Goal: Communication & Community: Share content

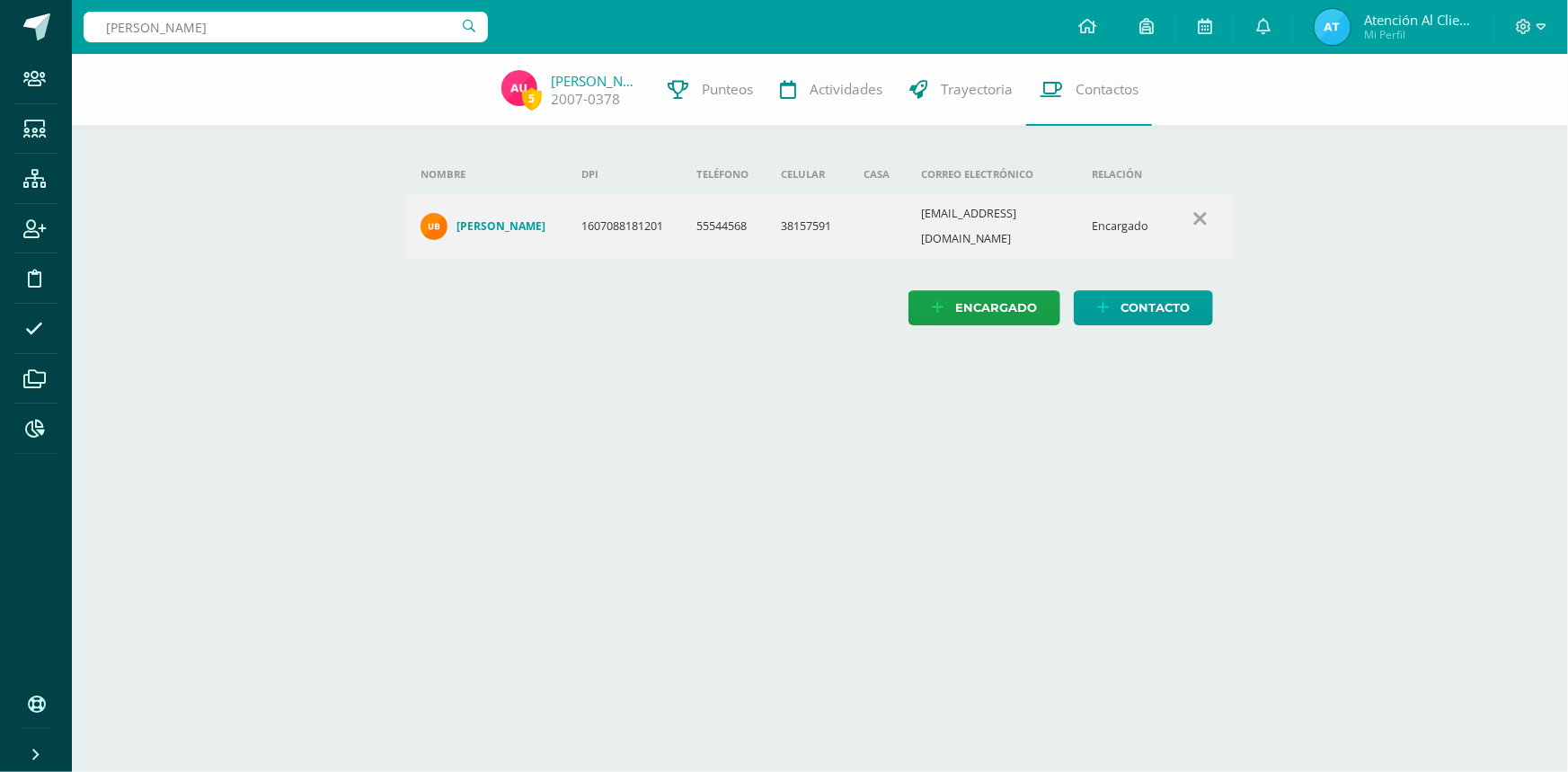
type input "ROSALES BLANCO"
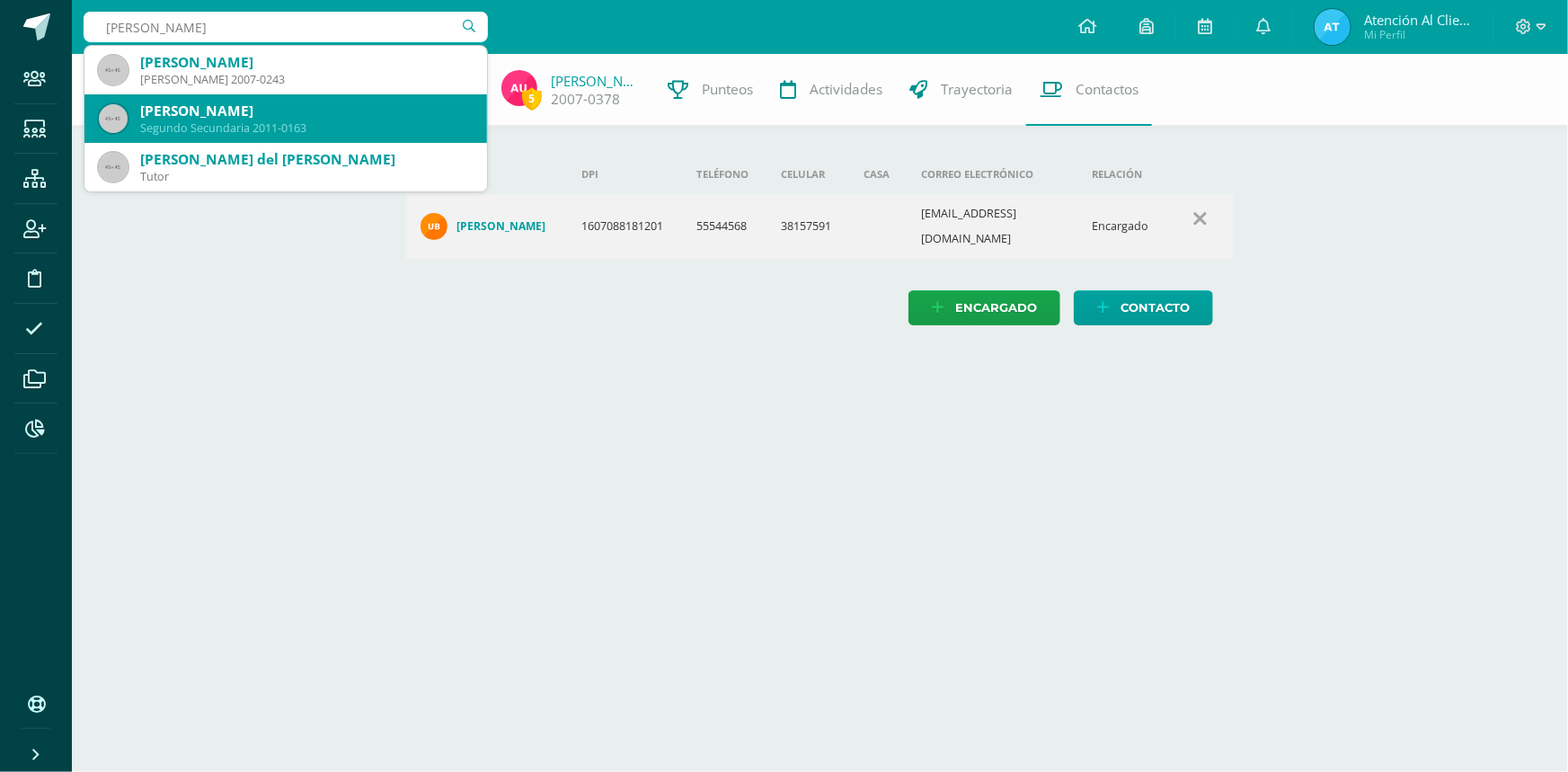
click at [286, 106] on div "Alejandra Abigaíl Rosales Blanco" at bounding box center [307, 111] width 333 height 19
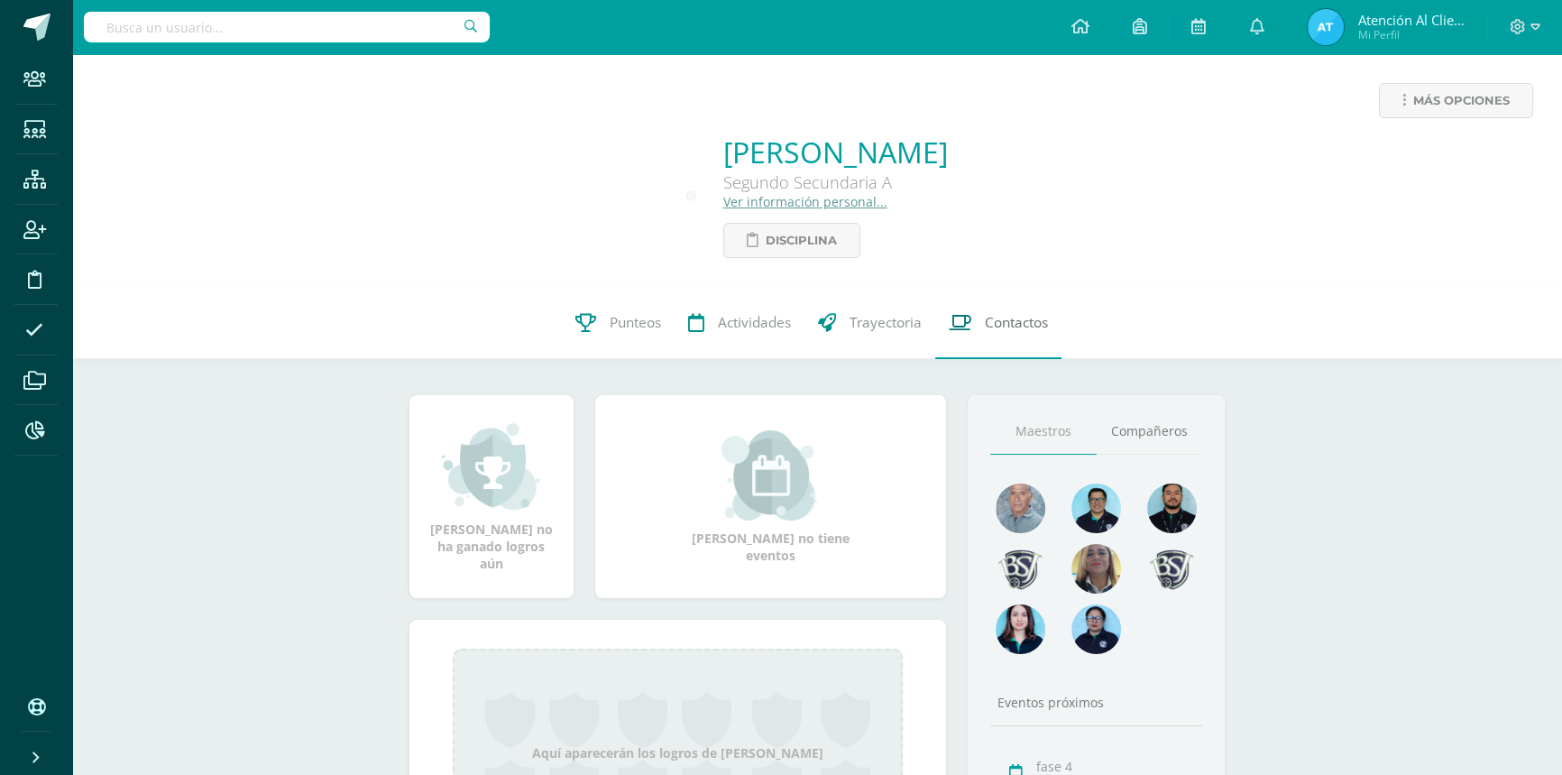
click at [1027, 313] on span "Contactos" at bounding box center [1016, 322] width 63 height 19
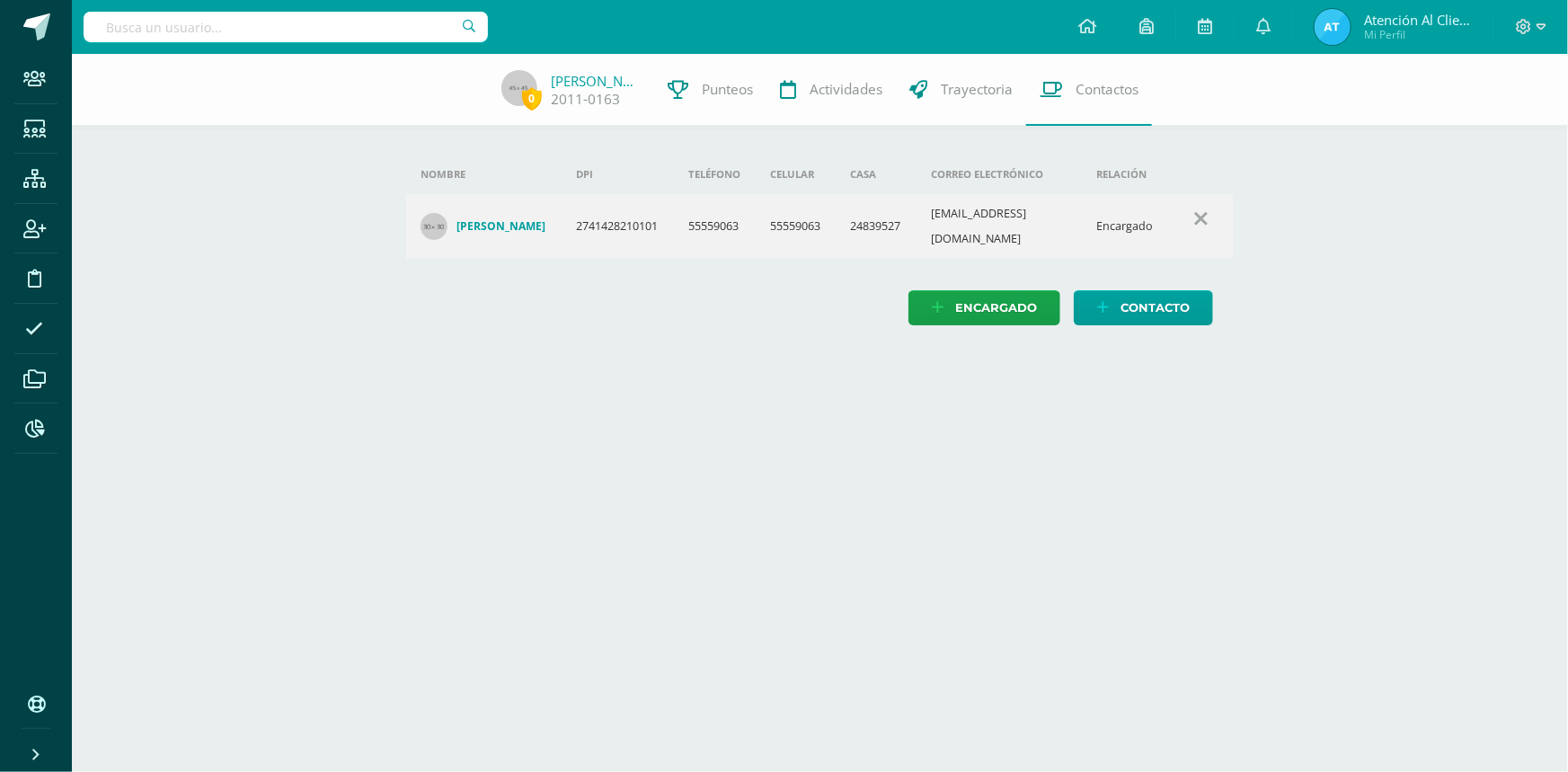
click at [257, 24] on input "text" at bounding box center [286, 27] width 404 height 31
type input "POYON"
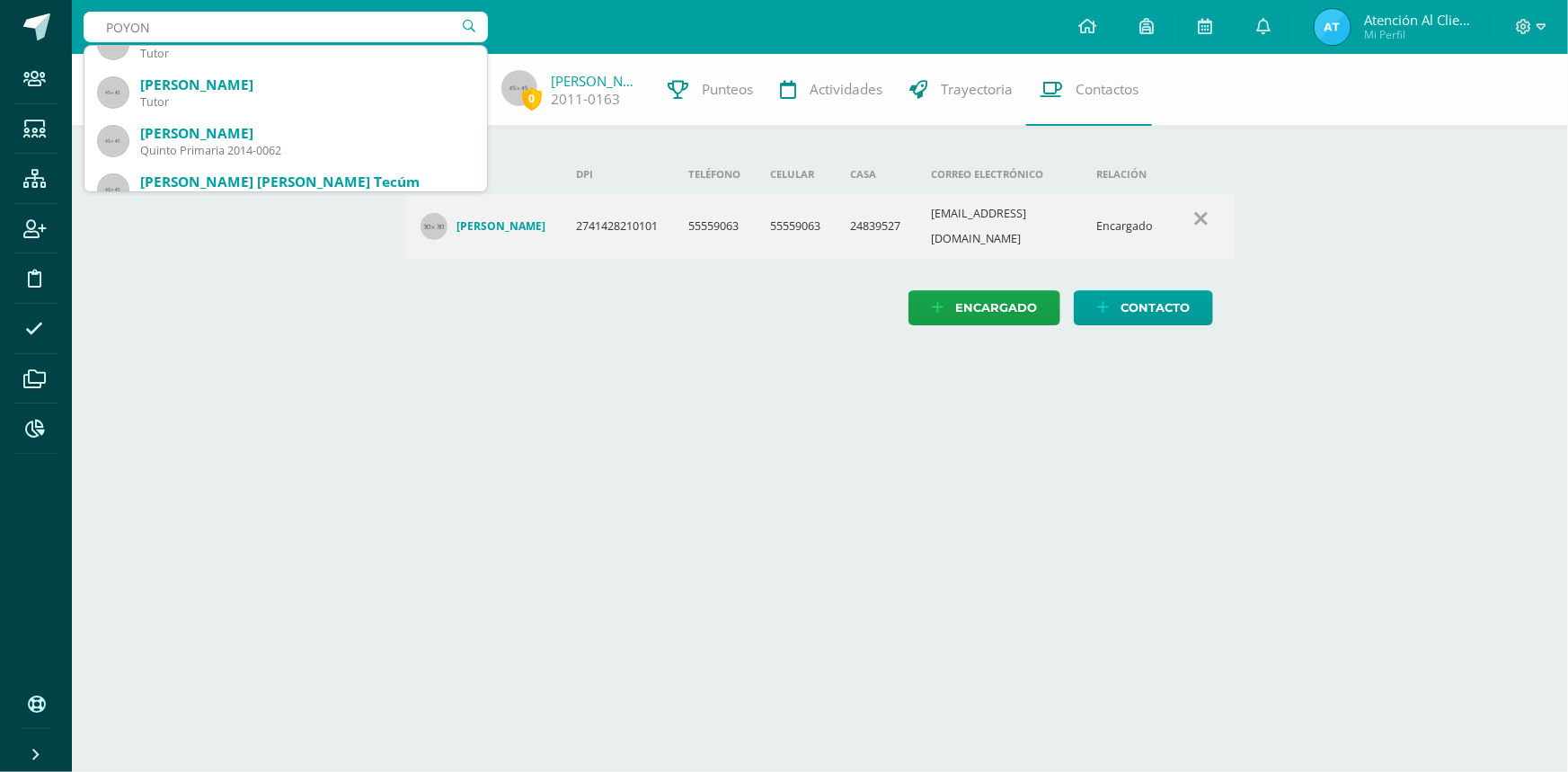
scroll to position [145, 0]
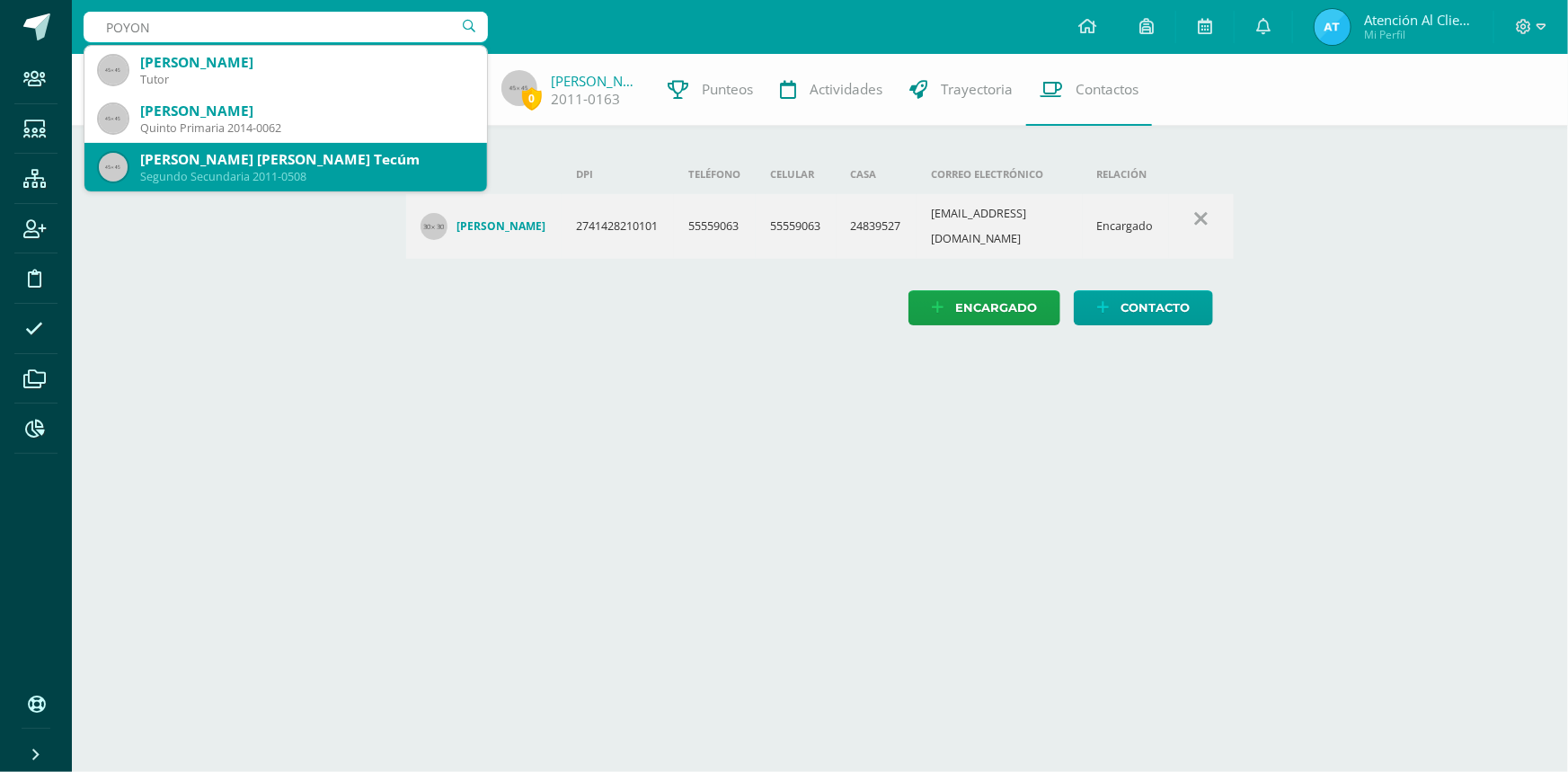
click at [209, 151] on div "Elder Armando Poyón Tecúm" at bounding box center [307, 159] width 333 height 19
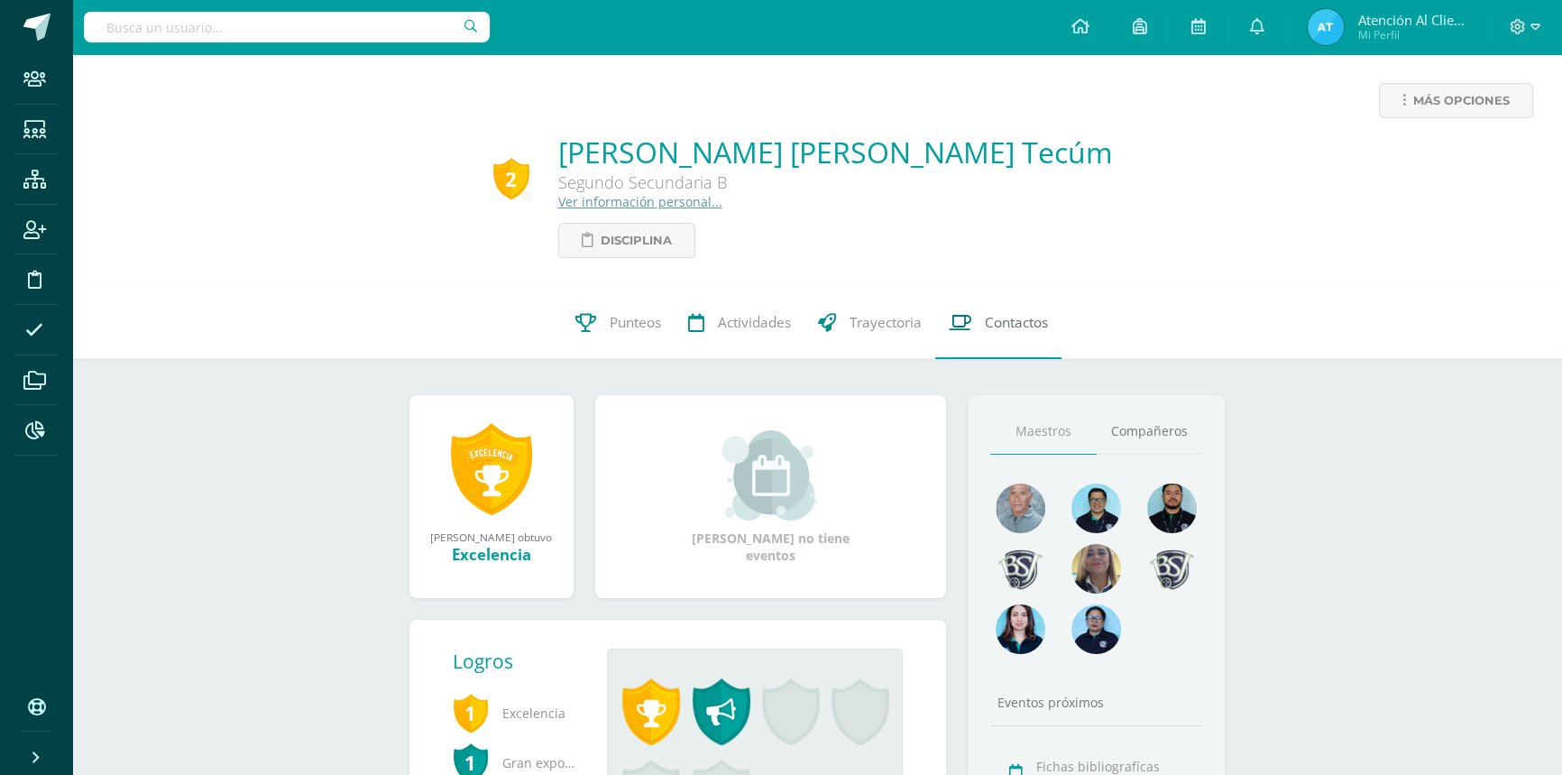
click at [999, 309] on link "Contactos" at bounding box center [998, 323] width 126 height 72
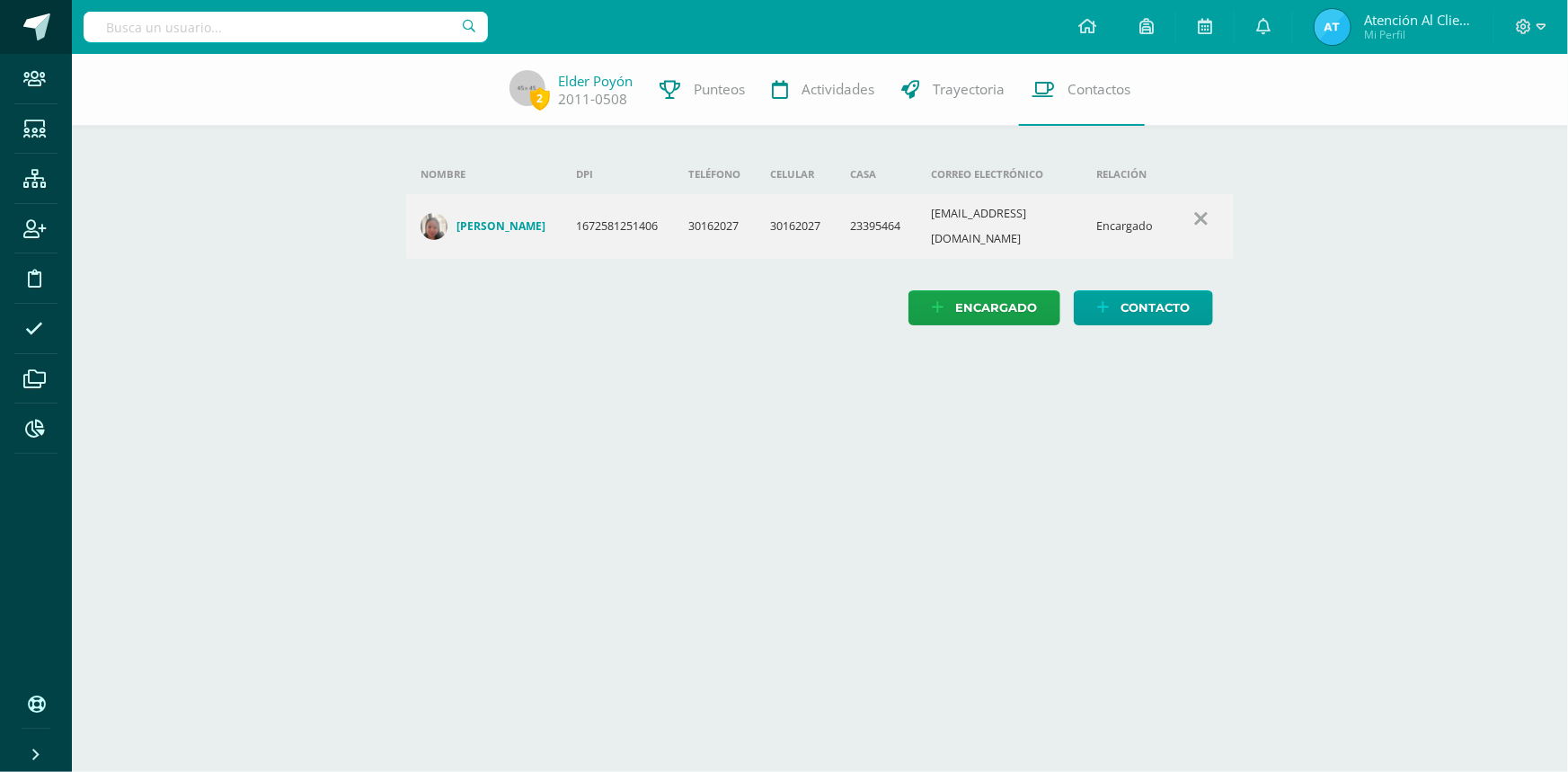
click at [33, 26] on span at bounding box center [36, 27] width 27 height 27
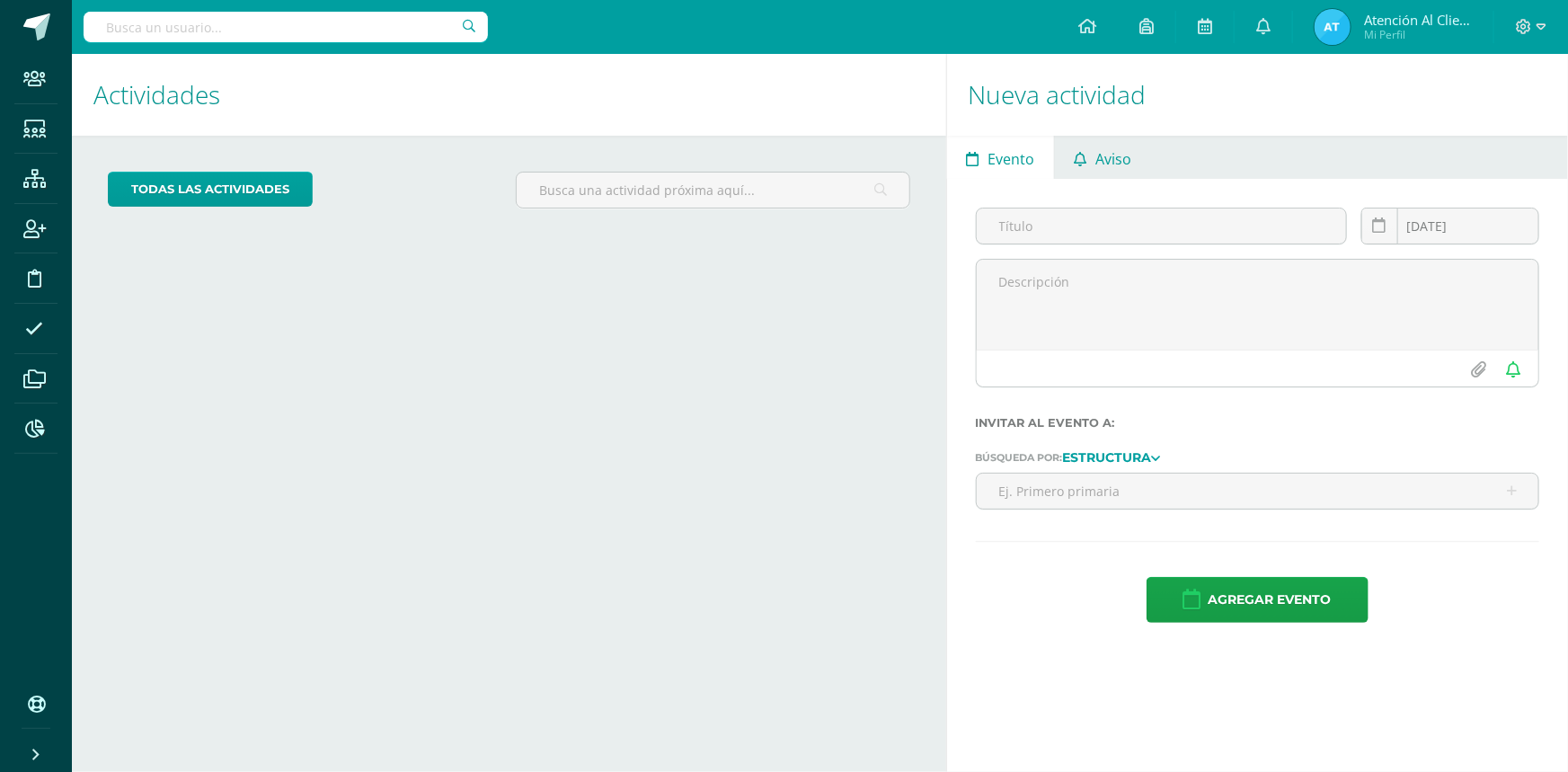
click at [1118, 163] on span "Aviso" at bounding box center [1114, 158] width 36 height 43
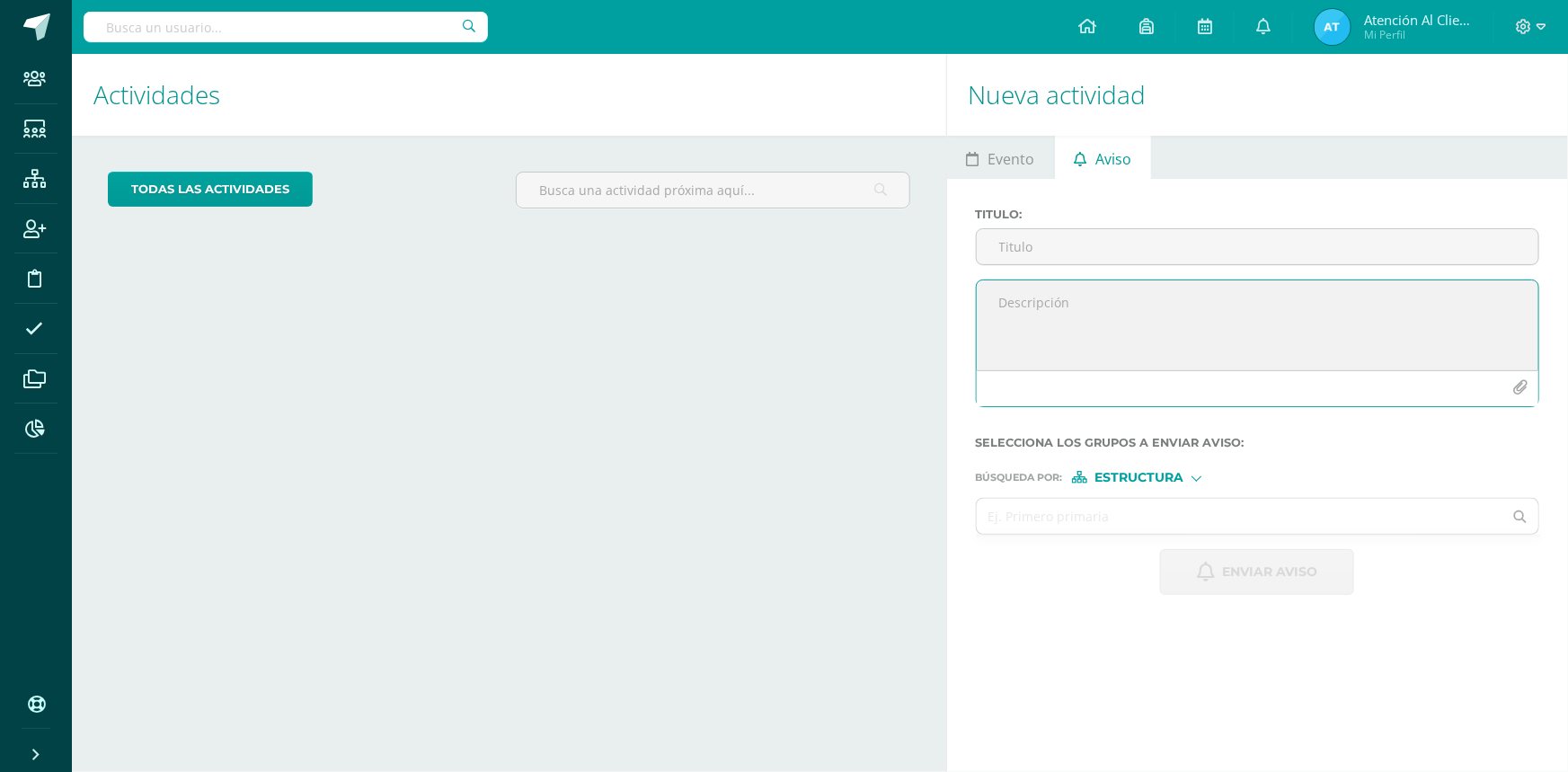
click at [1515, 388] on icon "button" at bounding box center [1519, 387] width 15 height 15
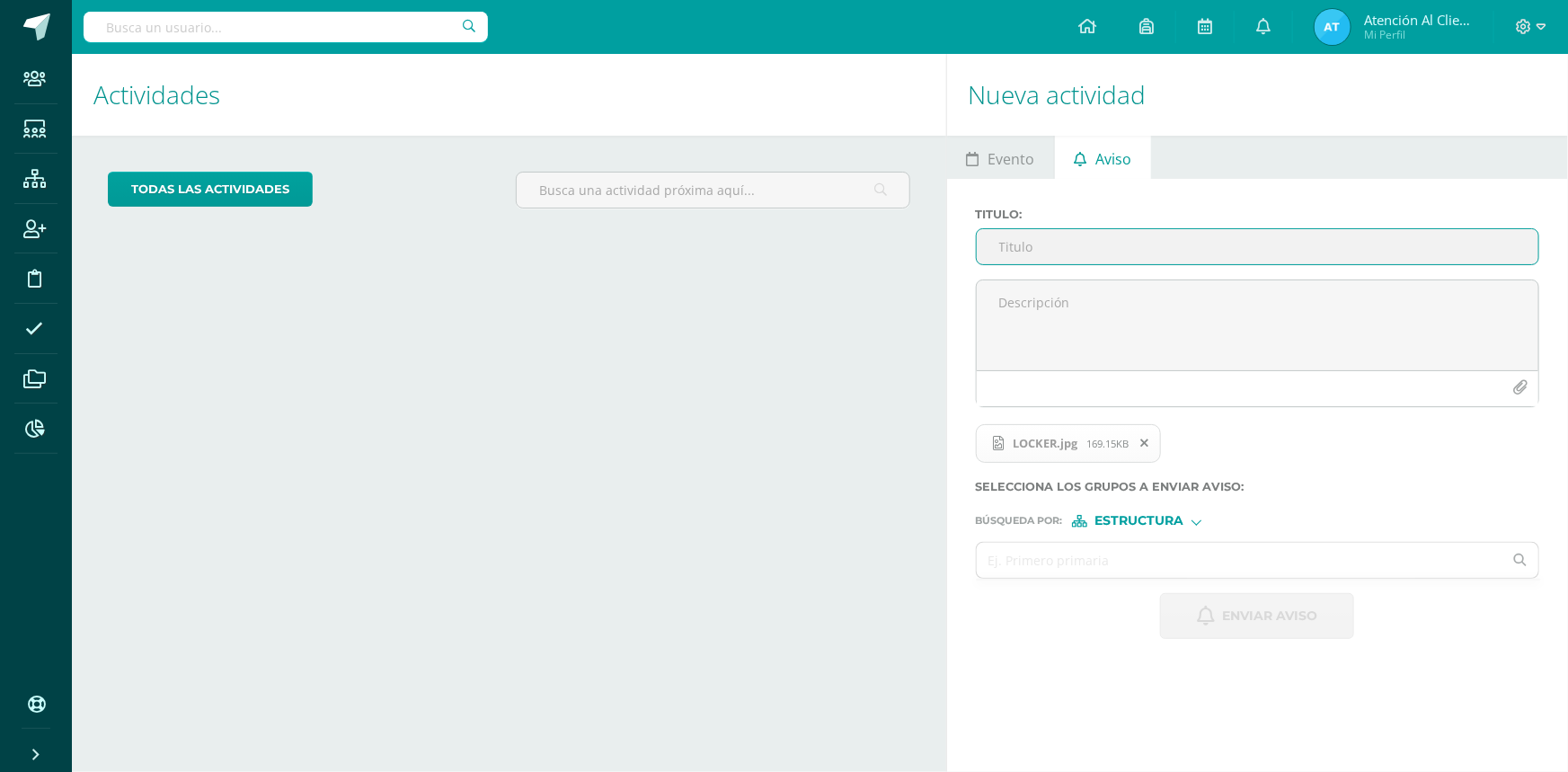
click at [1015, 250] on input "Titulo :" at bounding box center [1258, 246] width 562 height 35
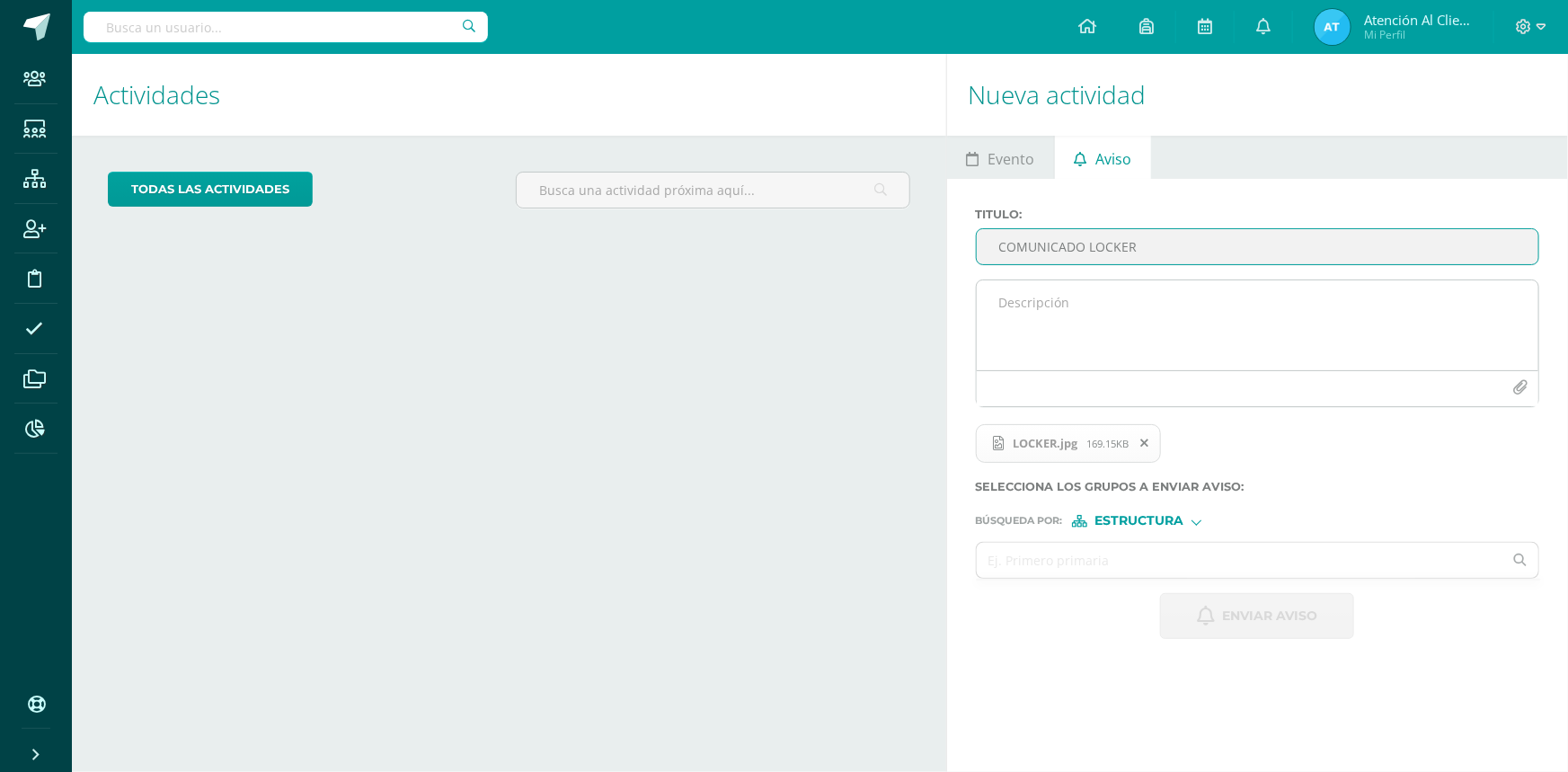
type input "COMUNICADO LOCKER"
click at [1126, 309] on textarea at bounding box center [1258, 325] width 562 height 90
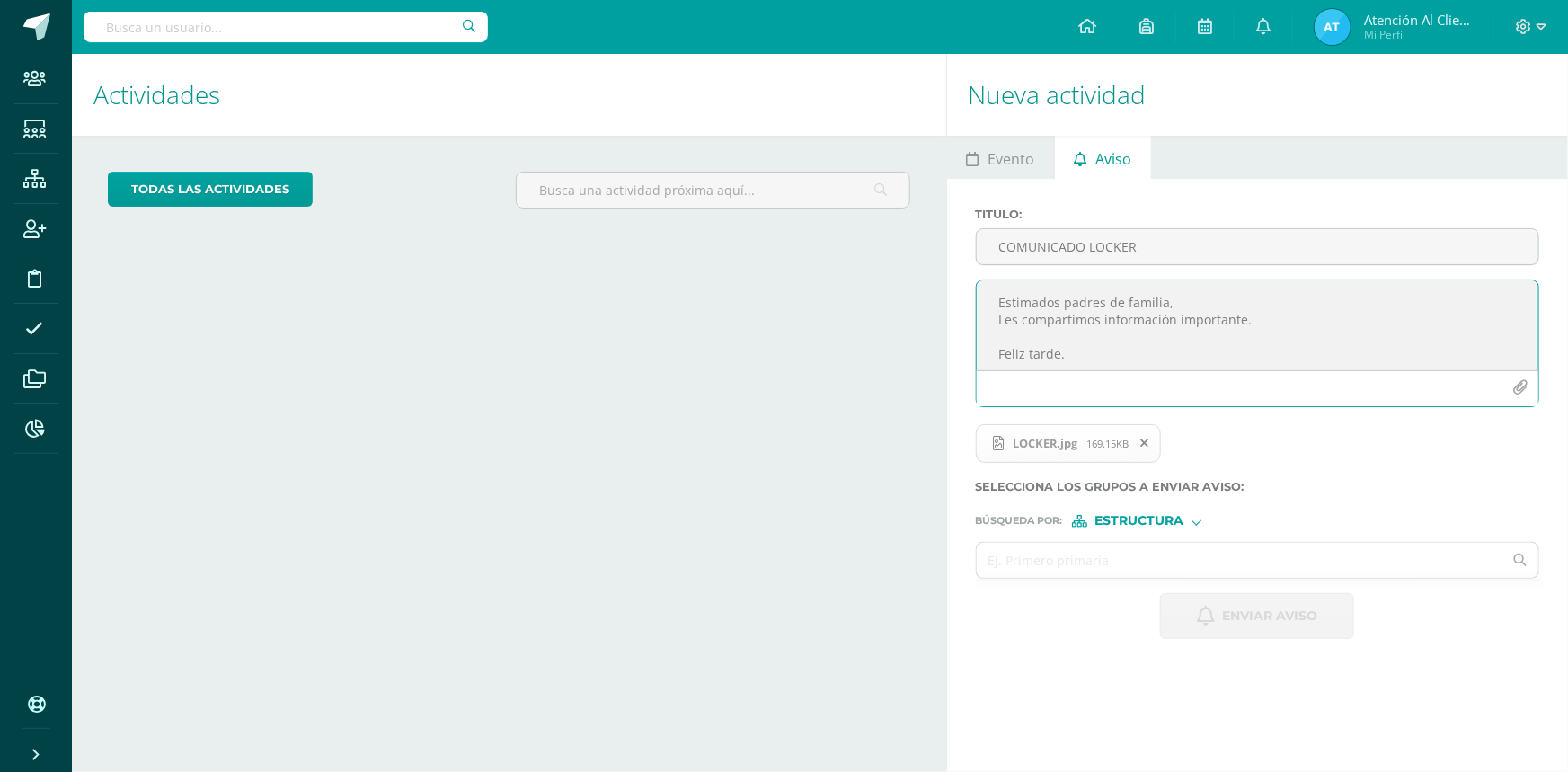
type textarea "Estimados padres de familia, Les compartimos información importante. Feliz tard…"
click at [1150, 526] on span "Estructura" at bounding box center [1139, 521] width 89 height 10
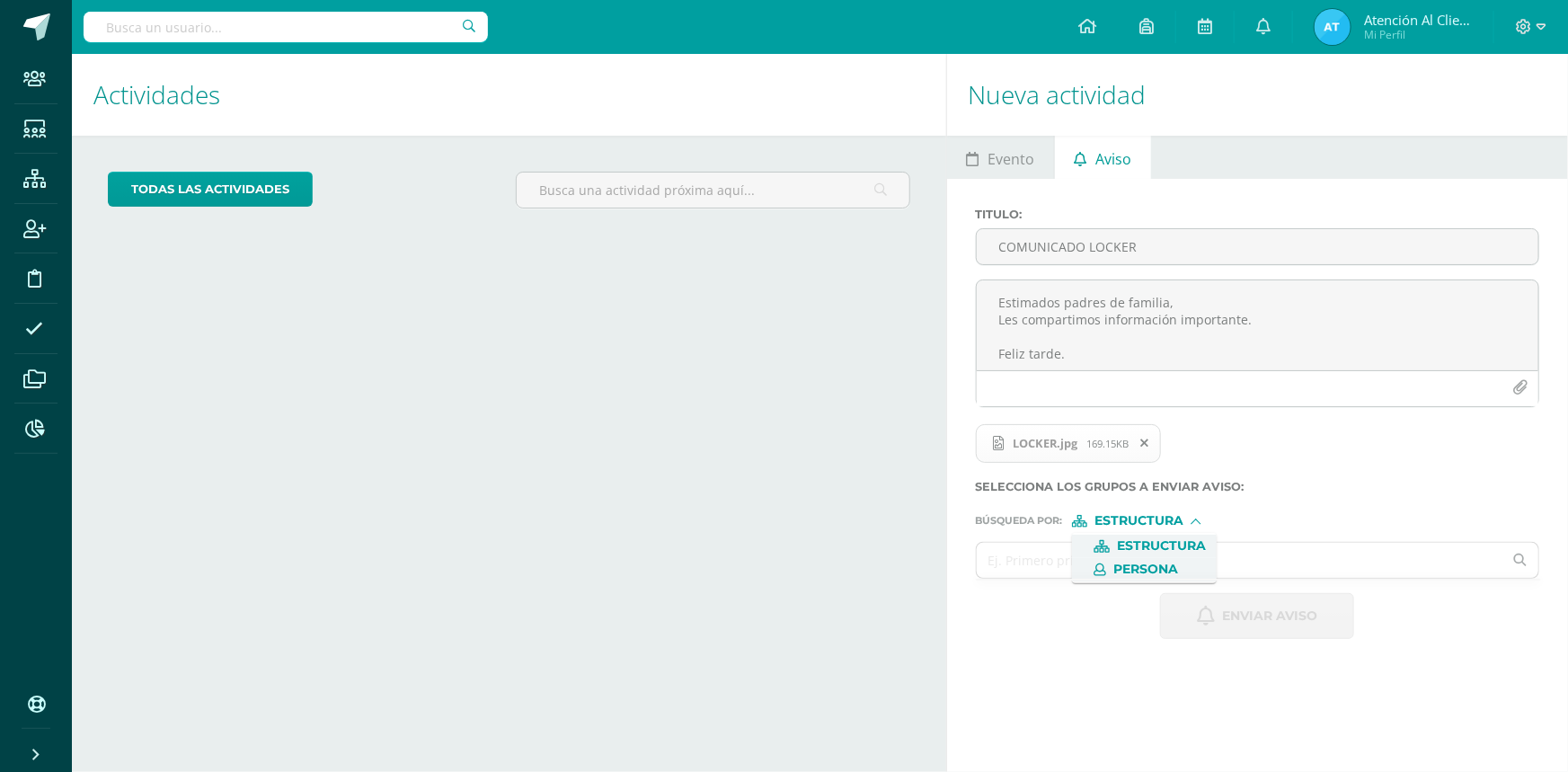
click at [1122, 565] on span "Persona" at bounding box center [1146, 570] width 65 height 10
click at [1121, 565] on input "text" at bounding box center [1240, 560] width 527 height 35
type input "[PERSON_NAME]"
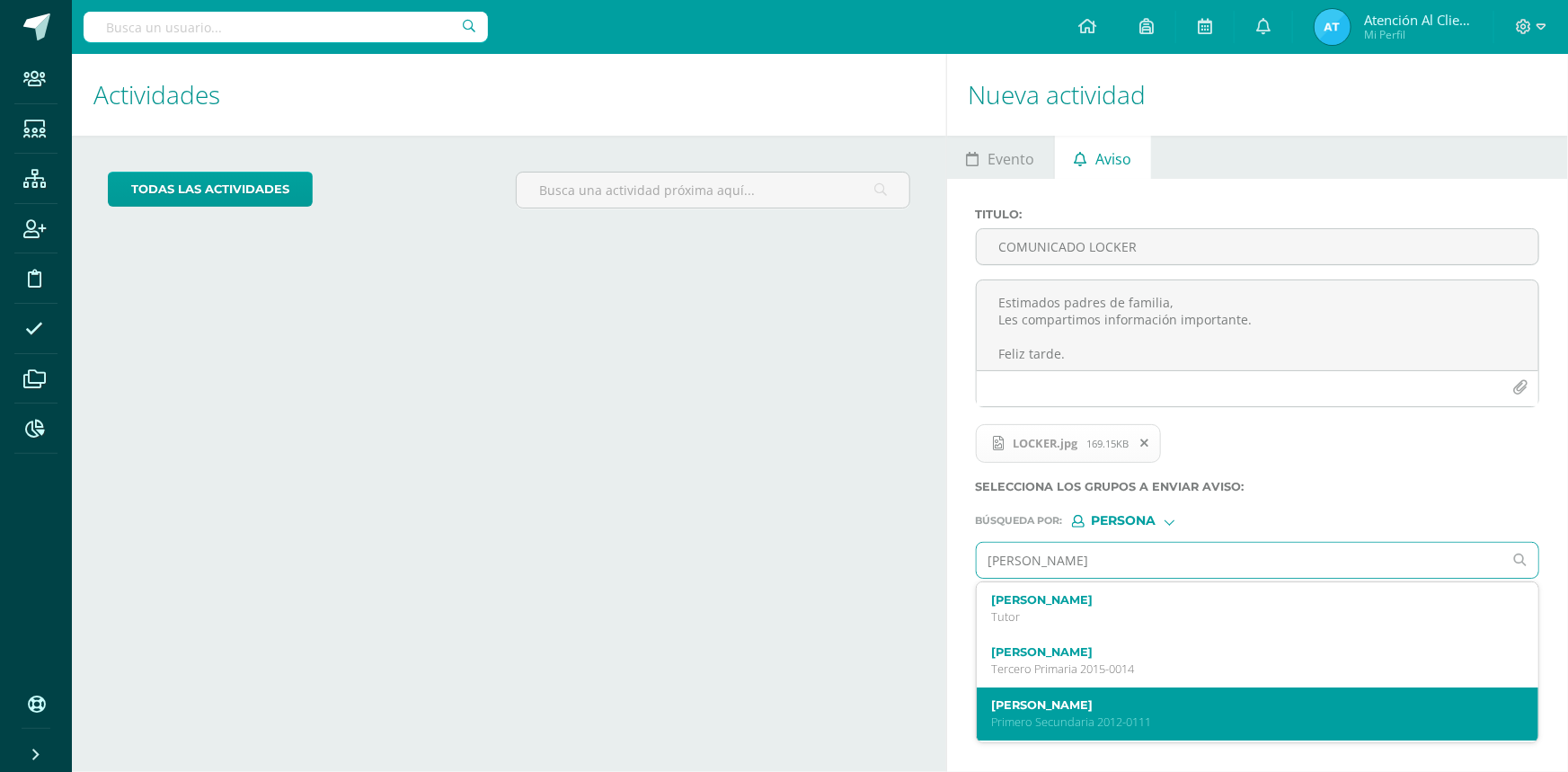
click at [1097, 726] on p "Primero Secundaria 2012-0111" at bounding box center [1246, 721] width 510 height 15
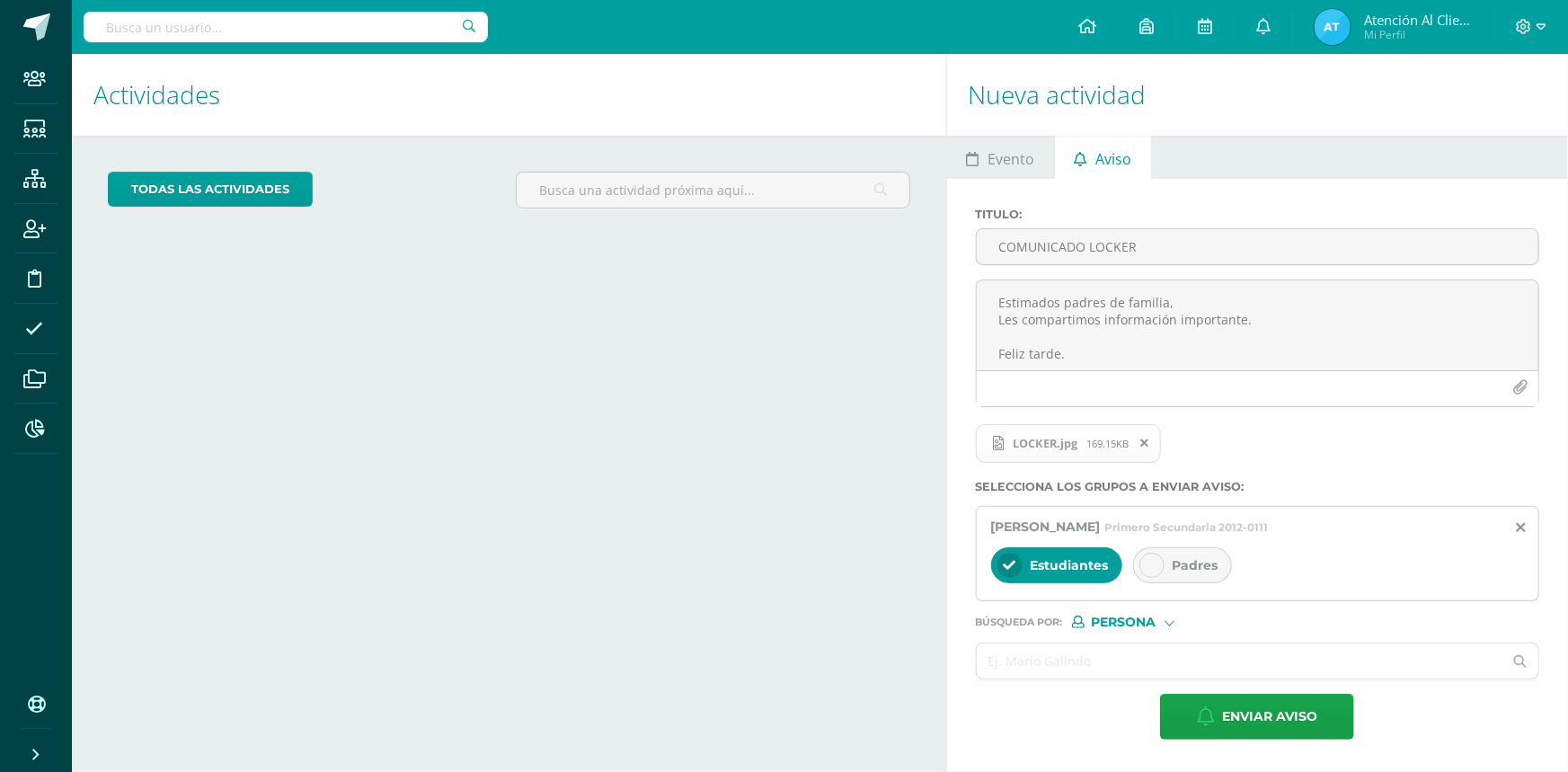
click at [1143, 561] on div at bounding box center [1152, 565] width 25 height 25
click at [1037, 662] on input "text" at bounding box center [1240, 660] width 527 height 35
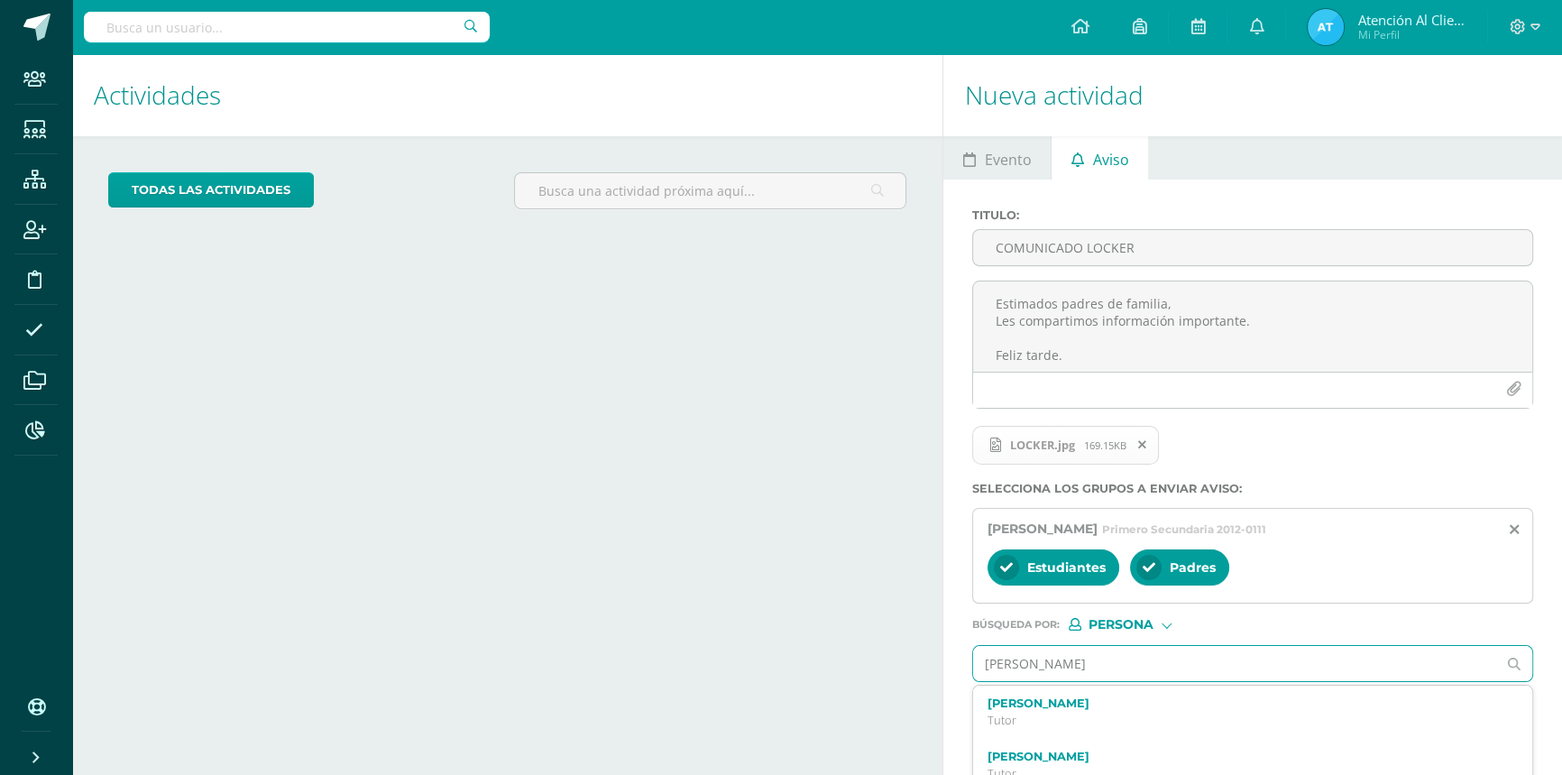
type input "[PERSON_NAME]"
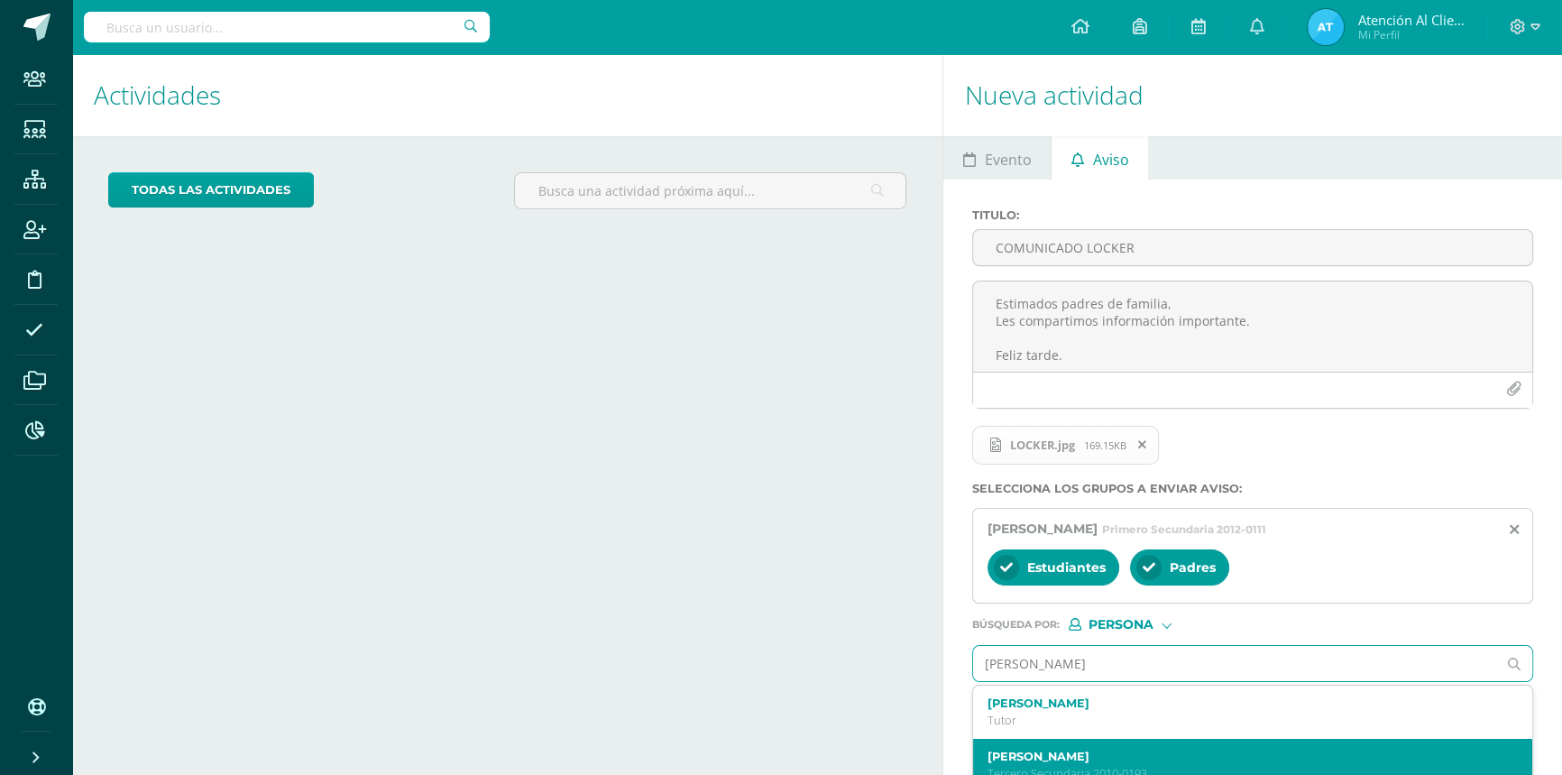
click at [1032, 753] on label "[PERSON_NAME]" at bounding box center [1241, 757] width 507 height 14
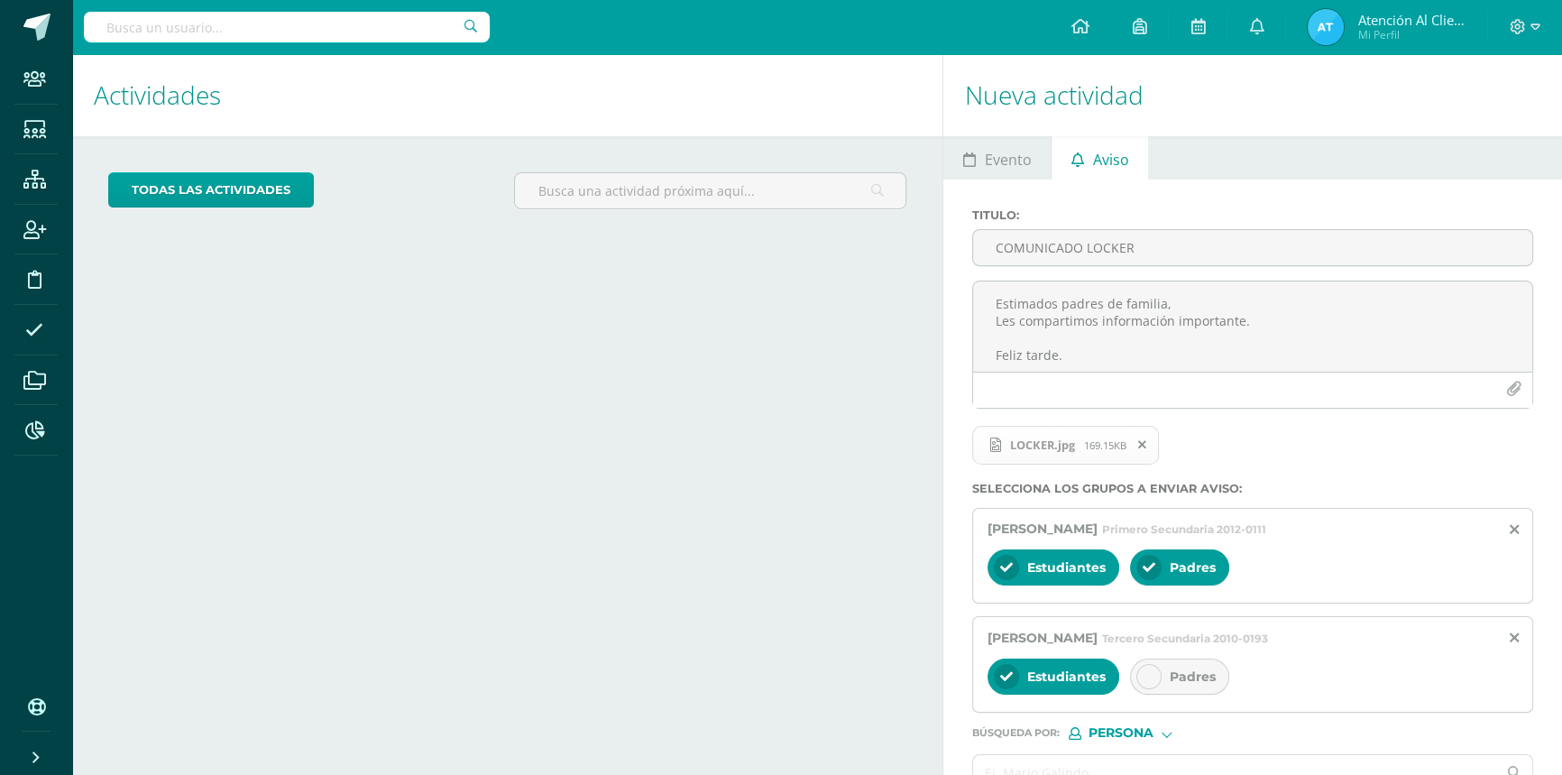
scroll to position [106, 0]
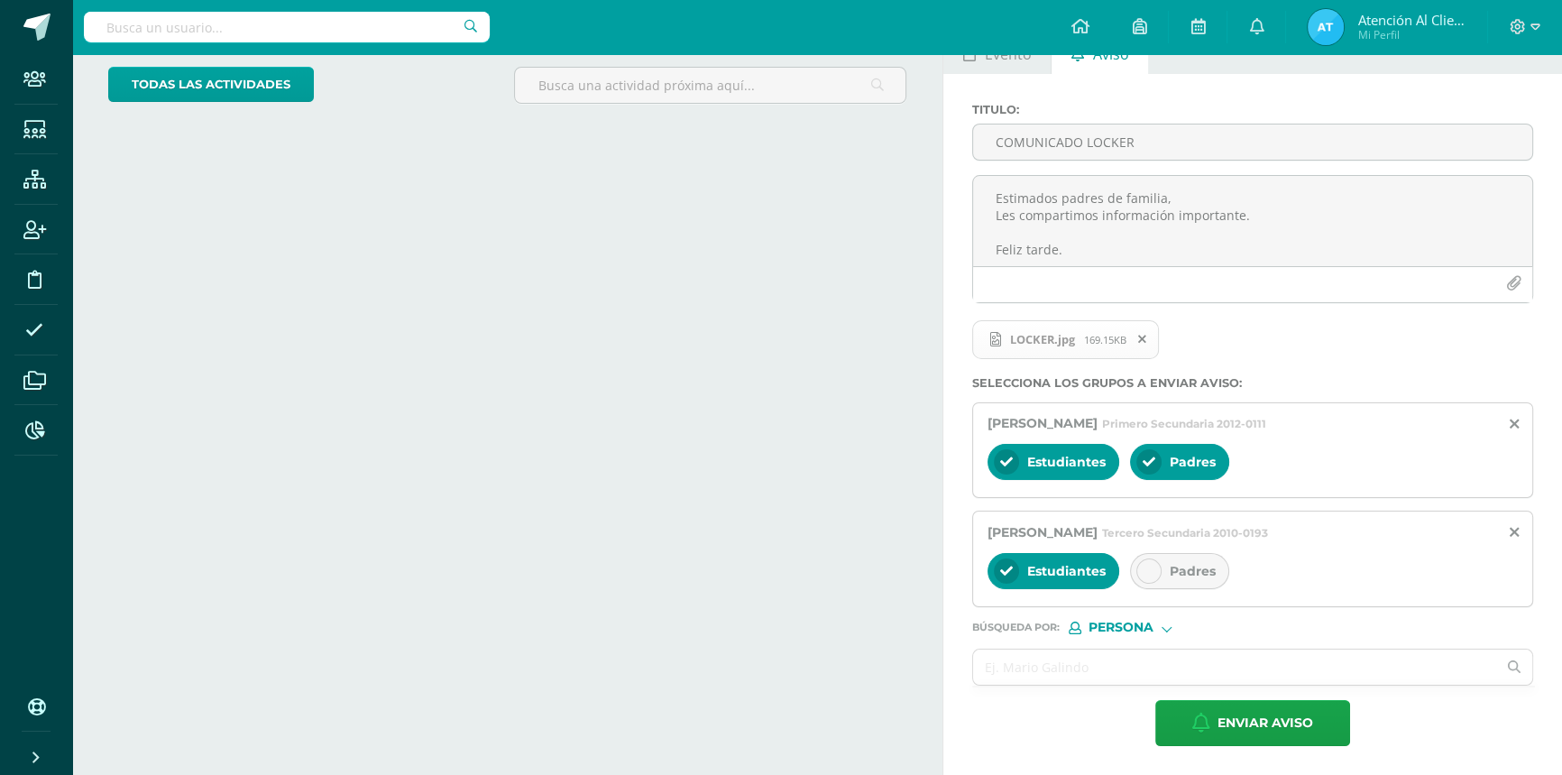
click at [1190, 568] on span "Padres" at bounding box center [1193, 571] width 46 height 16
click at [1075, 655] on input "text" at bounding box center [1234, 666] width 523 height 35
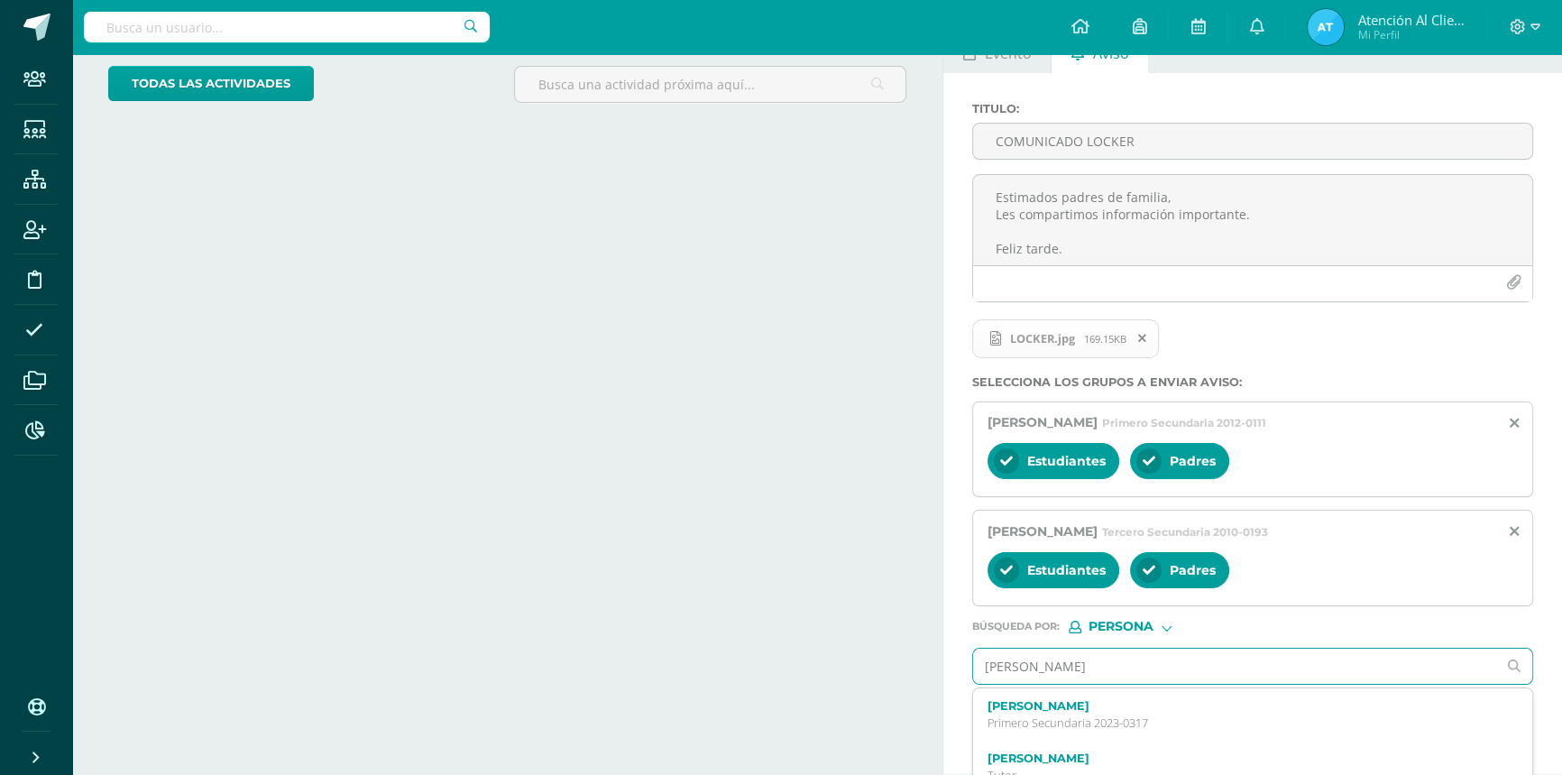
type input "[PERSON_NAME]"
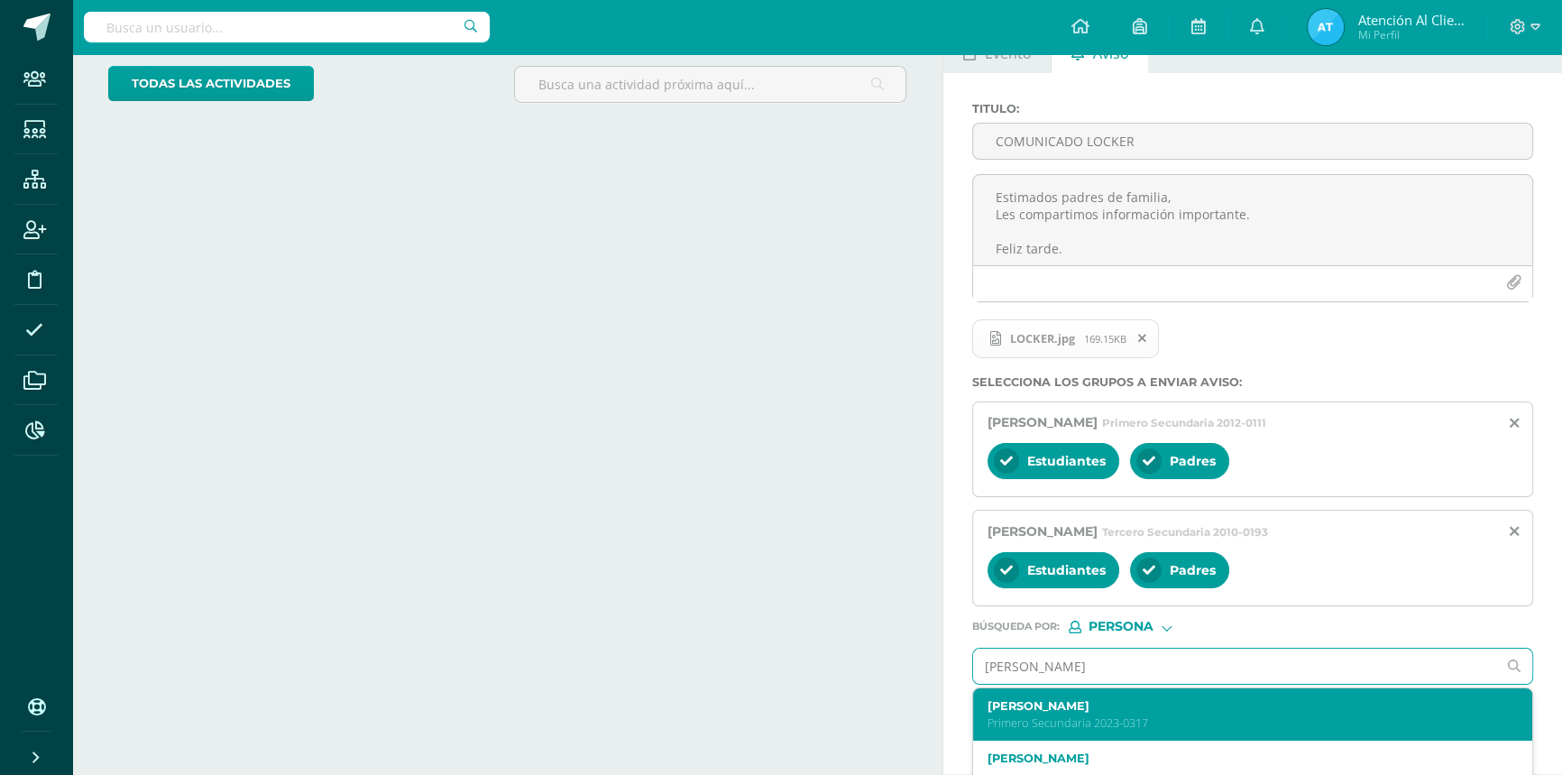
click at [1052, 722] on p "Primero Secundaria 2023-0317" at bounding box center [1241, 722] width 507 height 15
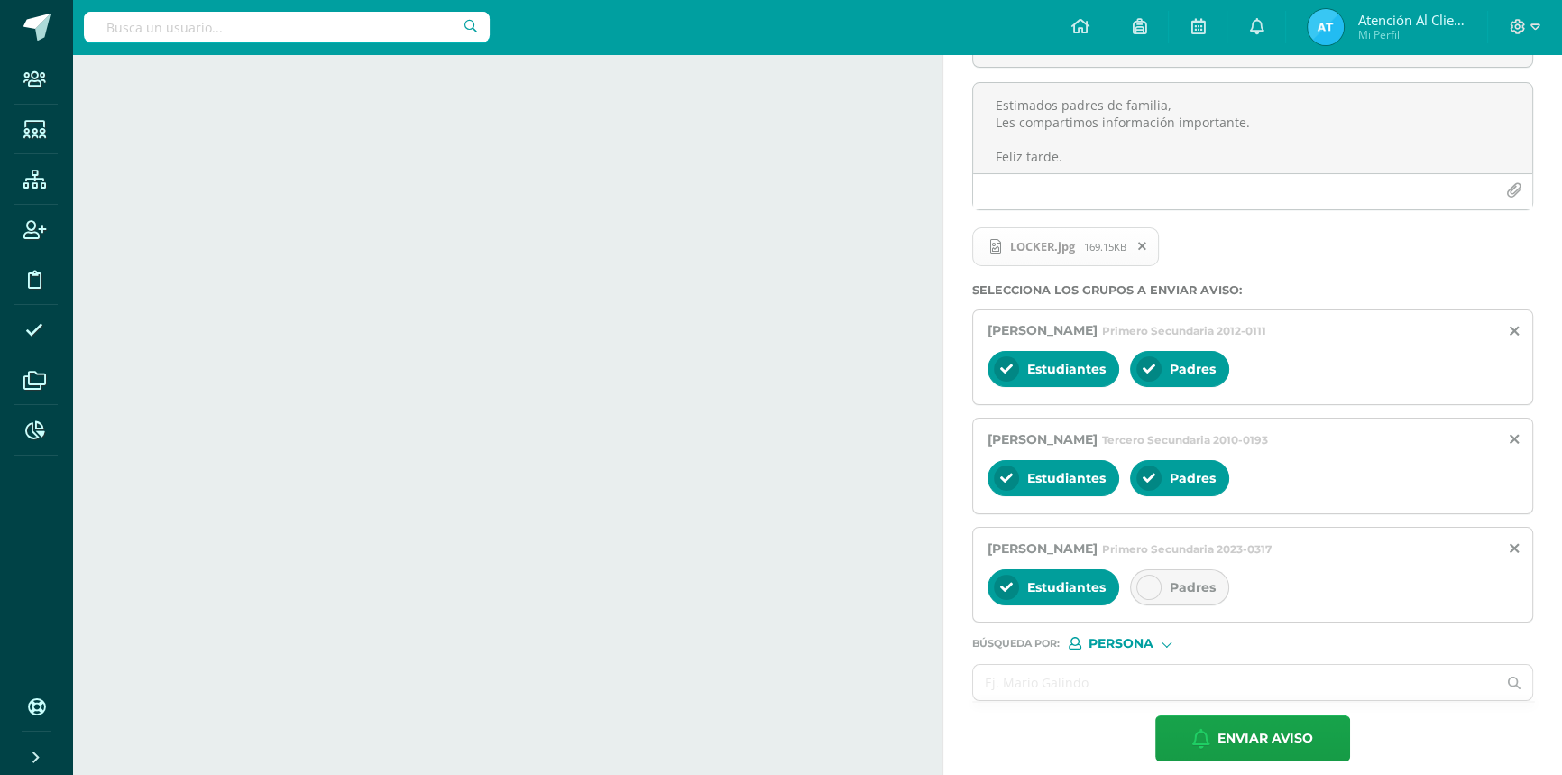
scroll to position [215, 0]
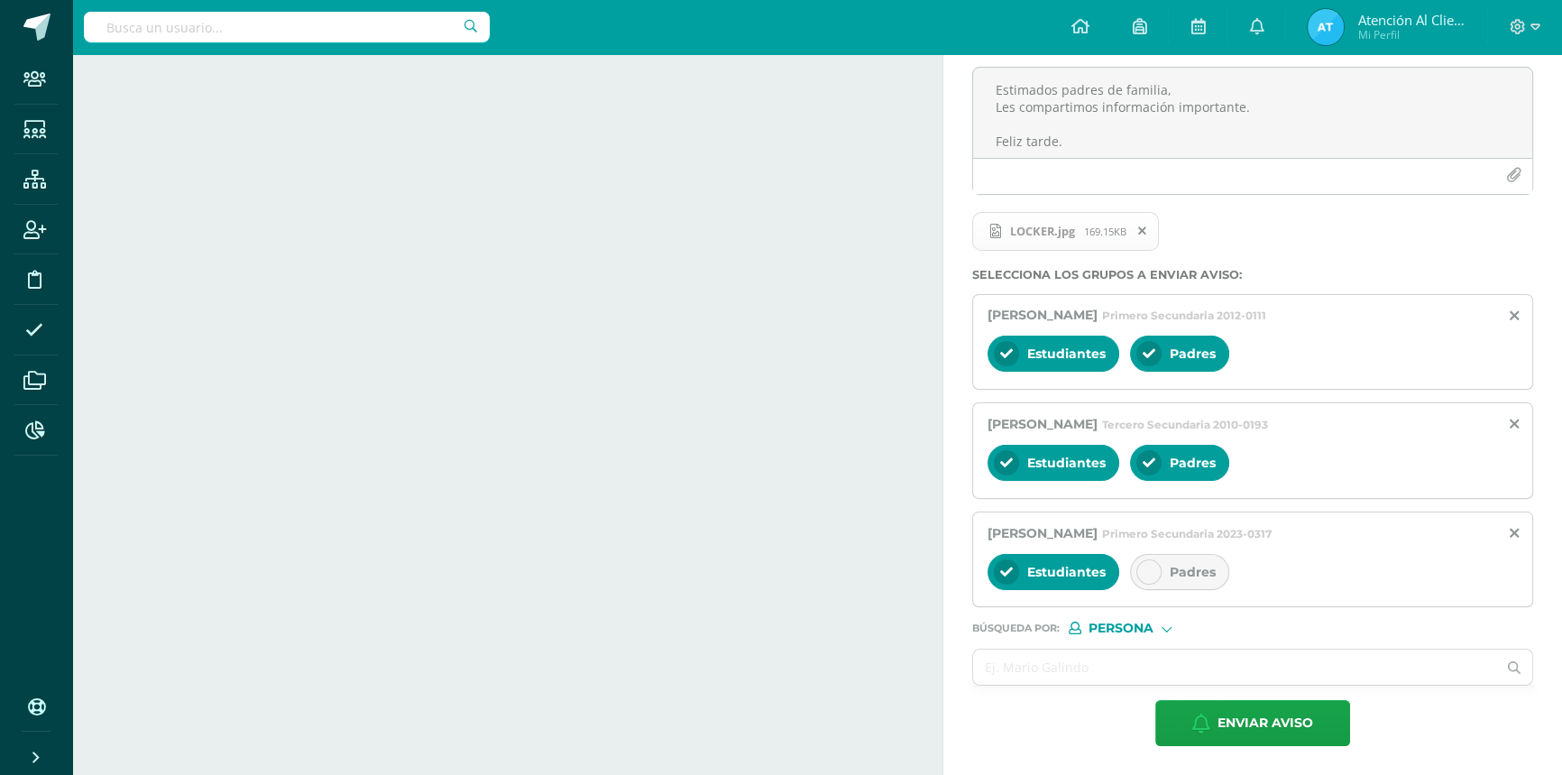
click at [1165, 557] on div "Padres" at bounding box center [1179, 572] width 99 height 36
click at [1070, 673] on input "text" at bounding box center [1234, 666] width 523 height 35
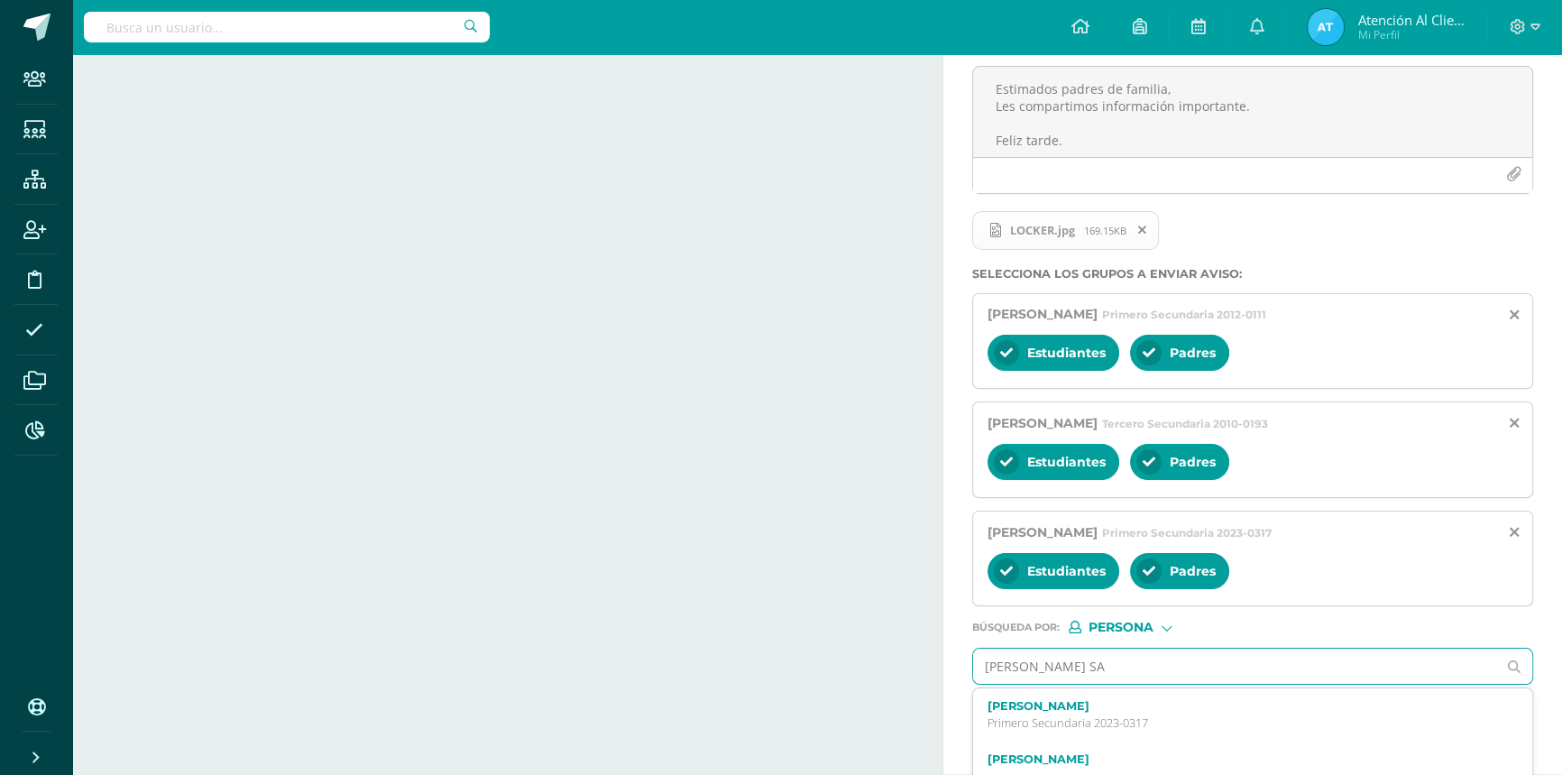
type input "[PERSON_NAME]"
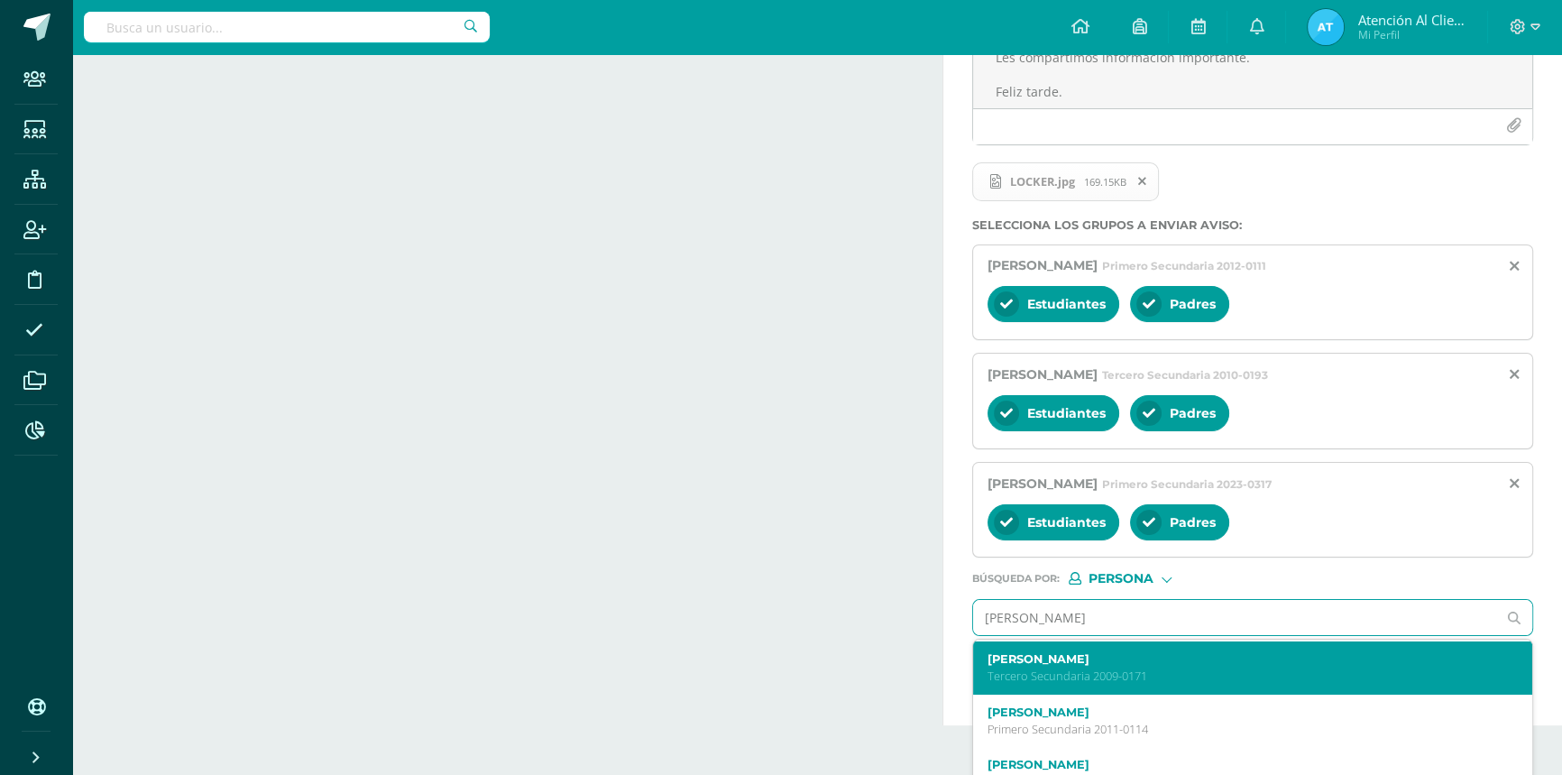
scroll to position [290, 0]
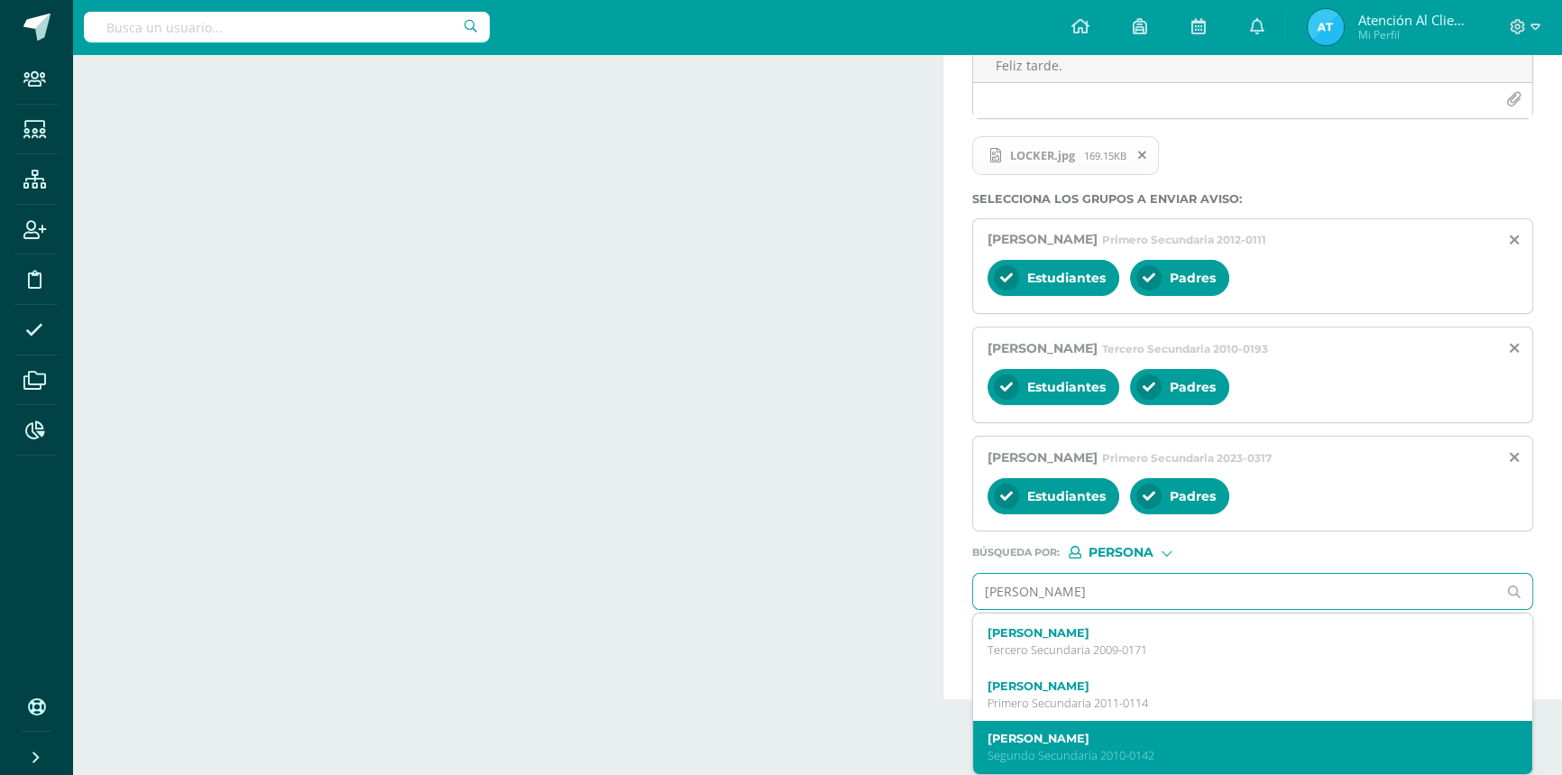
click at [1073, 733] on label "[PERSON_NAME]" at bounding box center [1241, 739] width 507 height 14
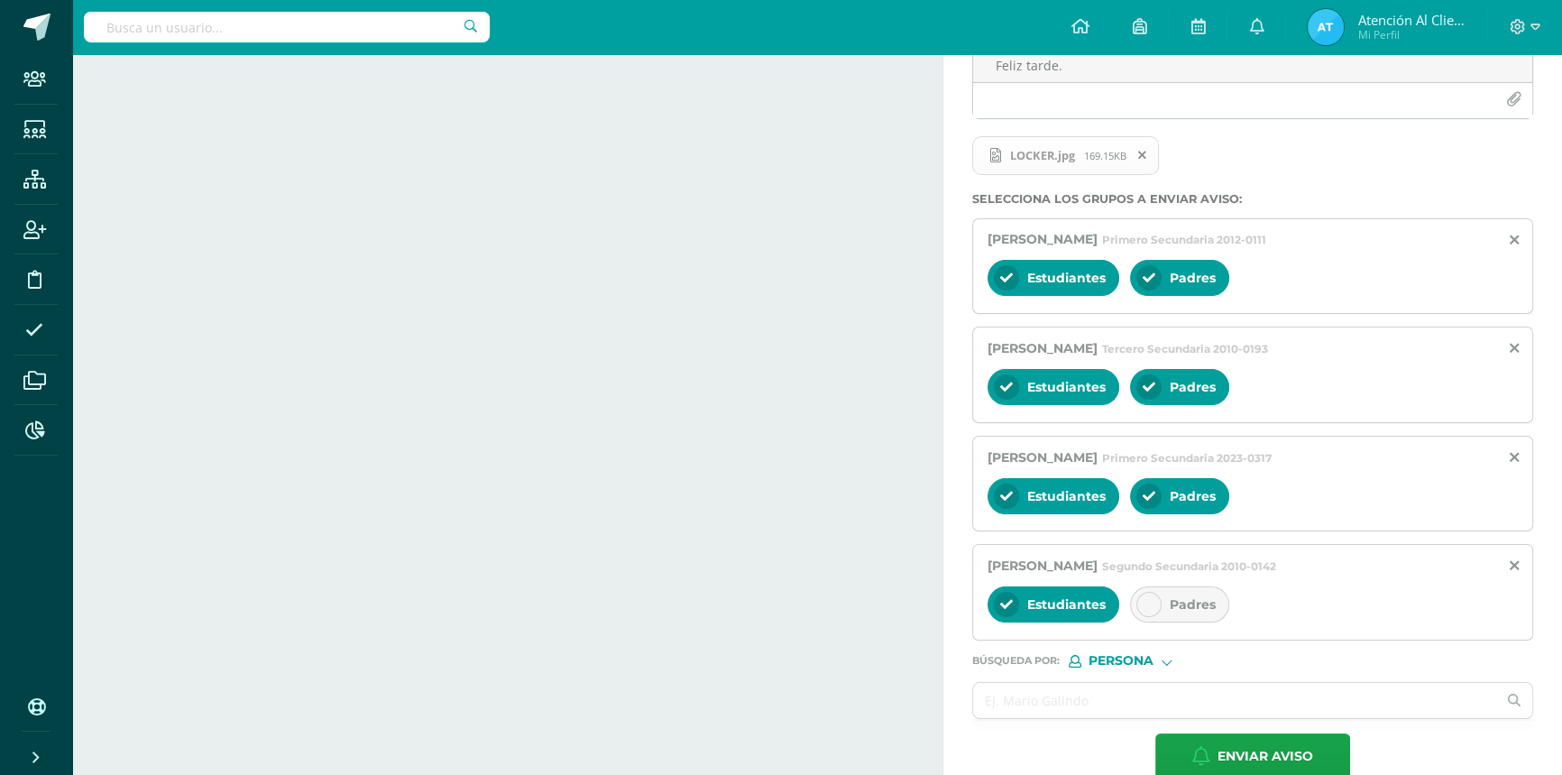
scroll to position [0, 0]
click at [1196, 601] on span "Padres" at bounding box center [1193, 604] width 46 height 16
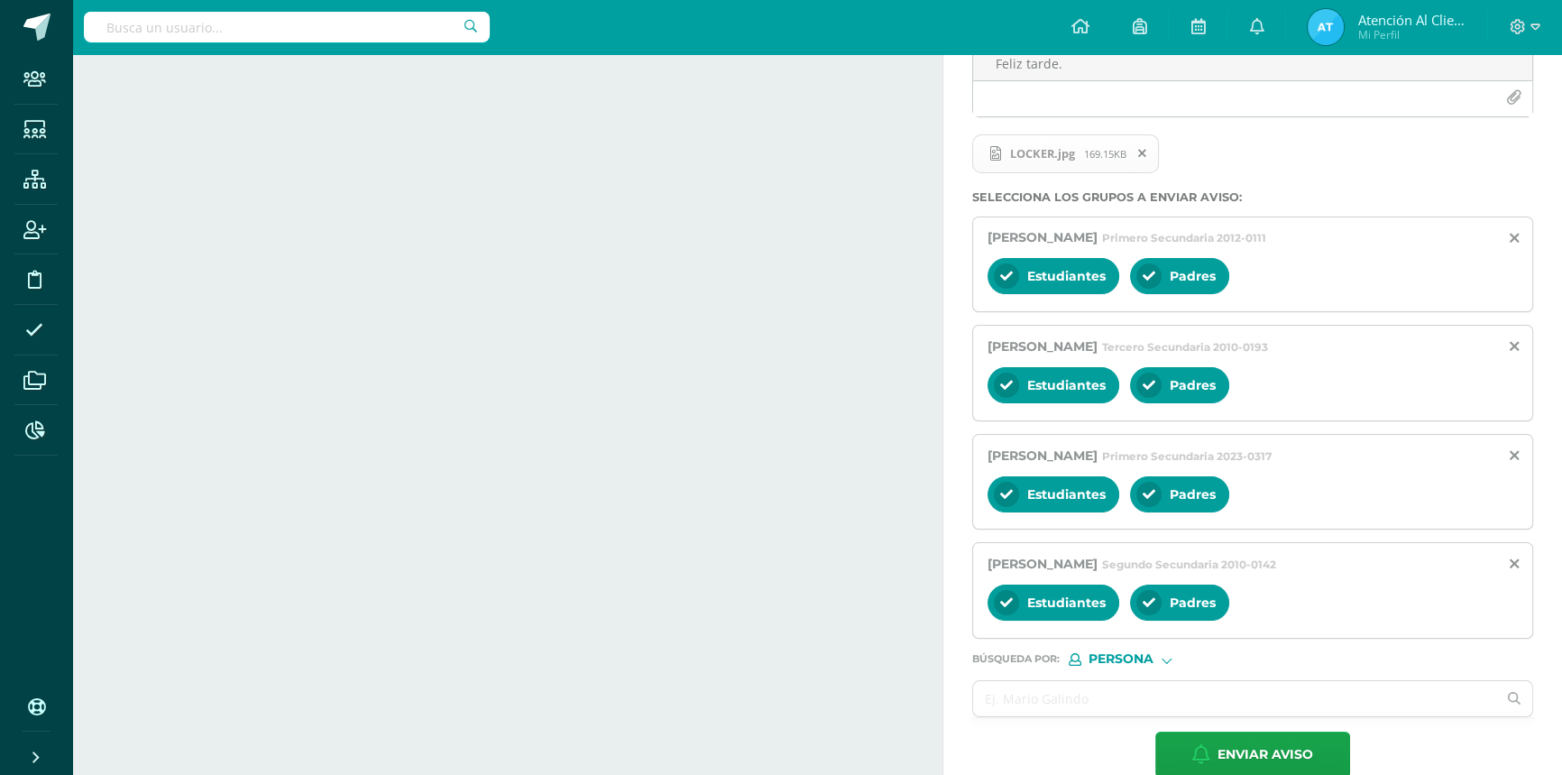
scroll to position [323, 0]
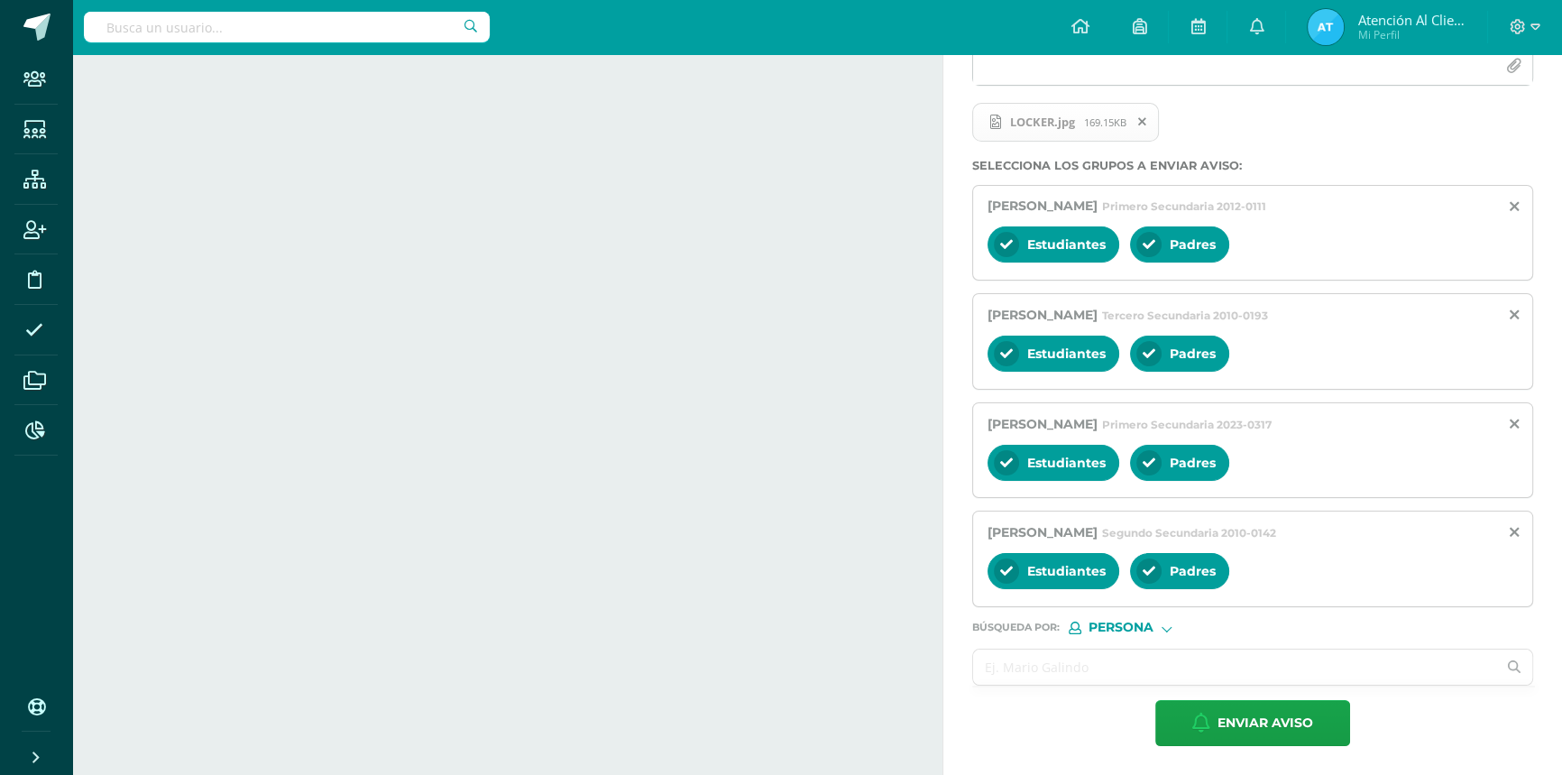
click at [1079, 667] on input "text" at bounding box center [1234, 666] width 523 height 35
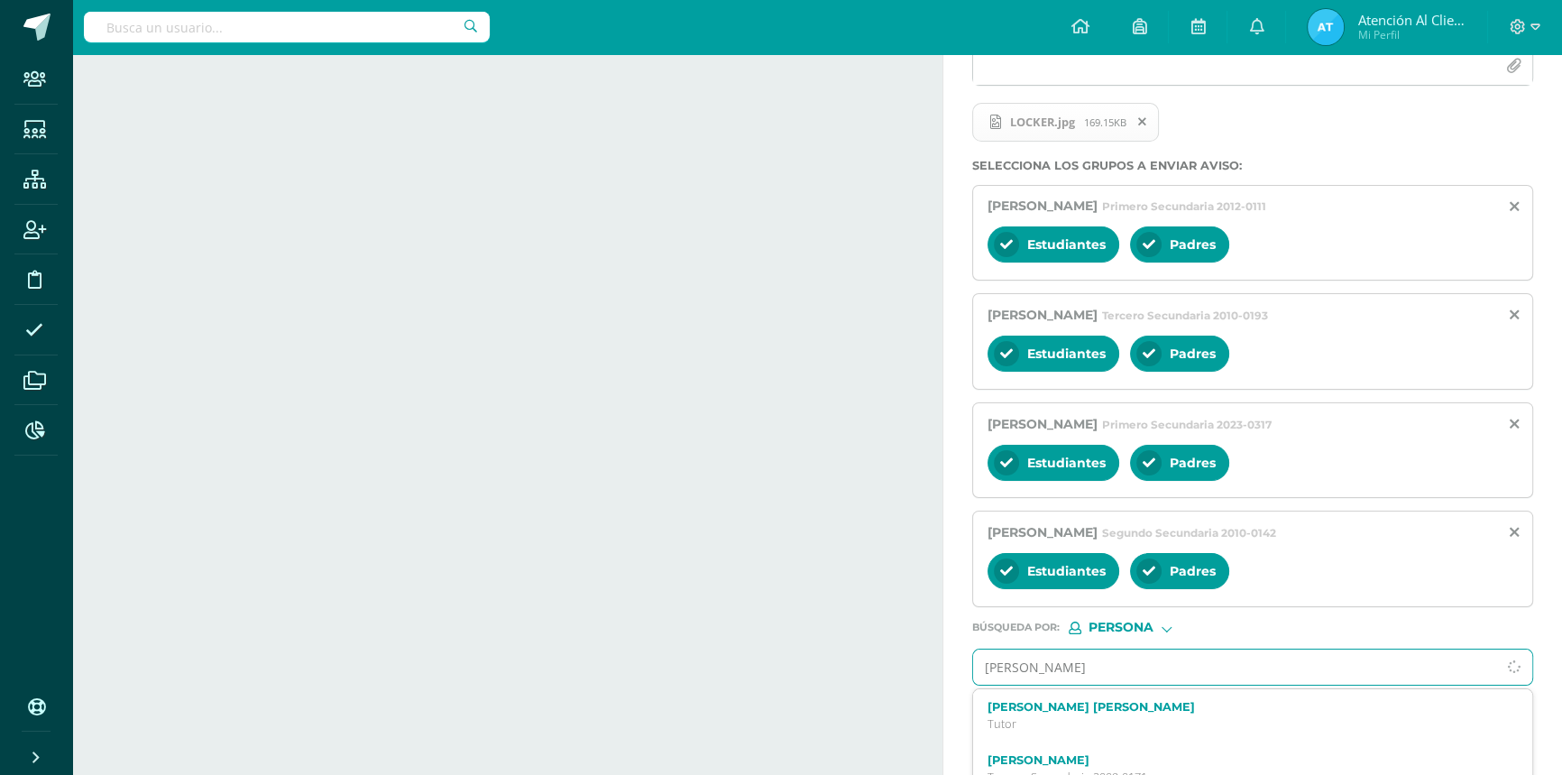
type input "[PERSON_NAME]"
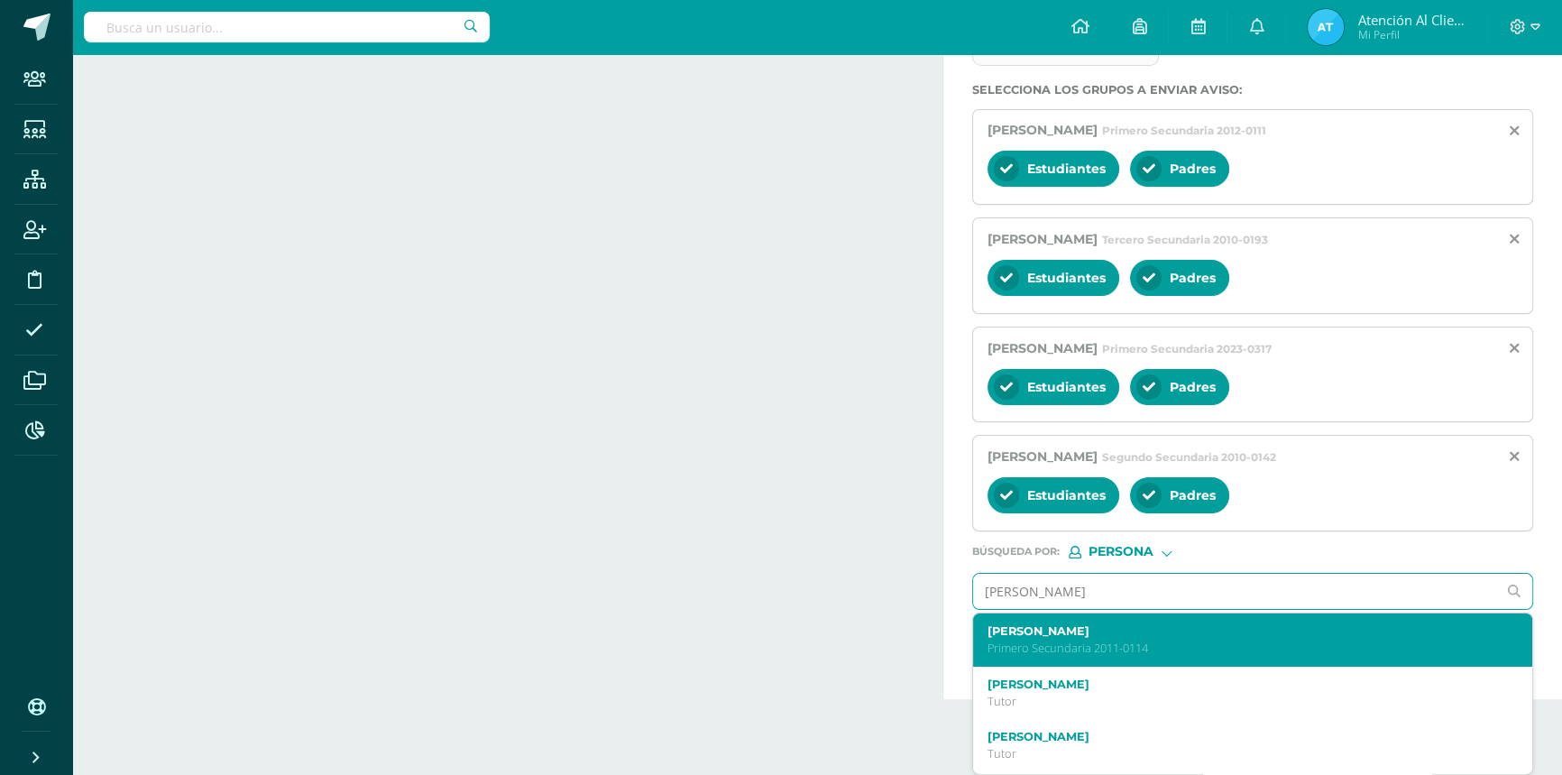
click at [1070, 640] on p "Primero Secundaria 2011-0114" at bounding box center [1241, 647] width 507 height 15
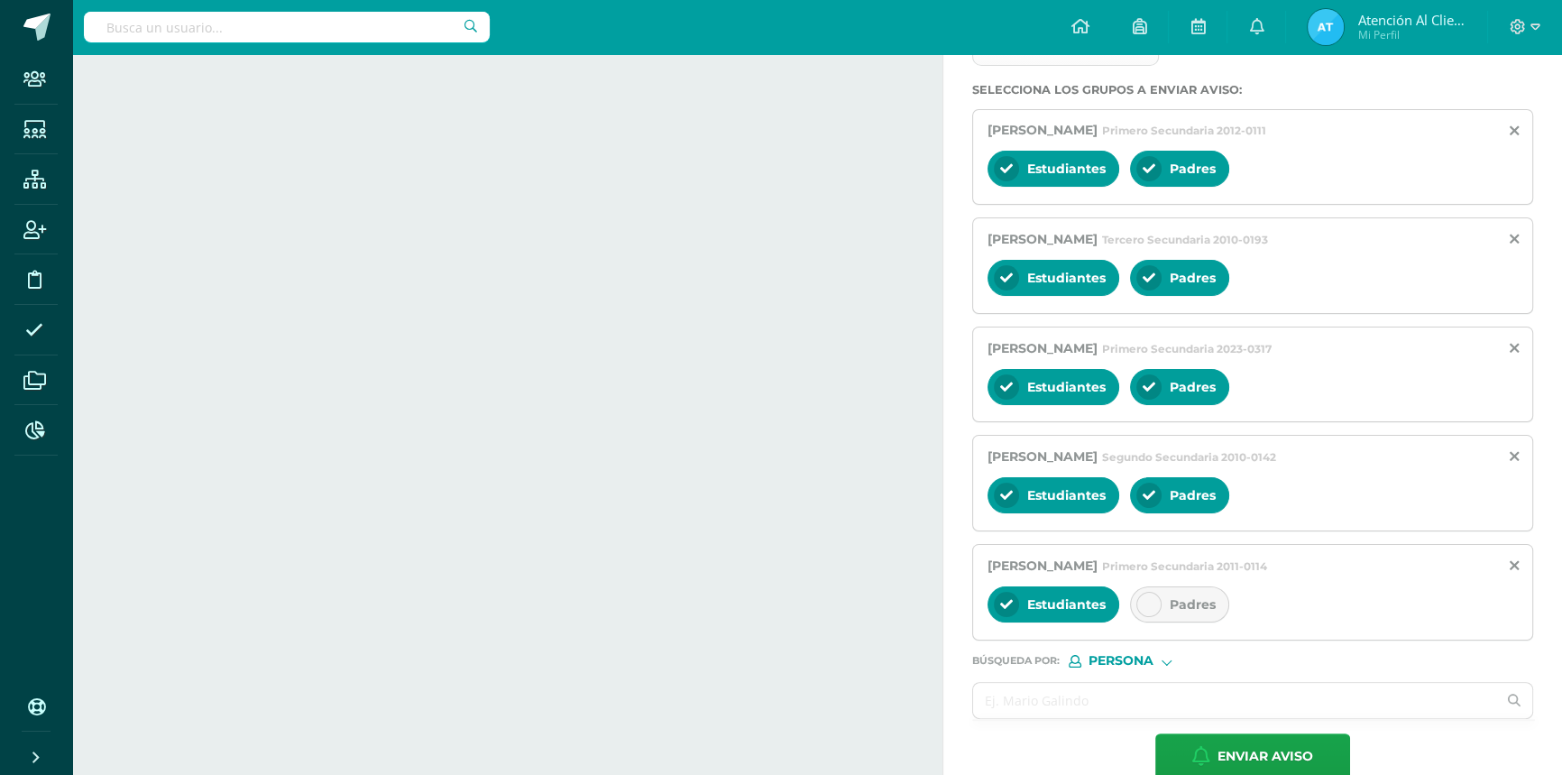
click at [1161, 599] on div "Padres" at bounding box center [1179, 604] width 99 height 36
click at [1035, 700] on input "text" at bounding box center [1234, 700] width 523 height 35
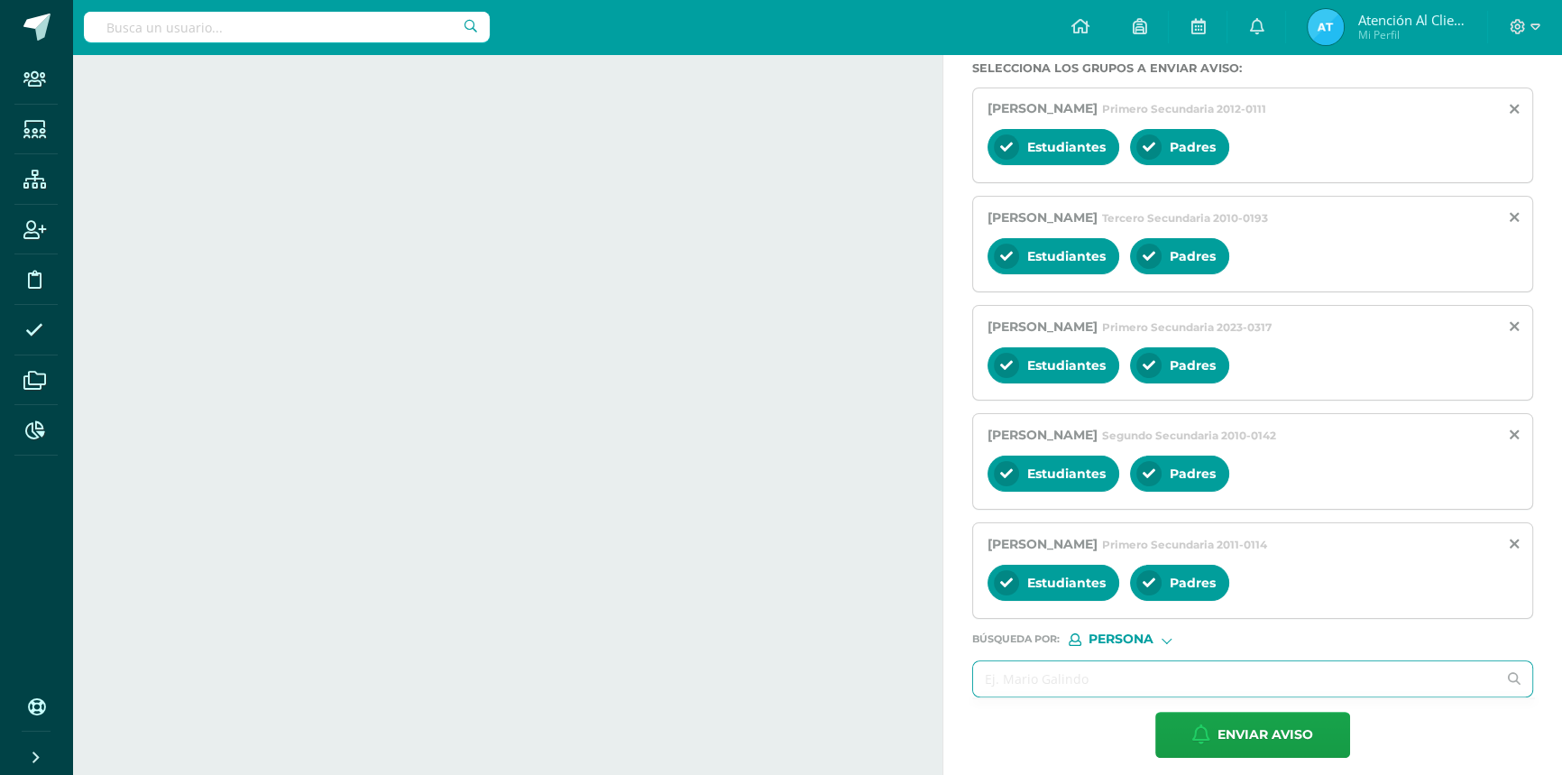
scroll to position [432, 0]
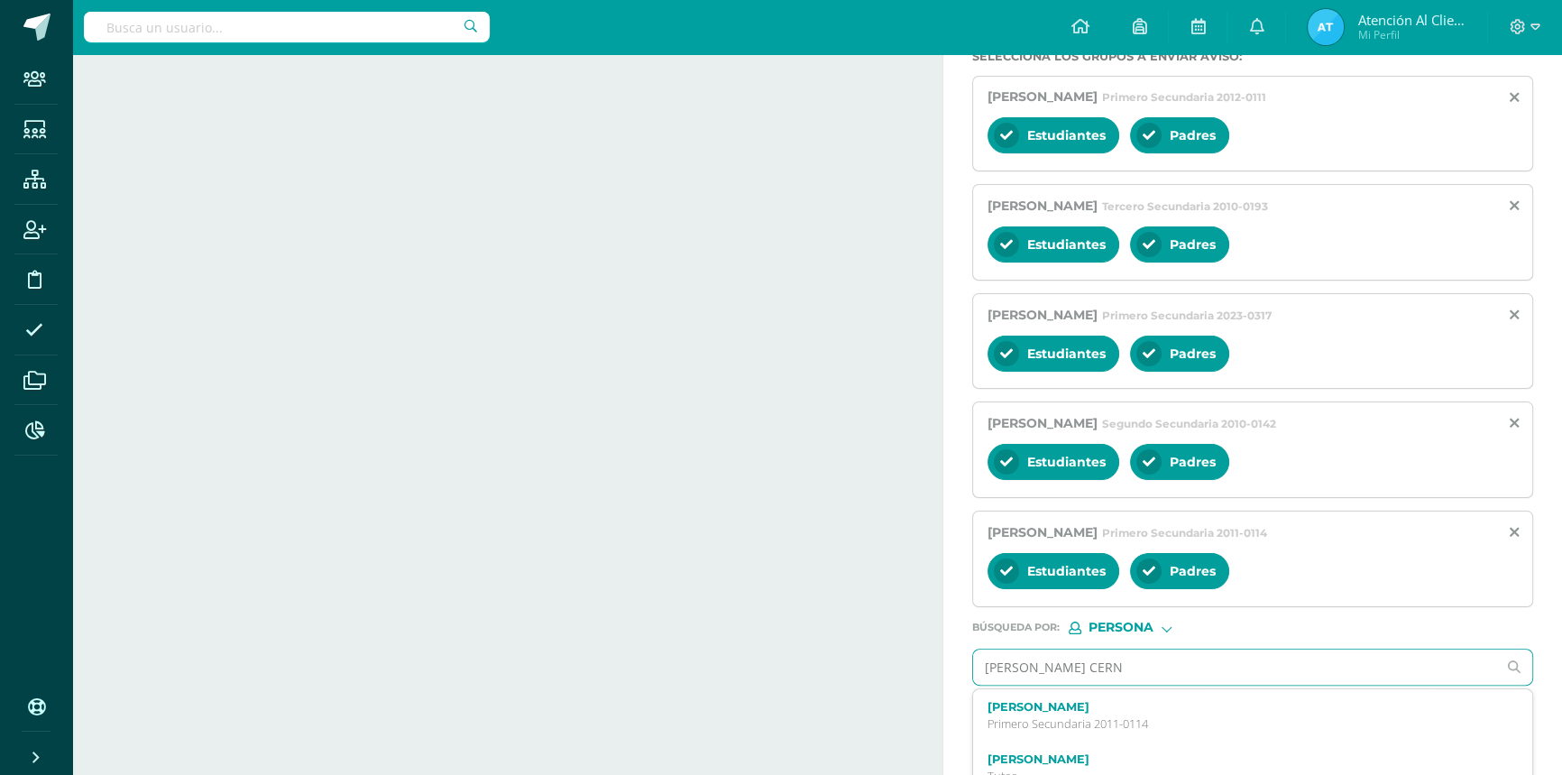
type input "[PERSON_NAME]"
click at [1034, 696] on div "[PERSON_NAME] Primero Secundaria 2023-0339" at bounding box center [1252, 715] width 559 height 53
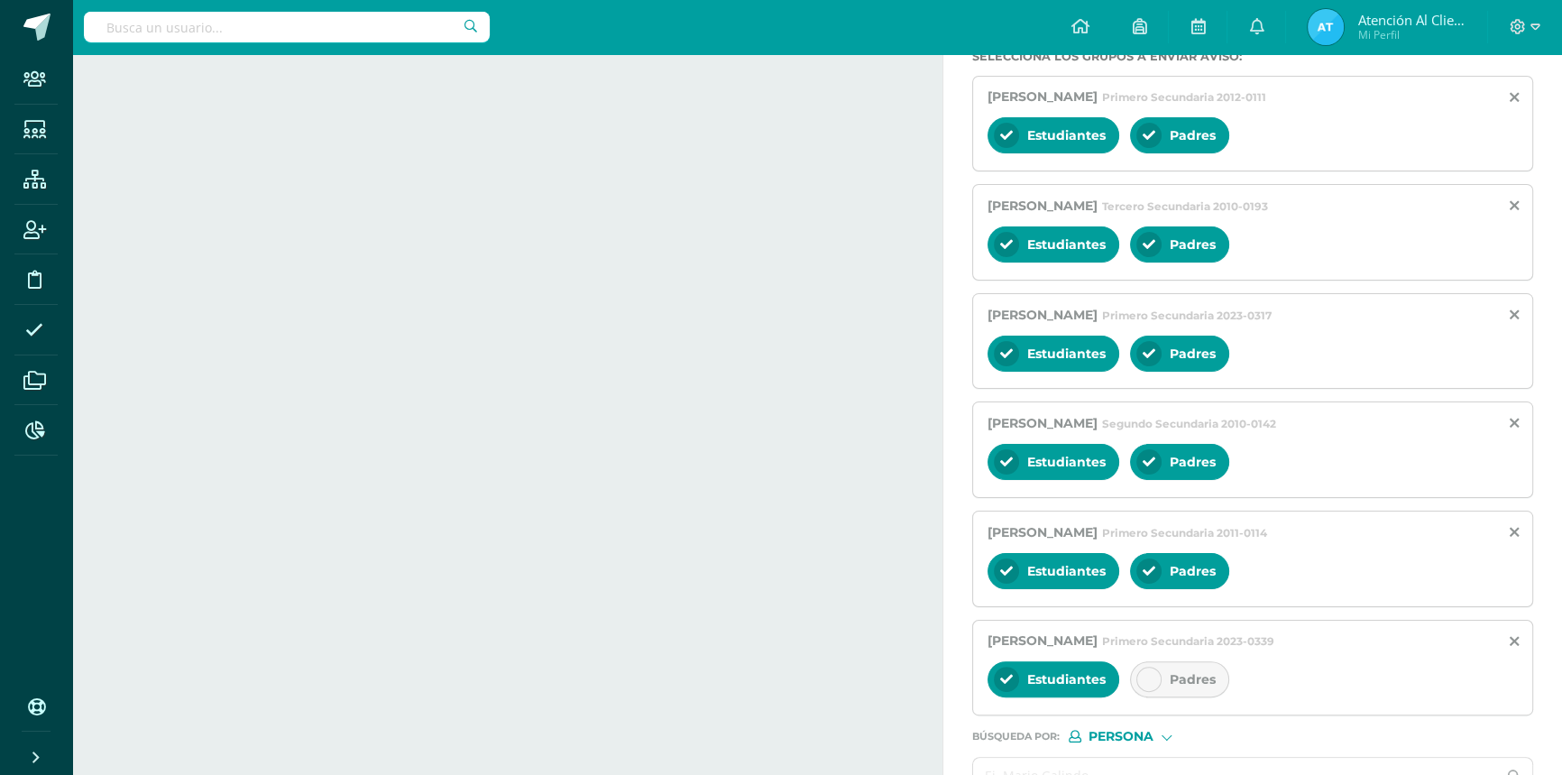
click at [1164, 694] on div "Padres" at bounding box center [1179, 679] width 99 height 36
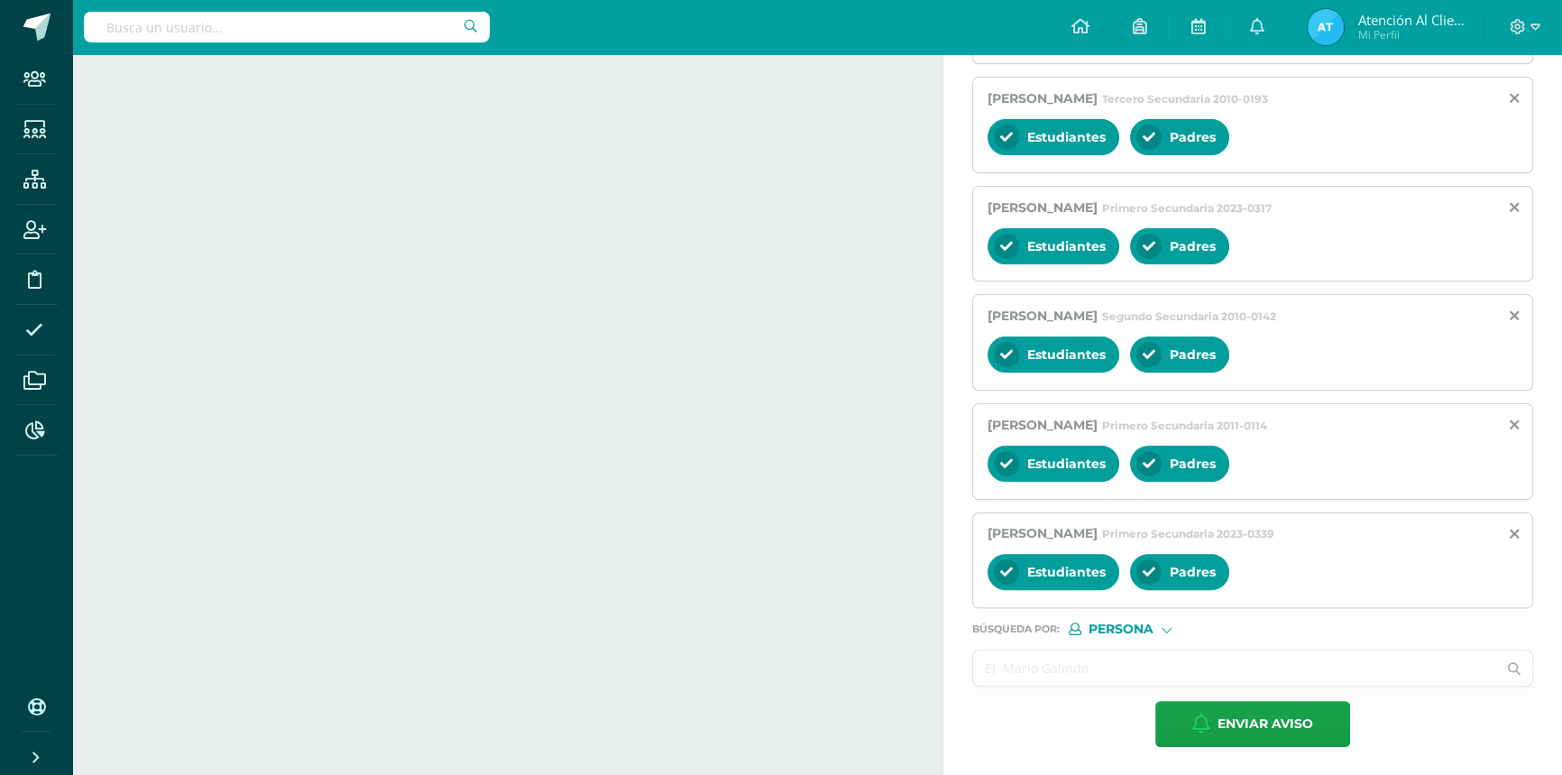
scroll to position [540, 0]
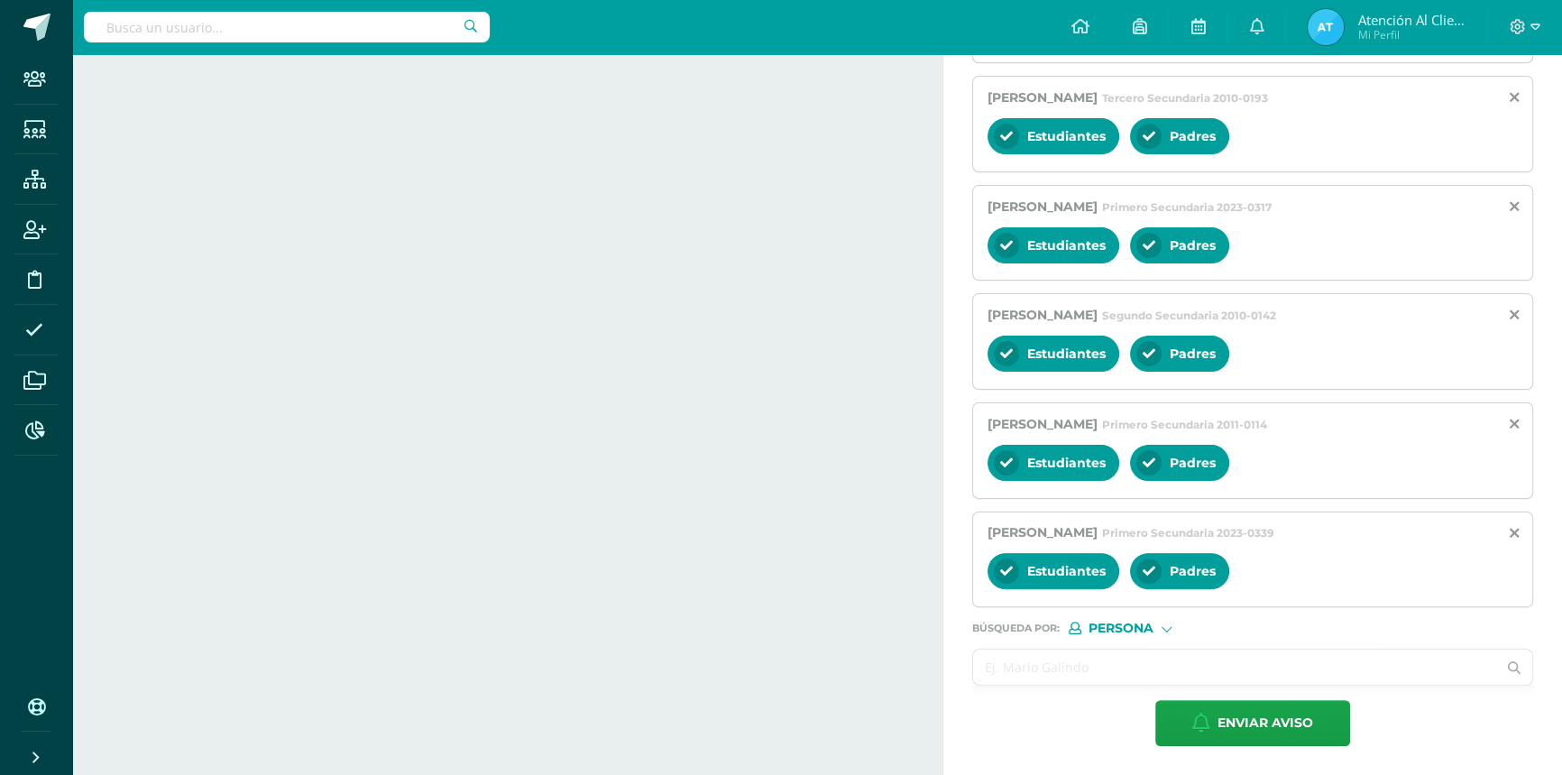
click at [1071, 671] on input "text" at bounding box center [1234, 666] width 523 height 35
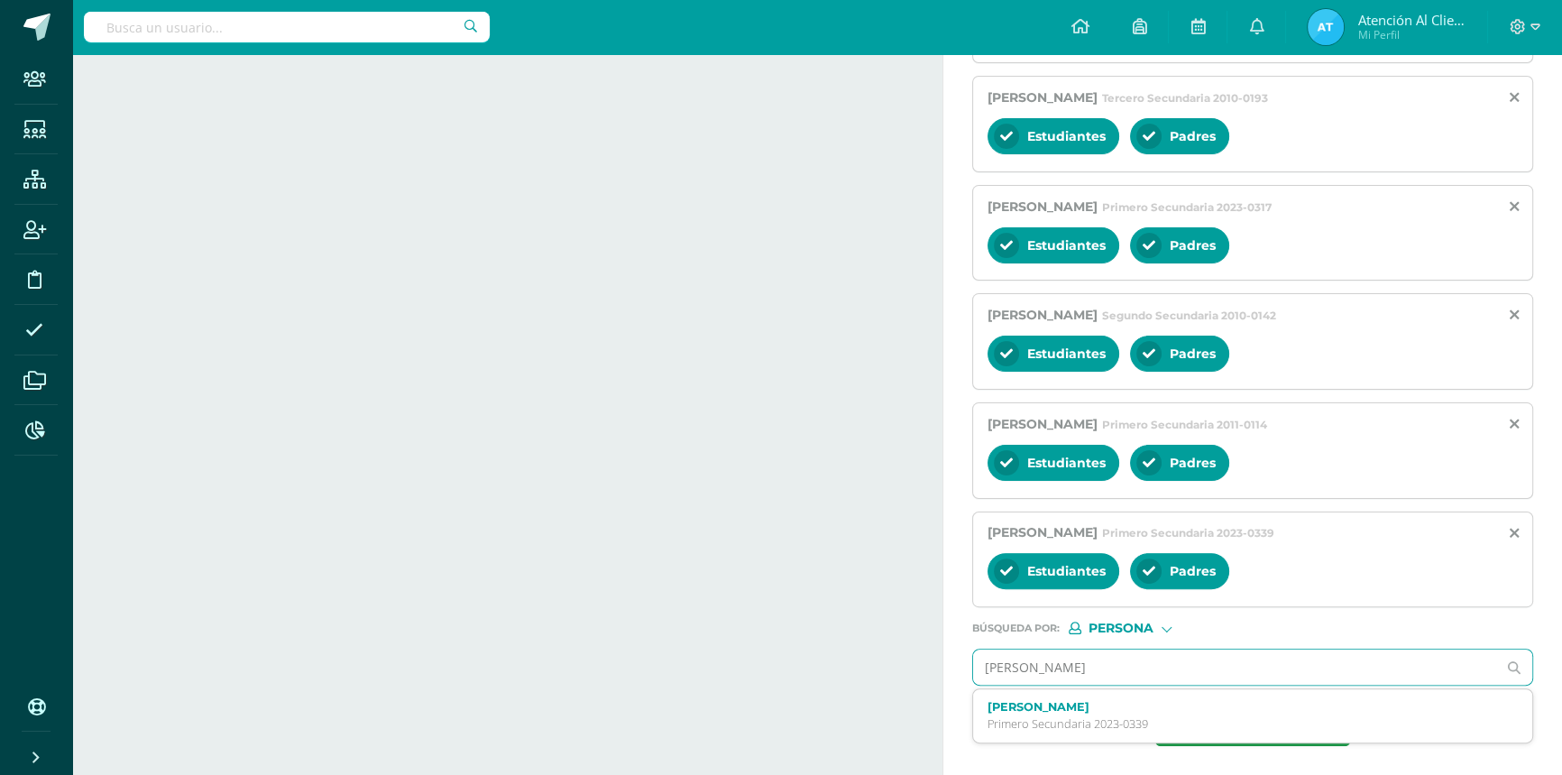
type input "[PERSON_NAME]"
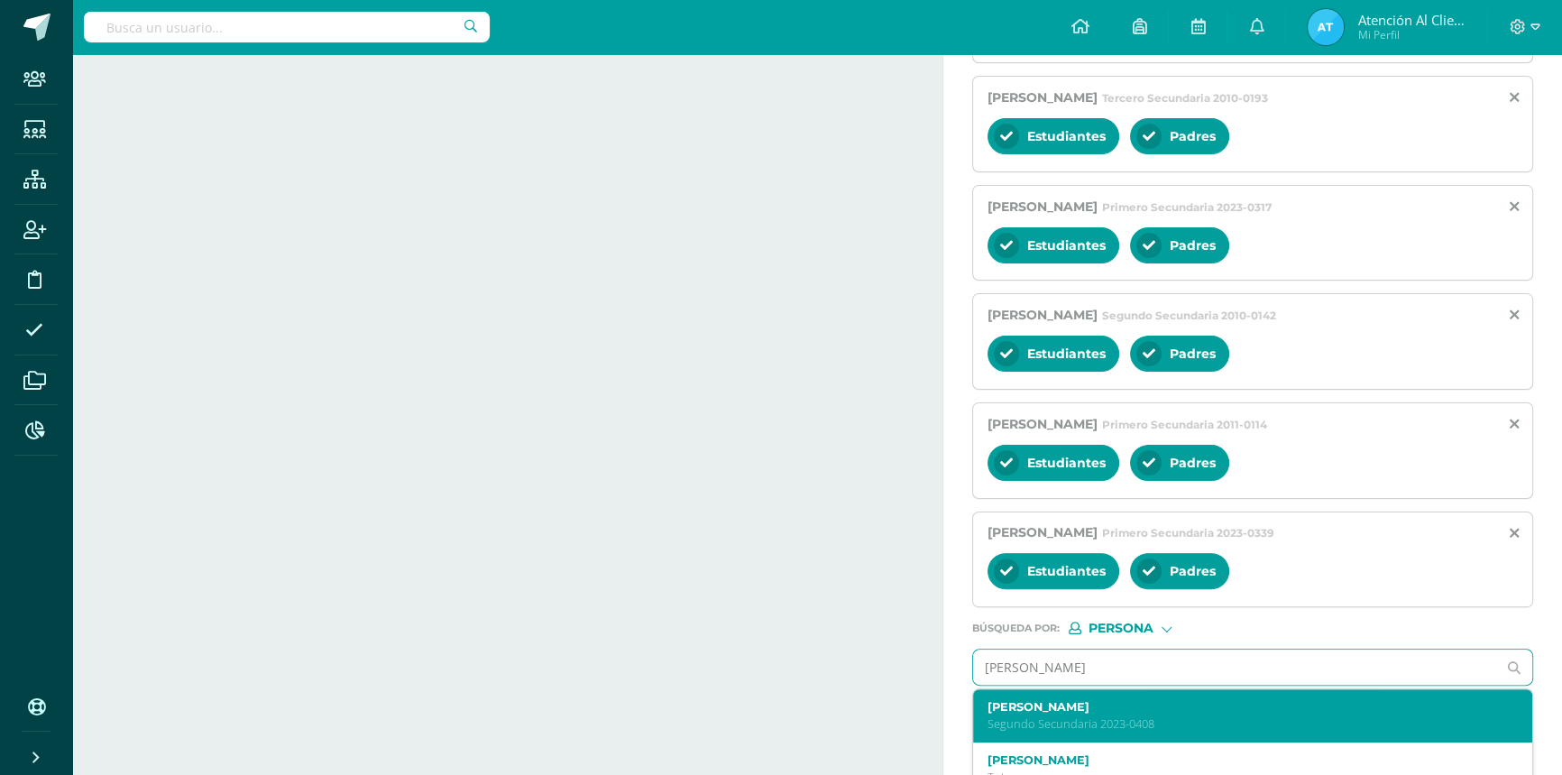
click at [1043, 721] on p "Segundo Secundaria 2023-0408" at bounding box center [1241, 723] width 507 height 15
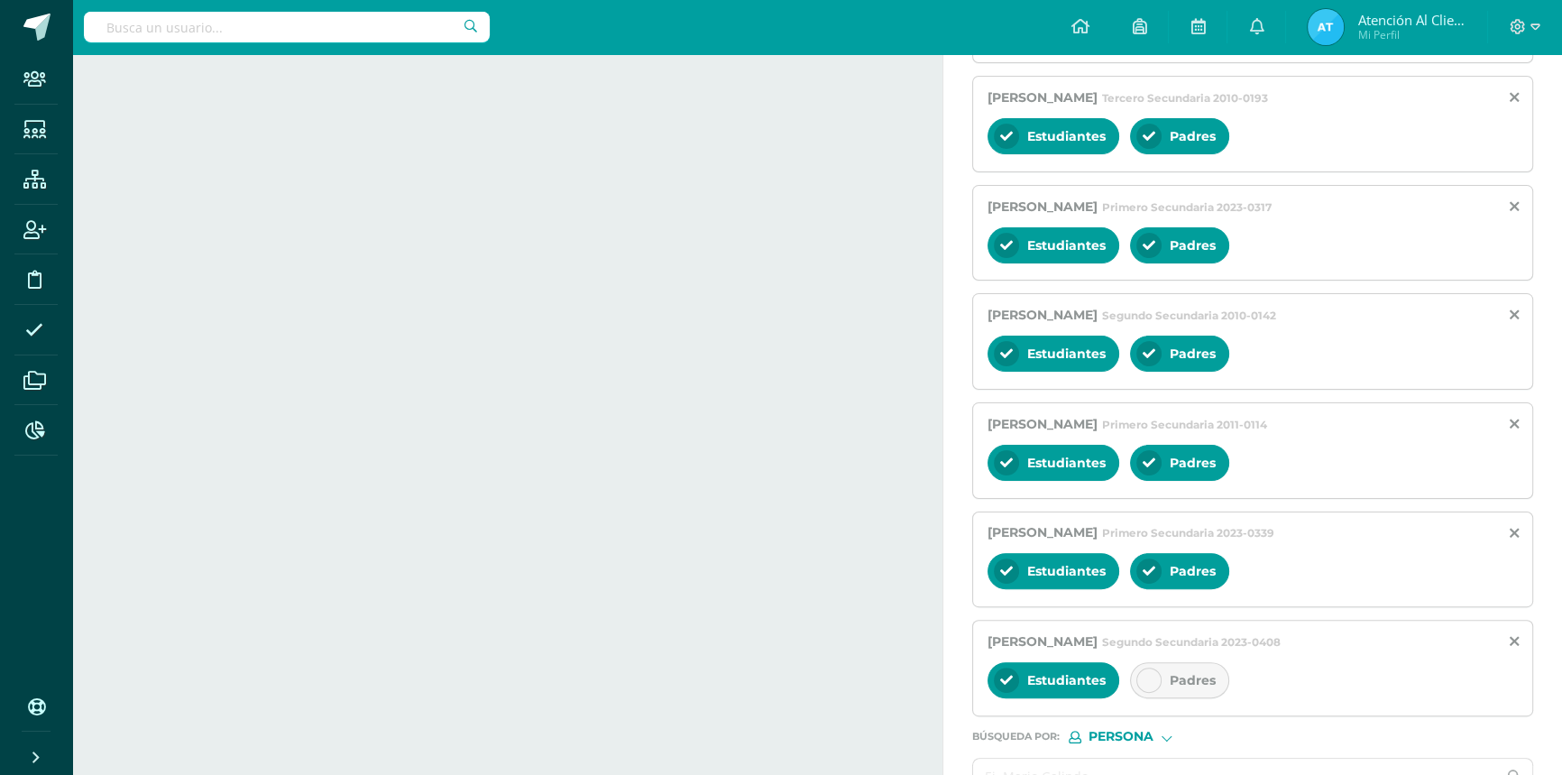
click at [1146, 673] on div at bounding box center [1149, 680] width 25 height 25
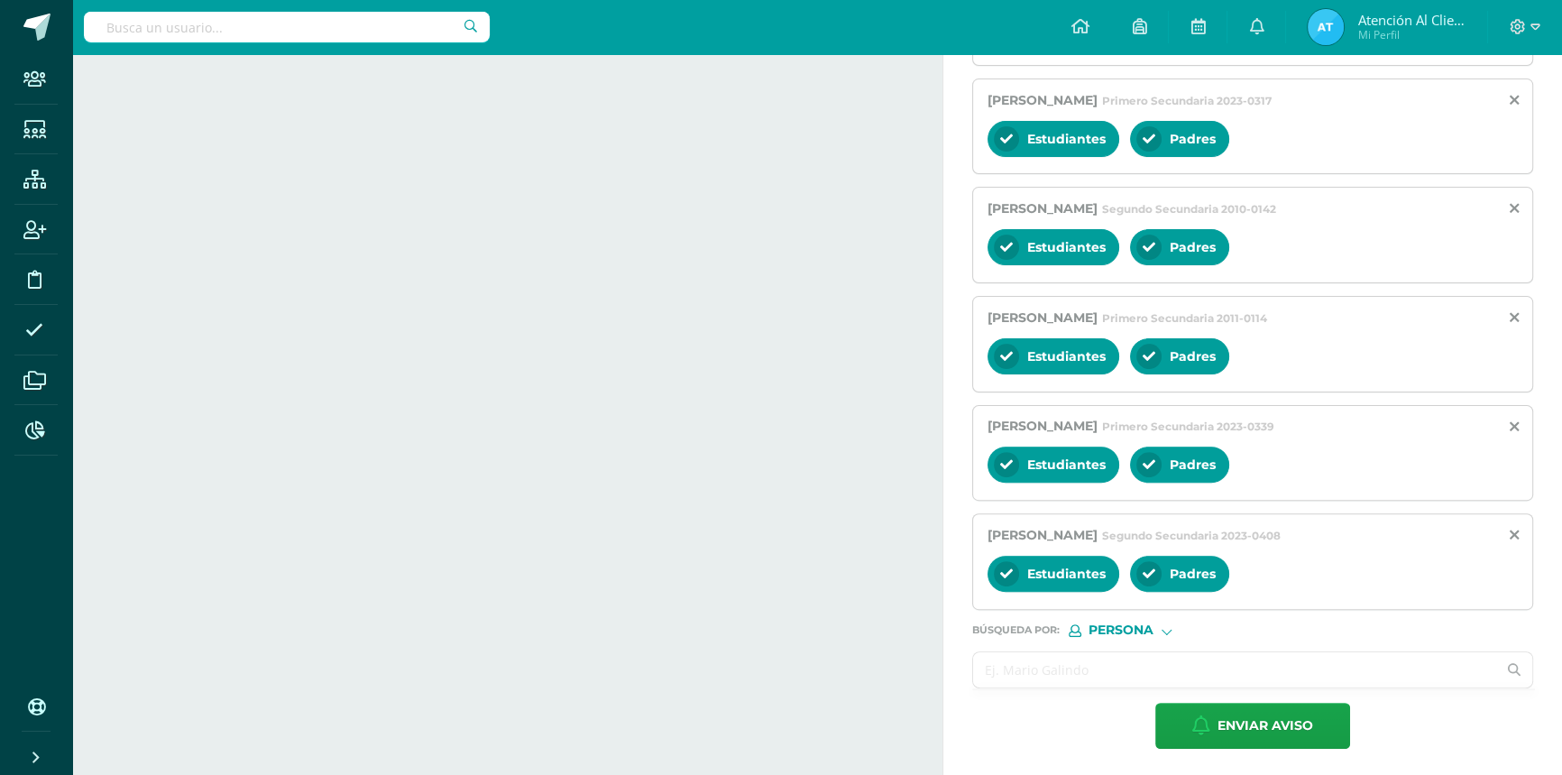
scroll to position [649, 0]
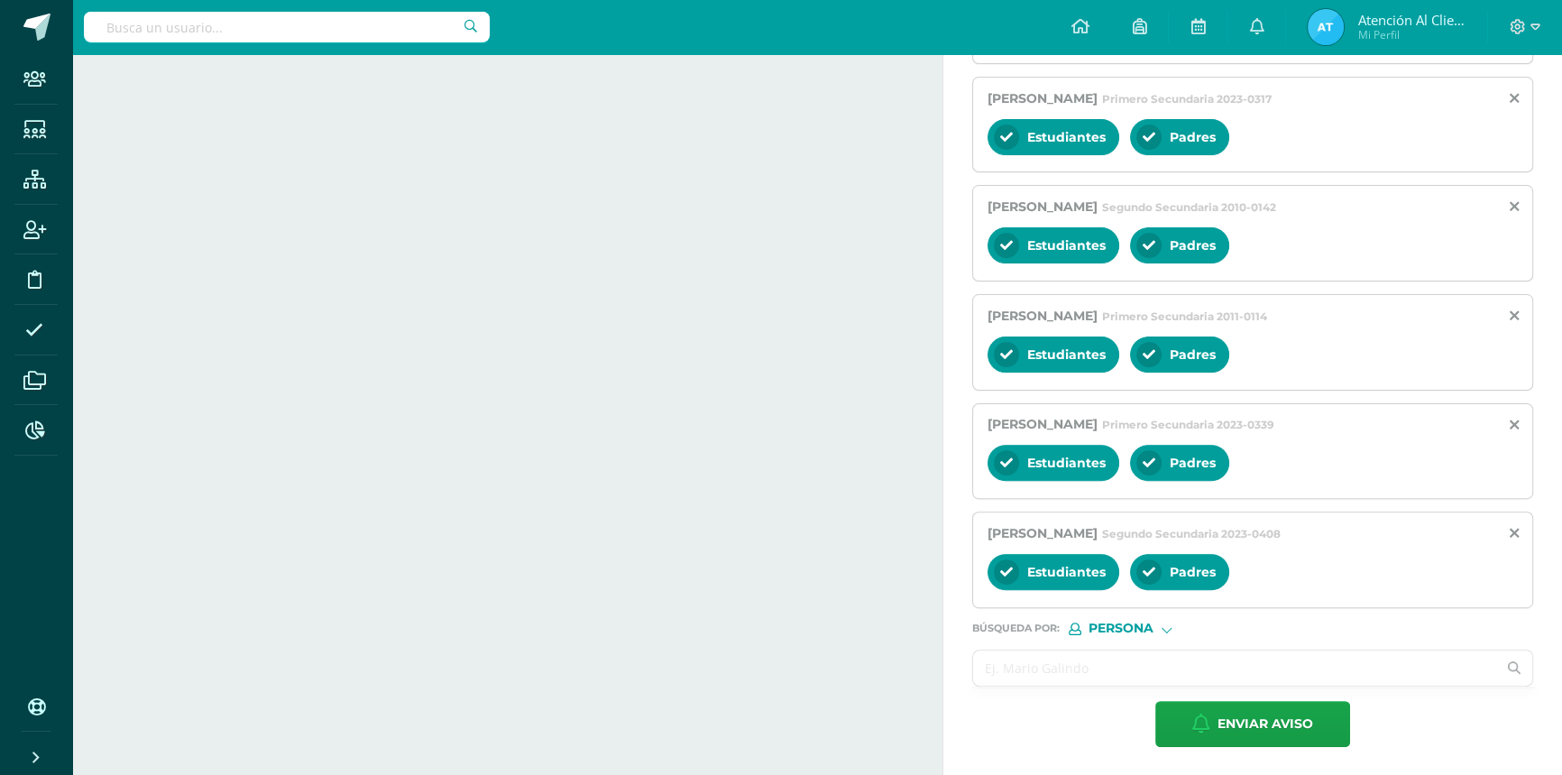
click at [1080, 662] on input "text" at bounding box center [1234, 667] width 523 height 35
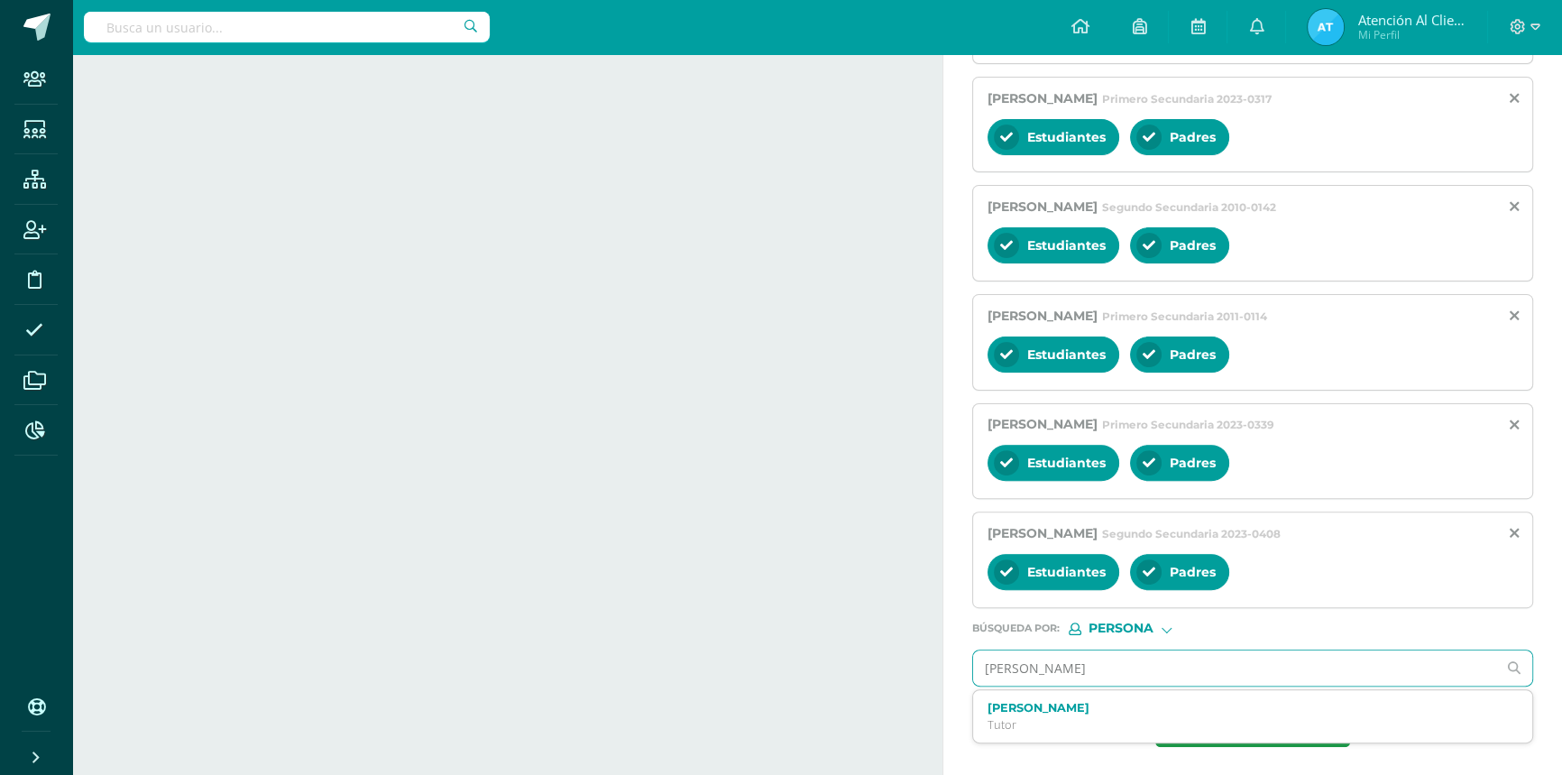
type input "[PERSON_NAME]"
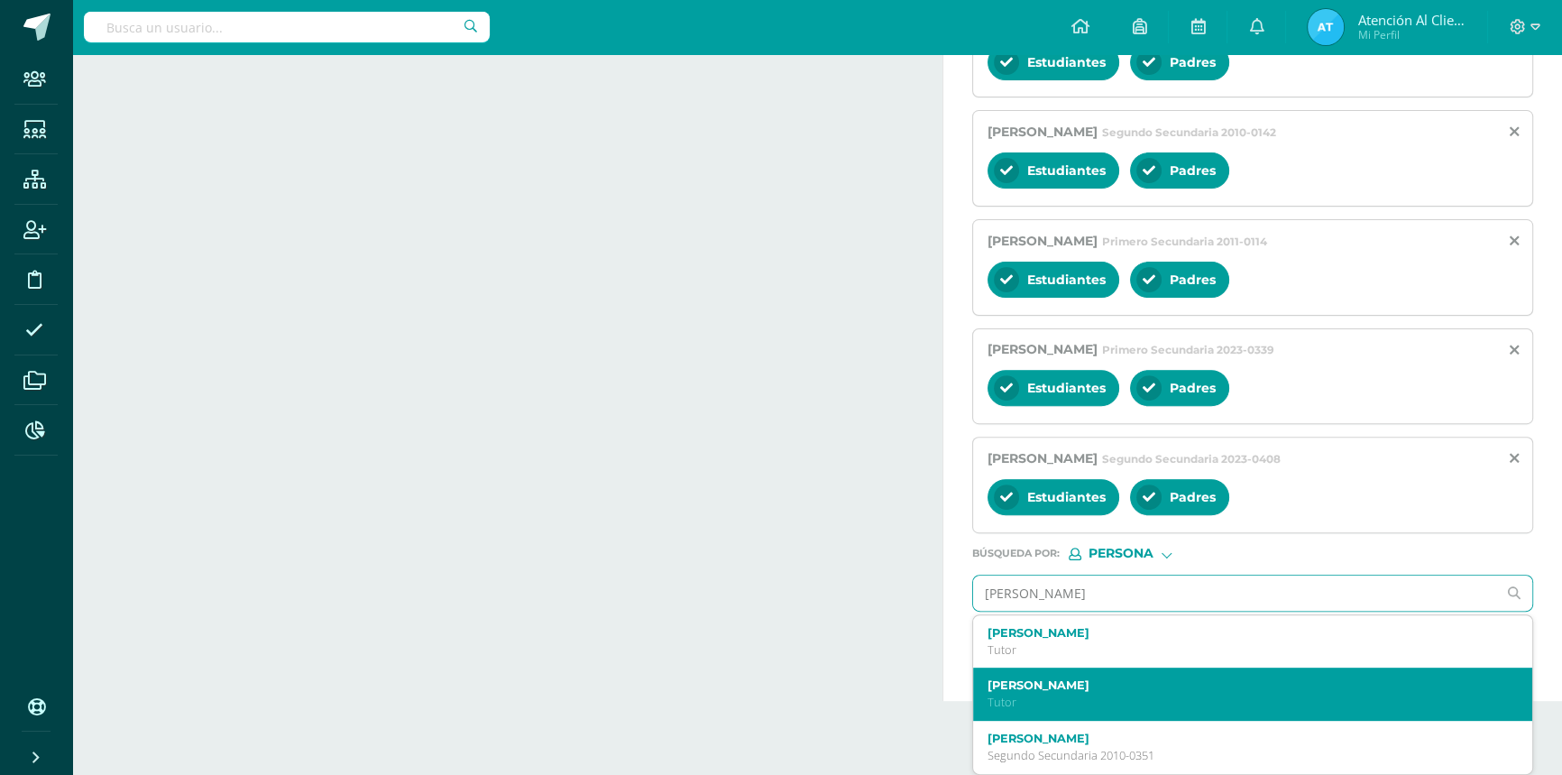
scroll to position [1, 0]
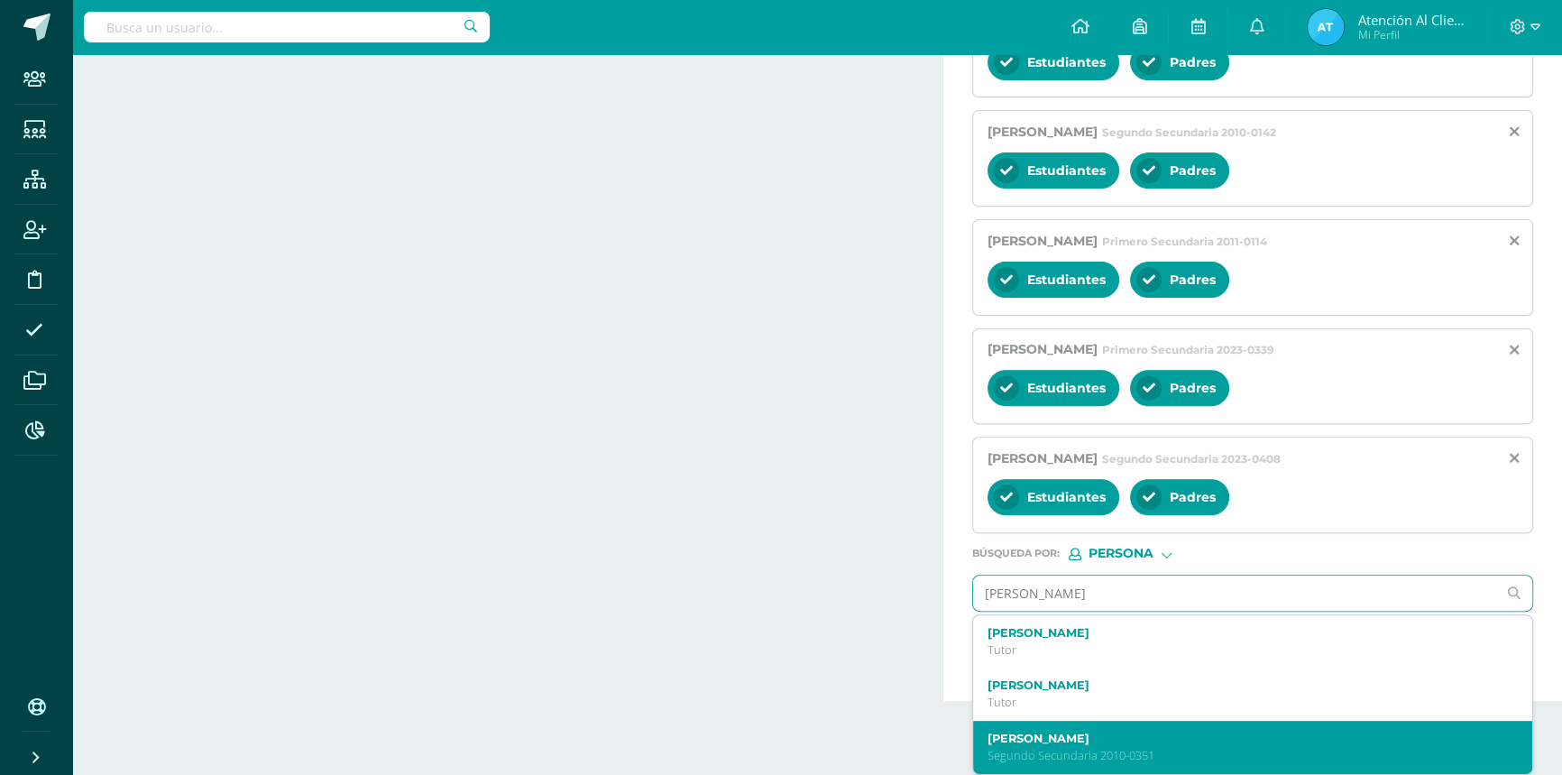
click at [1060, 737] on label "[PERSON_NAME]" at bounding box center [1241, 739] width 507 height 14
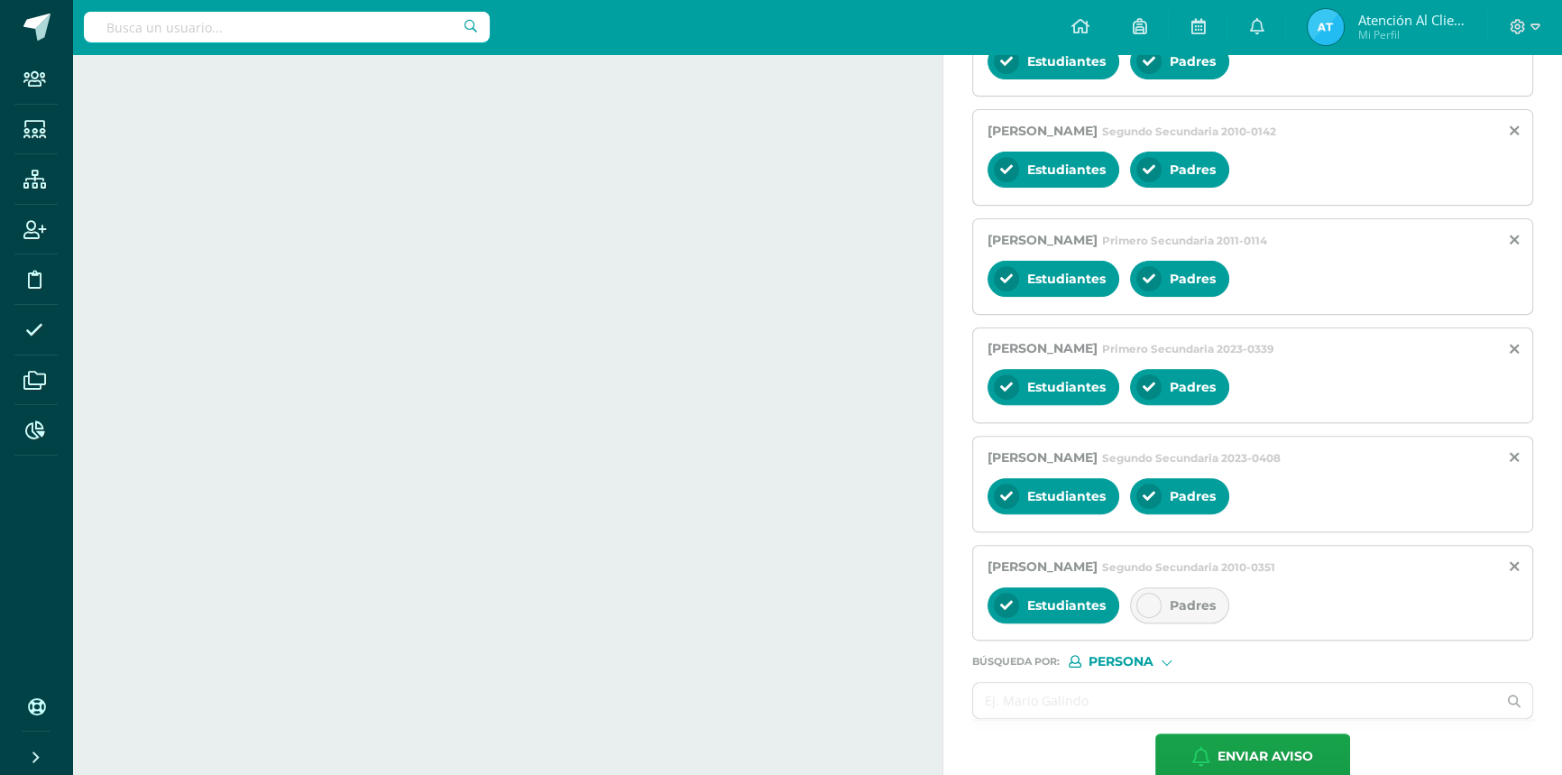
scroll to position [0, 0]
click at [1176, 600] on span "Padres" at bounding box center [1193, 605] width 46 height 16
click at [1064, 705] on input "text" at bounding box center [1234, 700] width 523 height 35
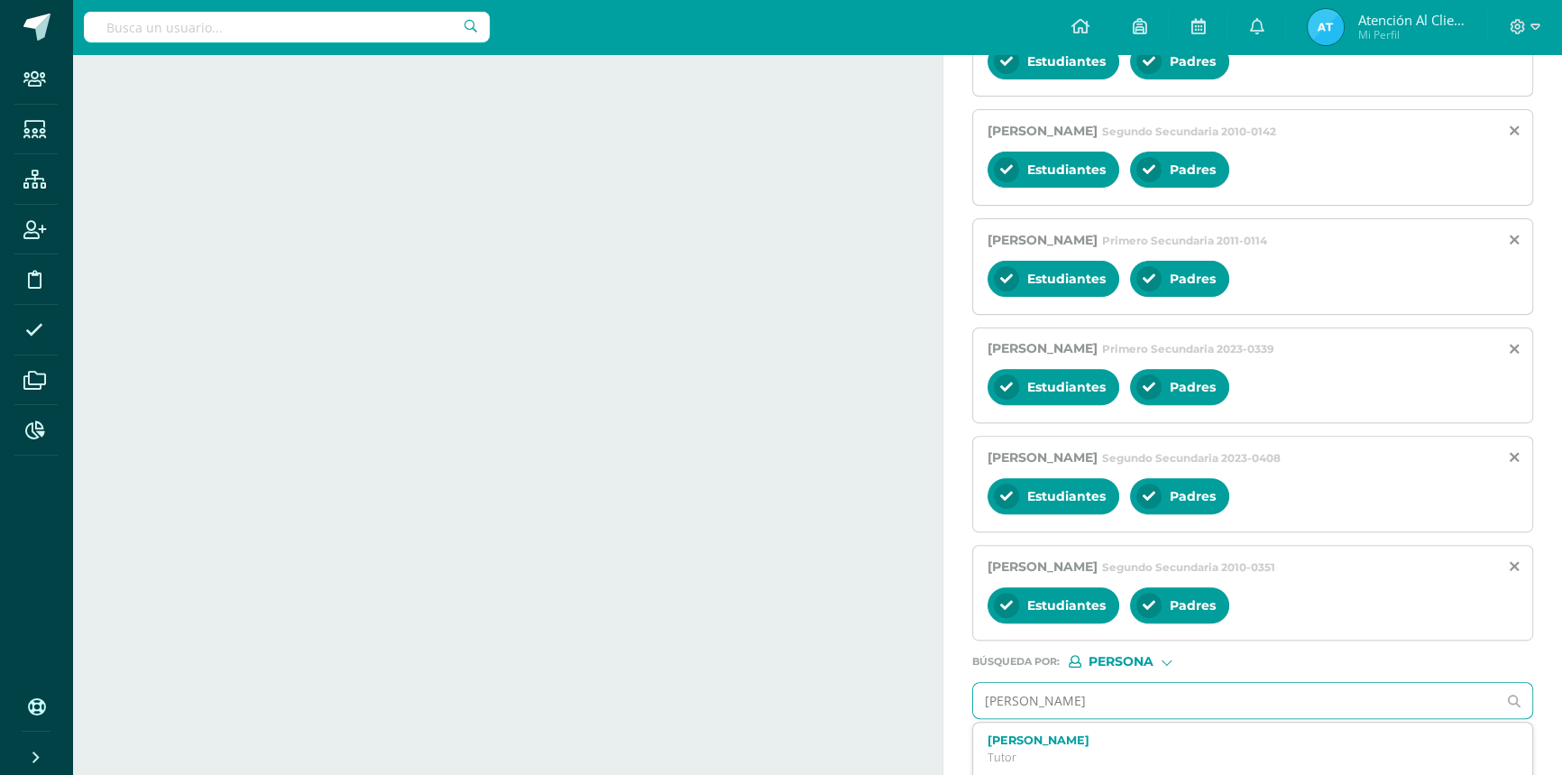
type input "[PERSON_NAME]"
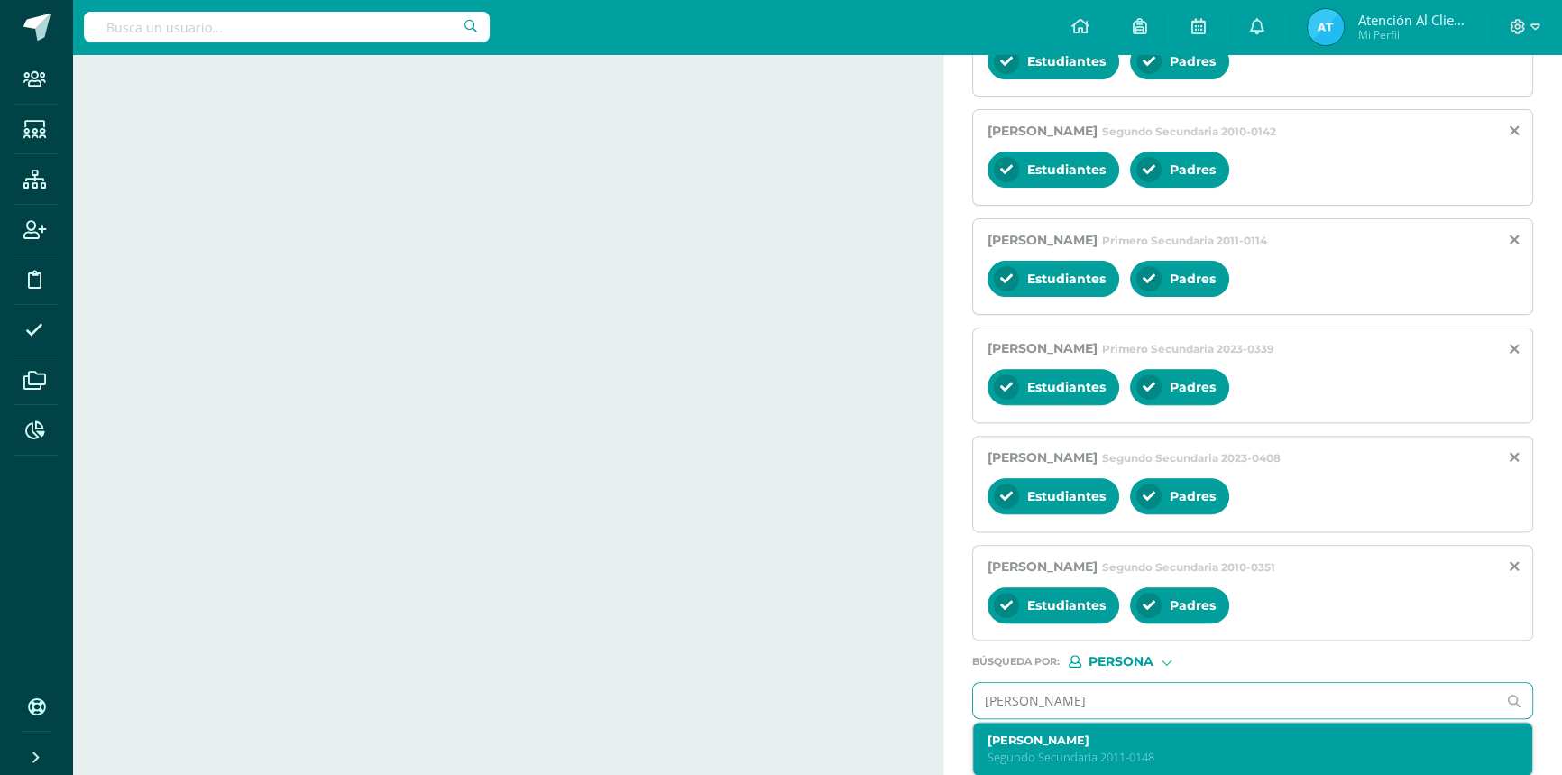
click at [1050, 738] on label "[PERSON_NAME]" at bounding box center [1241, 740] width 507 height 14
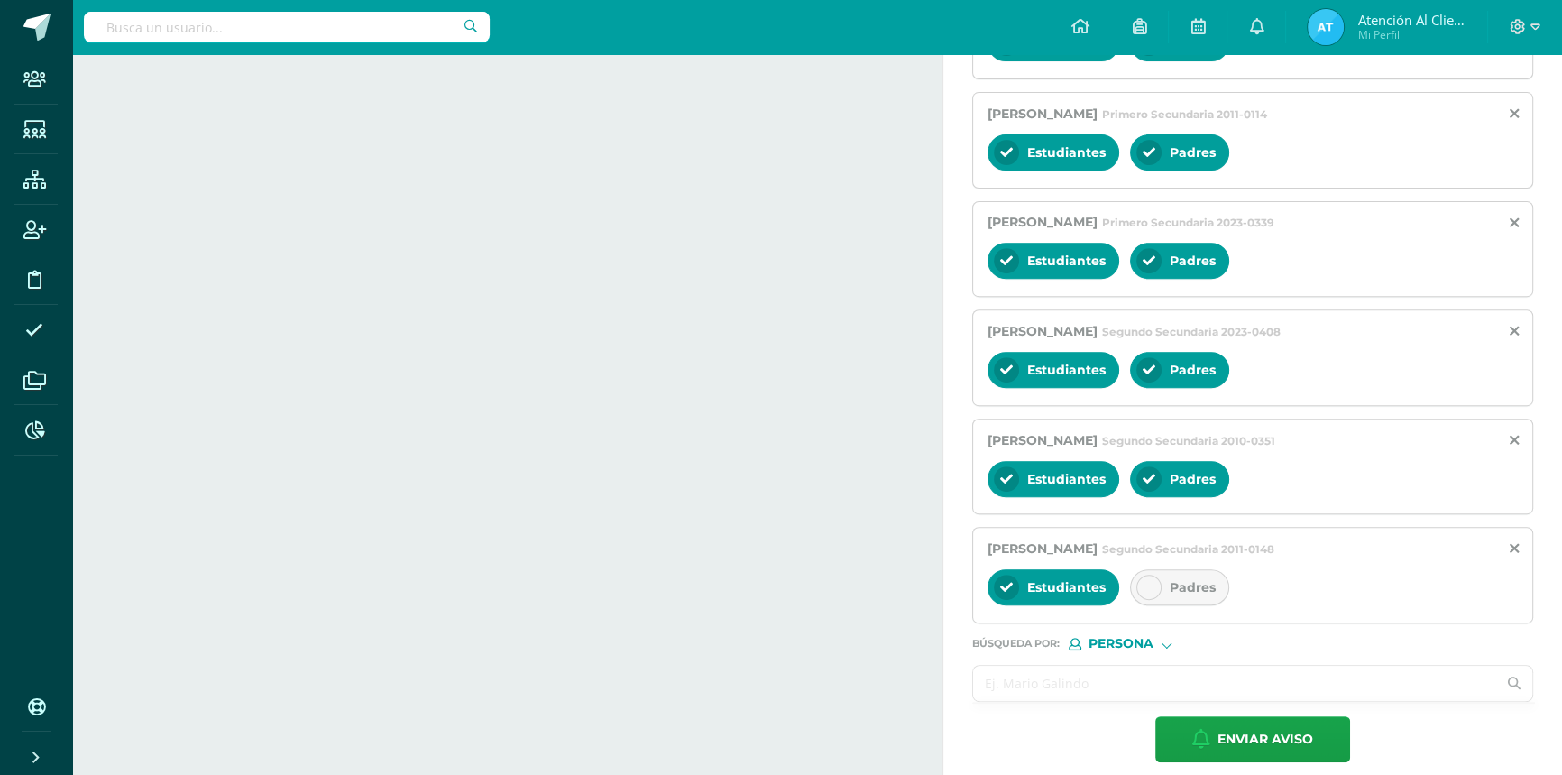
scroll to position [866, 0]
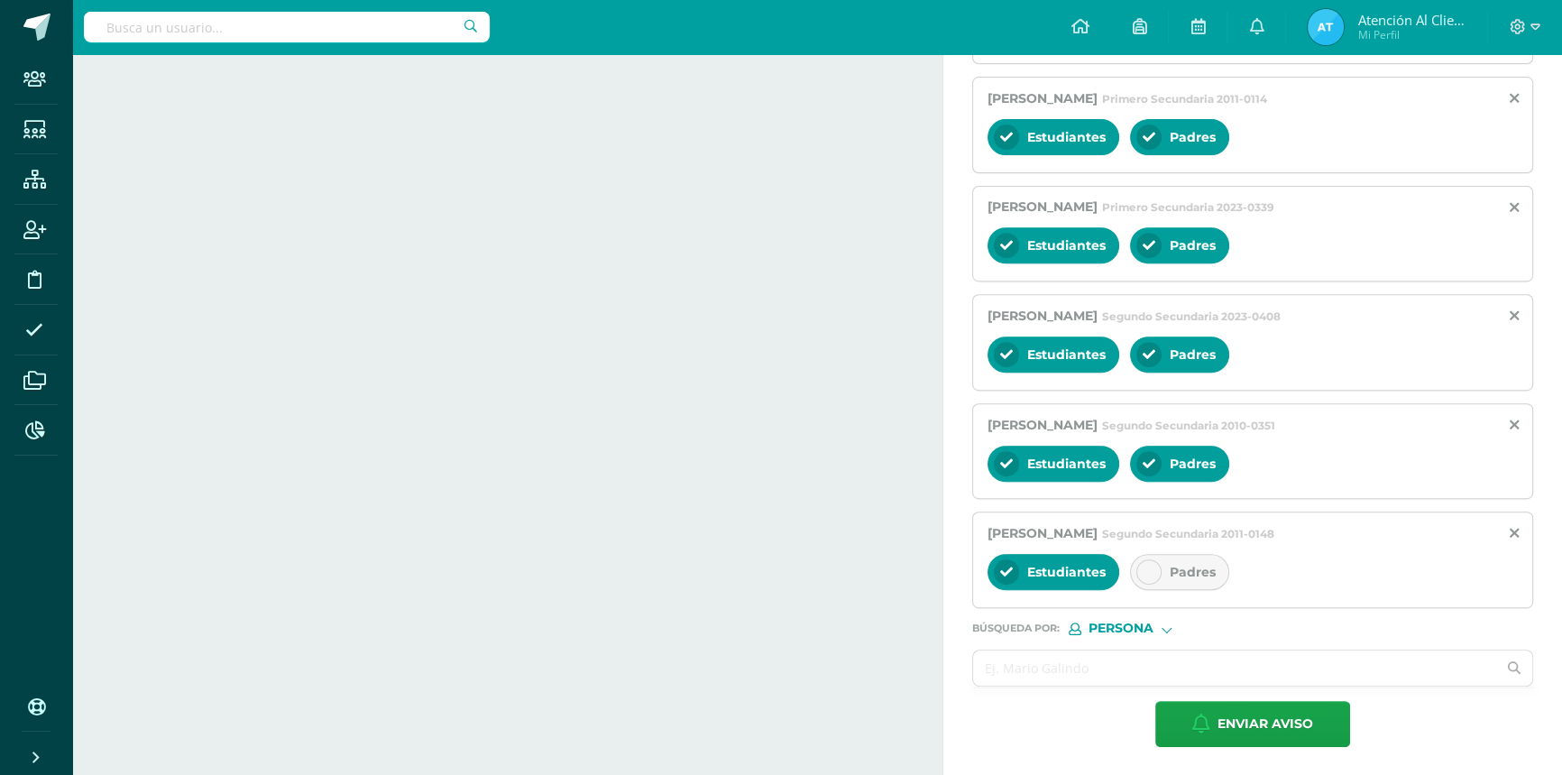
click at [1156, 574] on div at bounding box center [1149, 571] width 25 height 25
click at [1051, 659] on input "text" at bounding box center [1234, 667] width 523 height 35
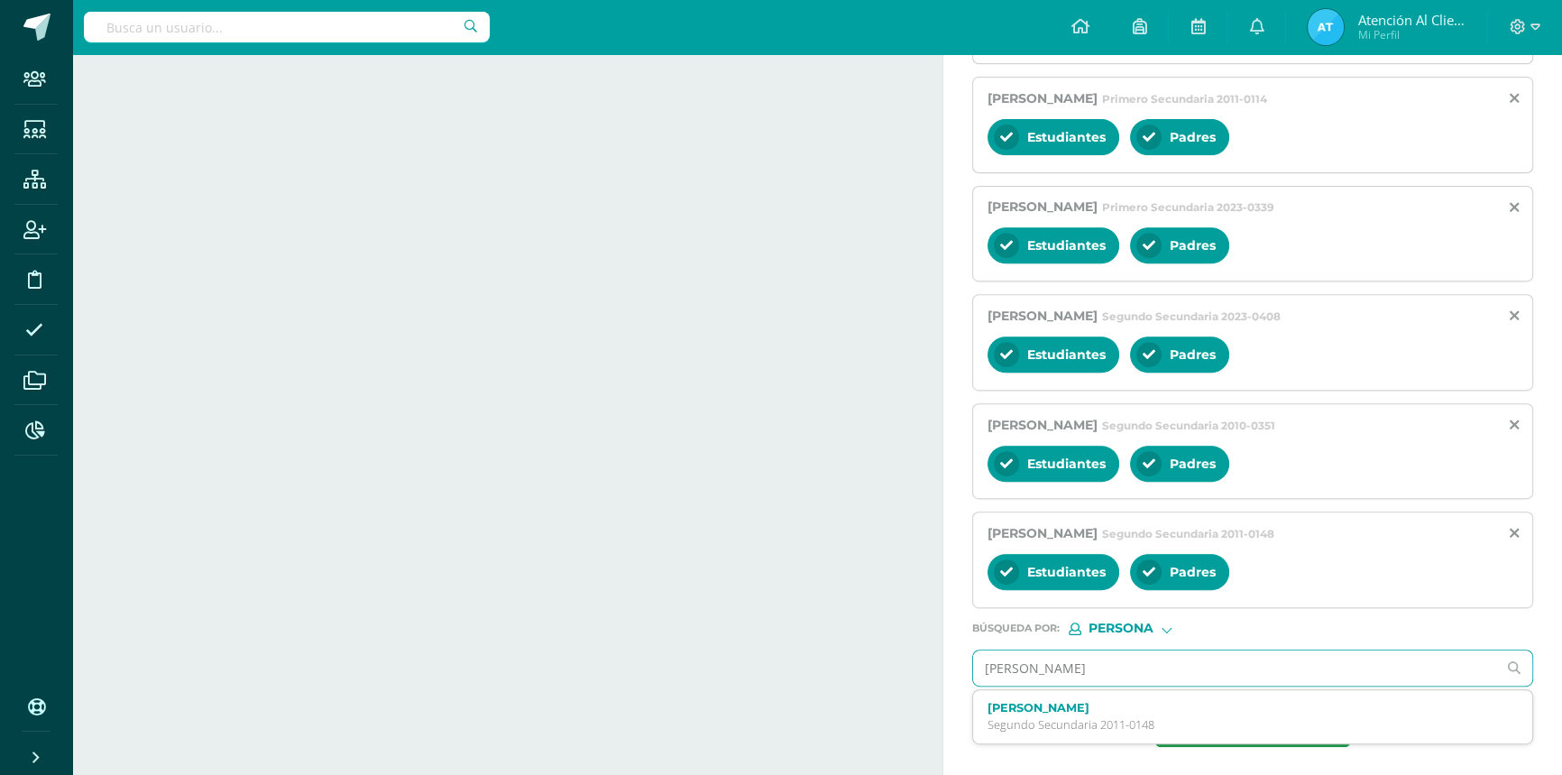
type input "[PERSON_NAME]"
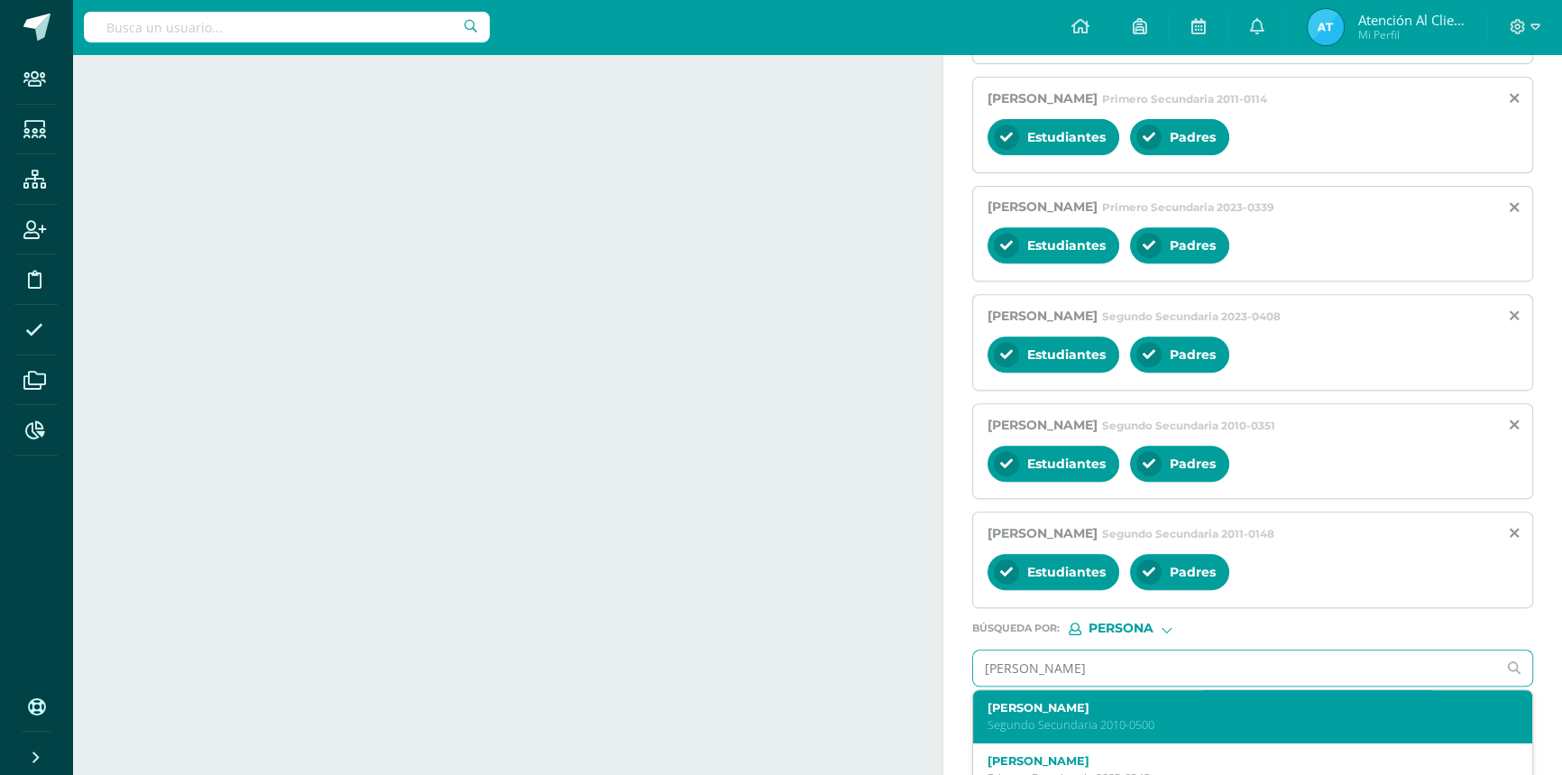
click at [1018, 714] on div "[PERSON_NAME] Segundo Secundaria 2010-0500" at bounding box center [1241, 717] width 507 height 32
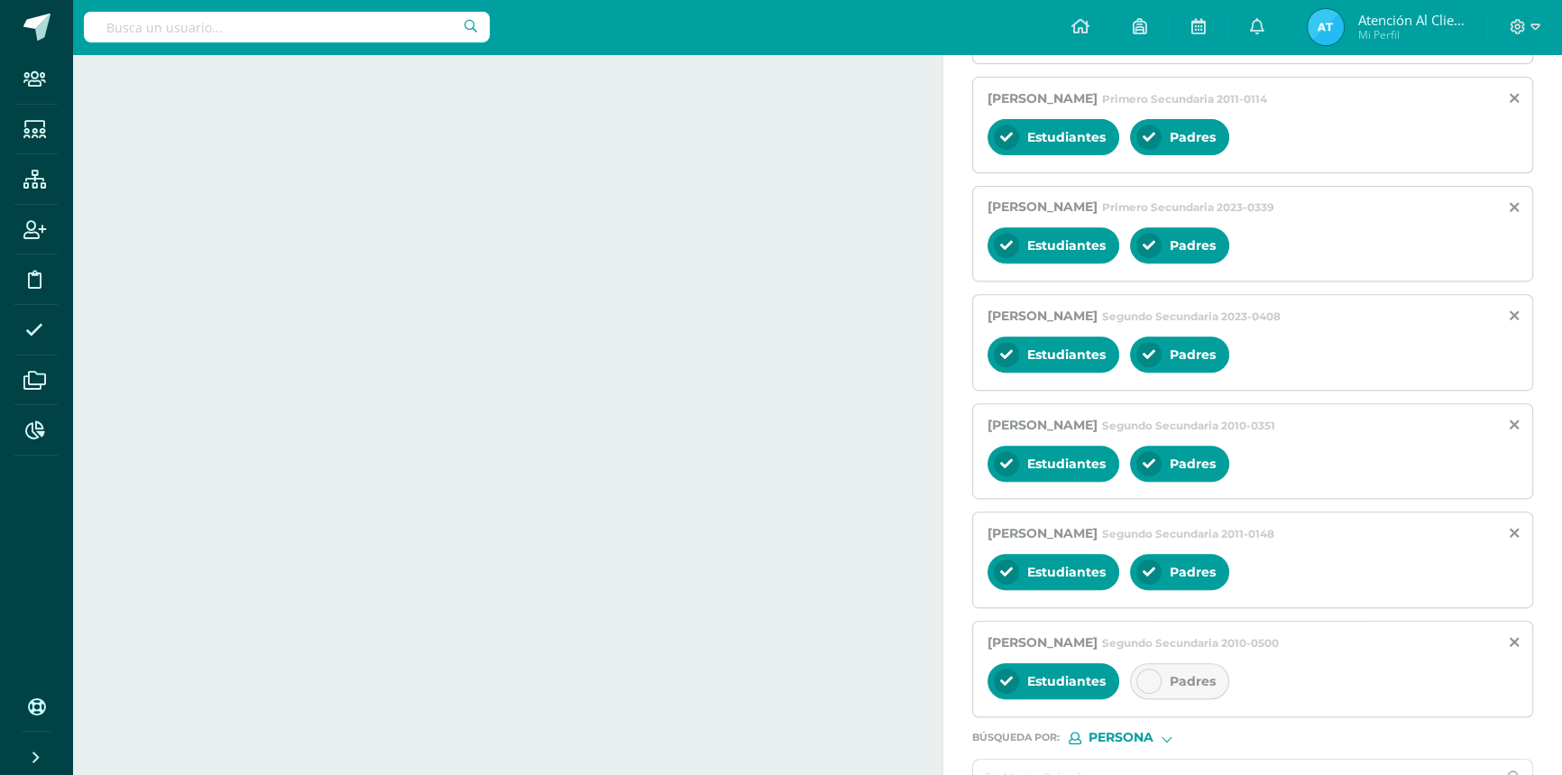
click at [1165, 686] on div "Padres" at bounding box center [1179, 681] width 99 height 36
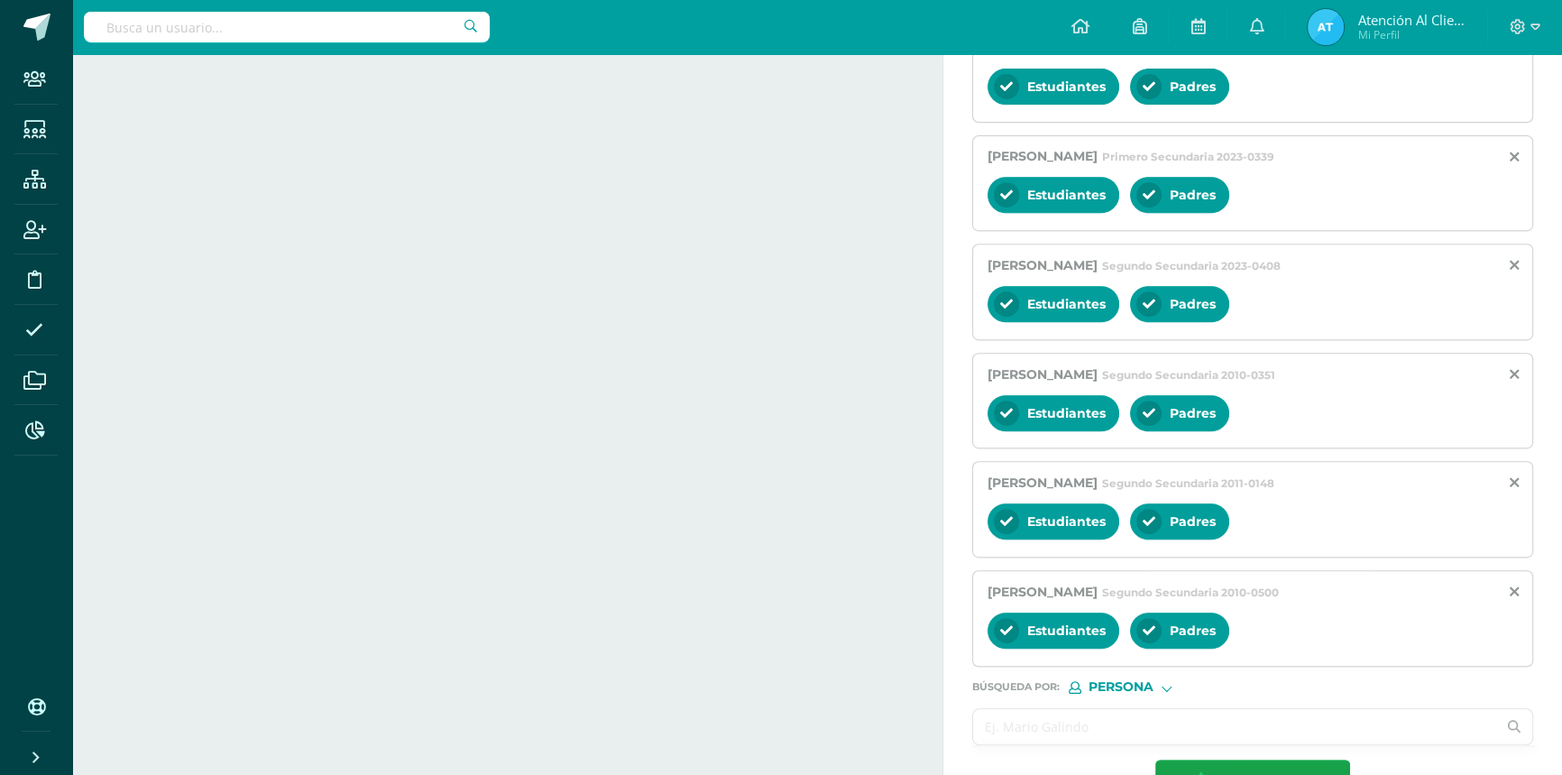
scroll to position [974, 0]
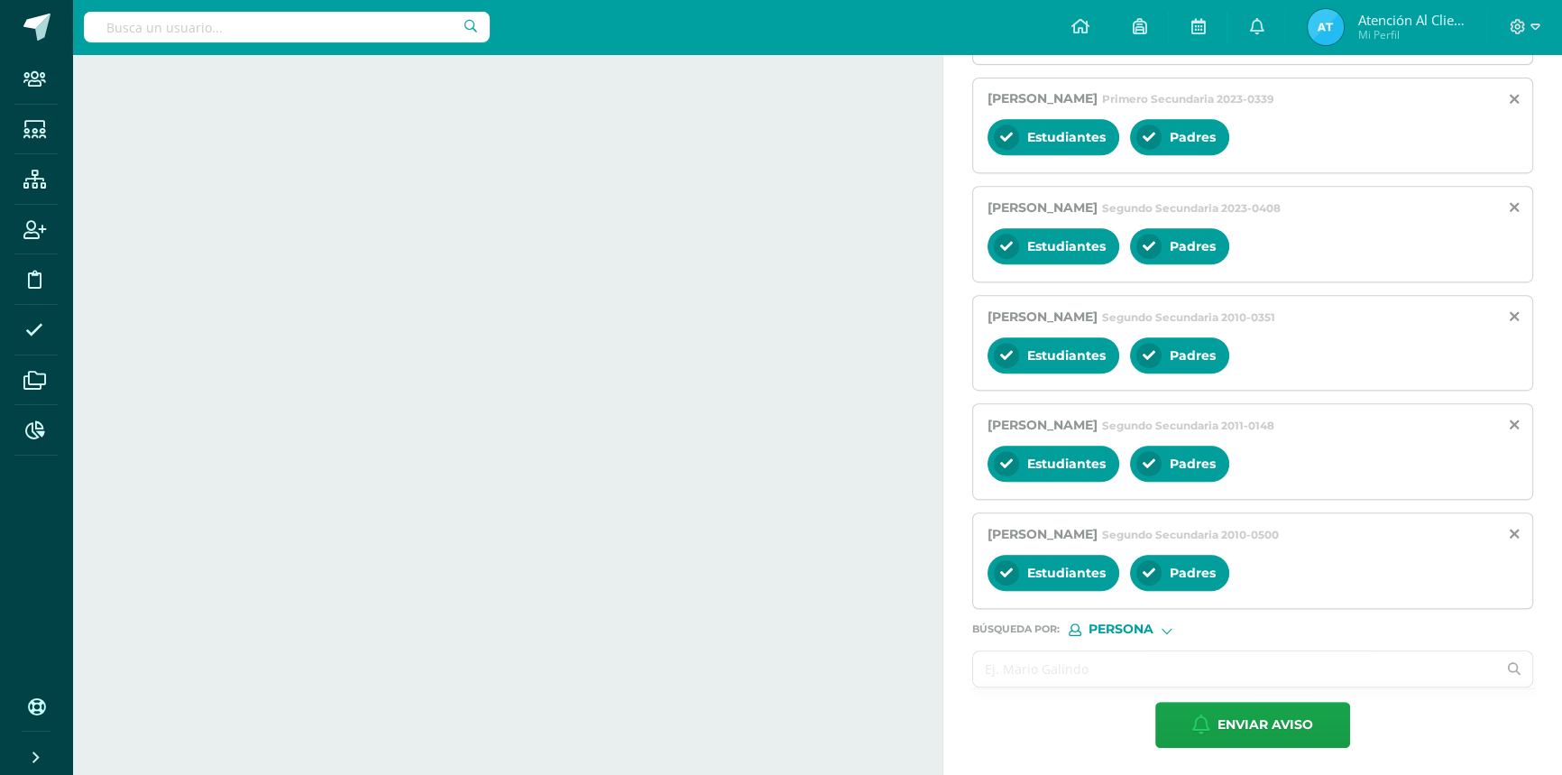
click at [1108, 668] on input "text" at bounding box center [1234, 668] width 523 height 35
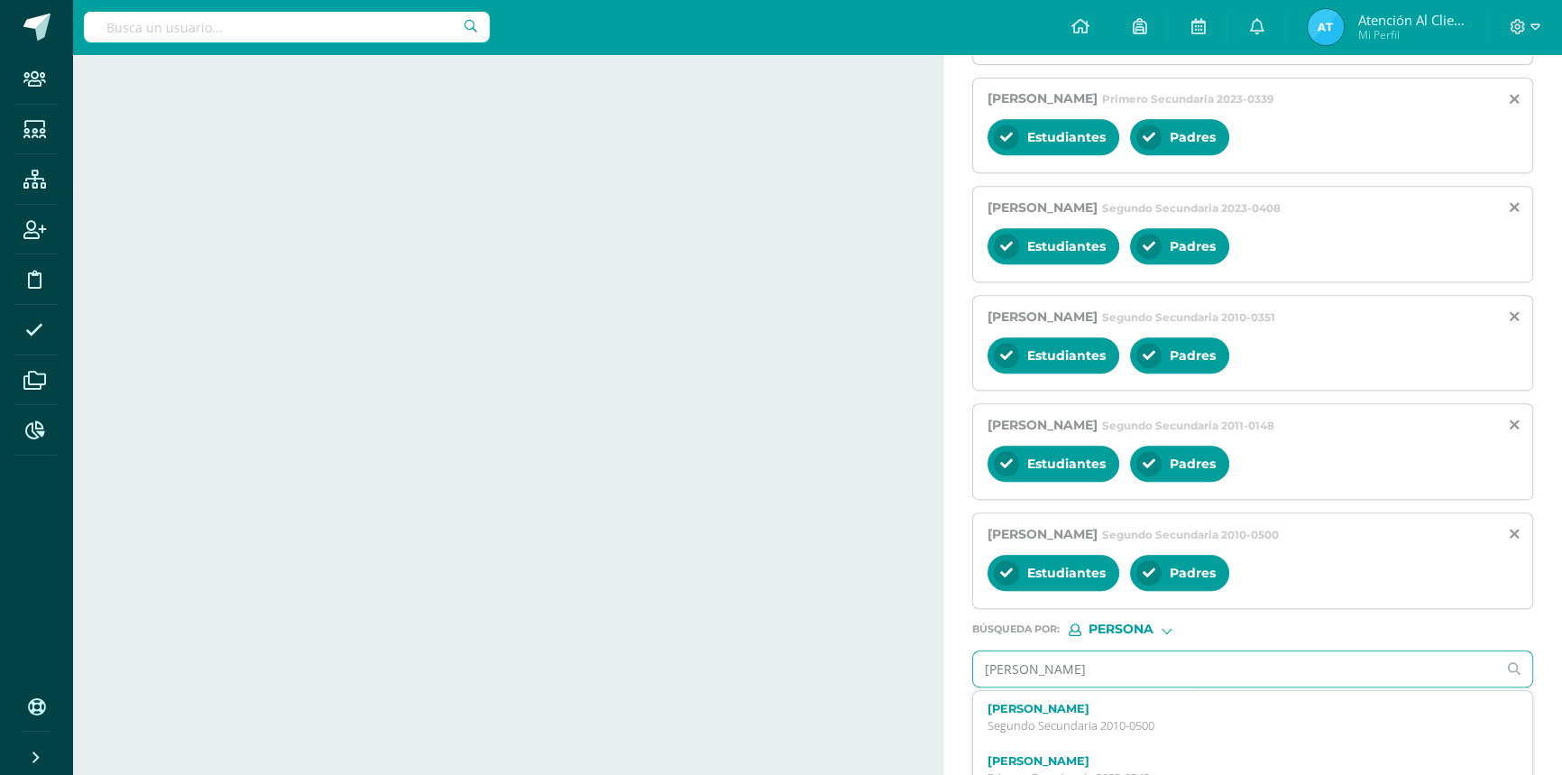
type input "[PERSON_NAME]"
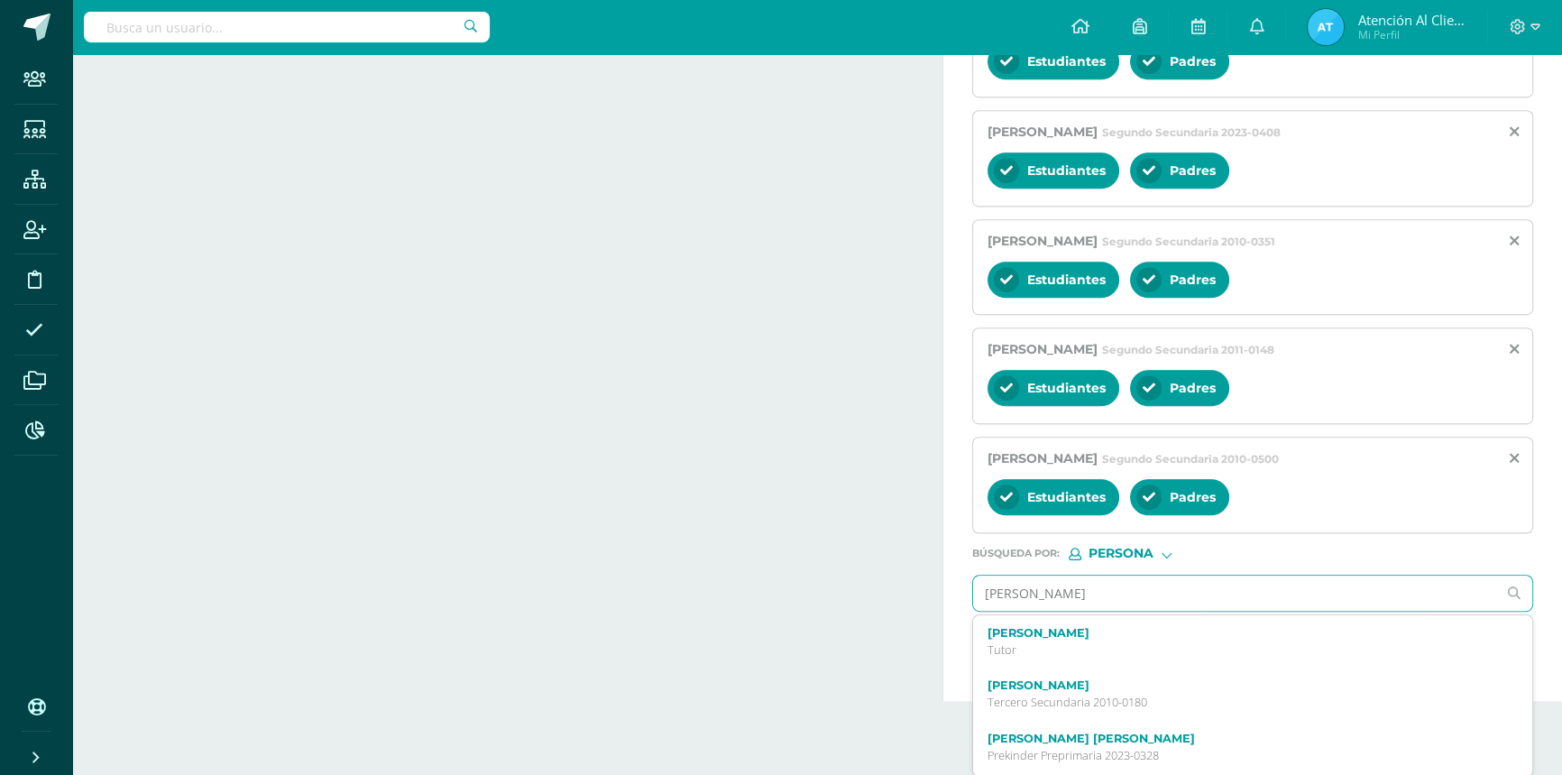
scroll to position [81, 0]
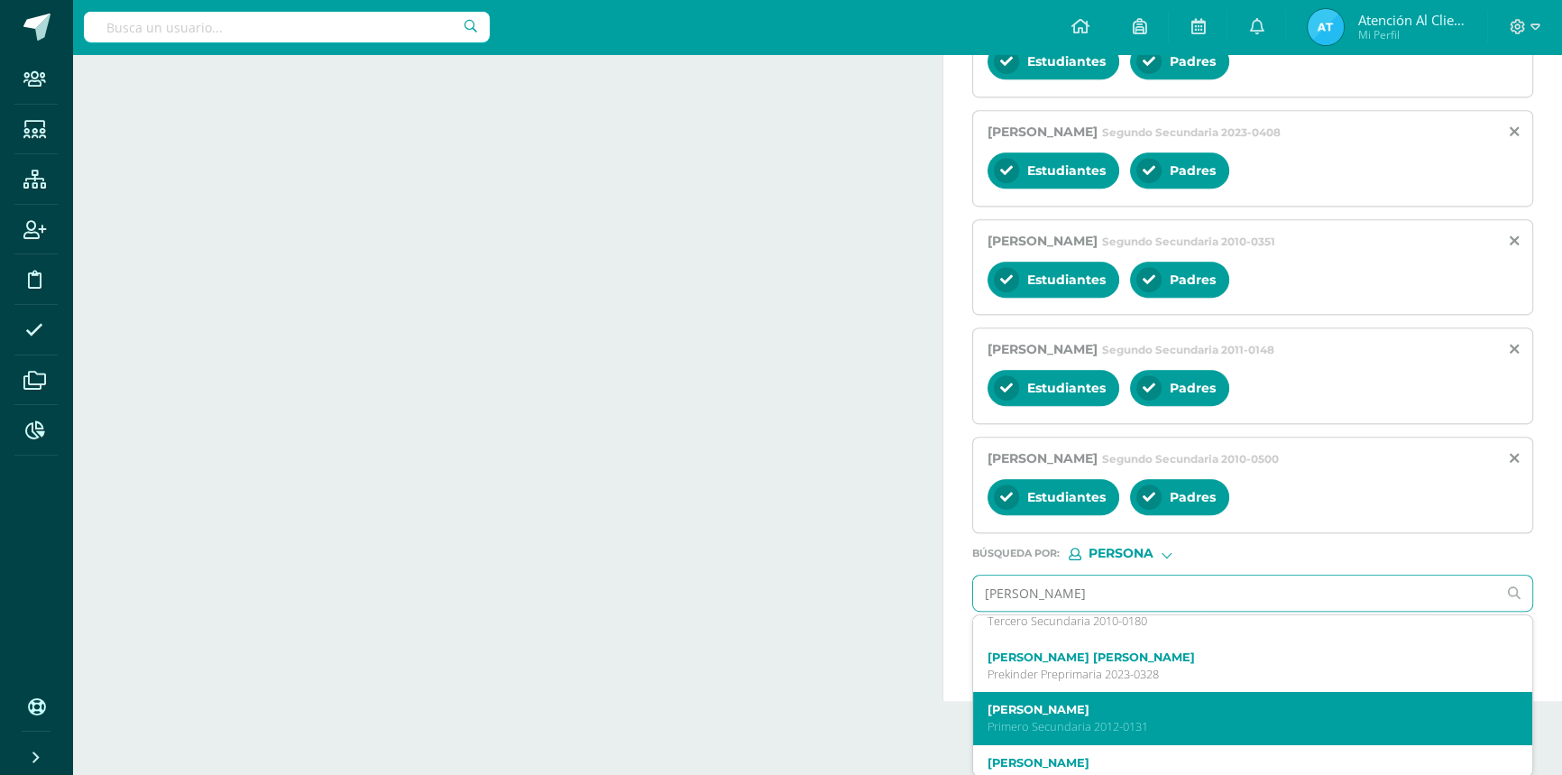
click at [1004, 716] on label "[PERSON_NAME]" at bounding box center [1241, 710] width 507 height 14
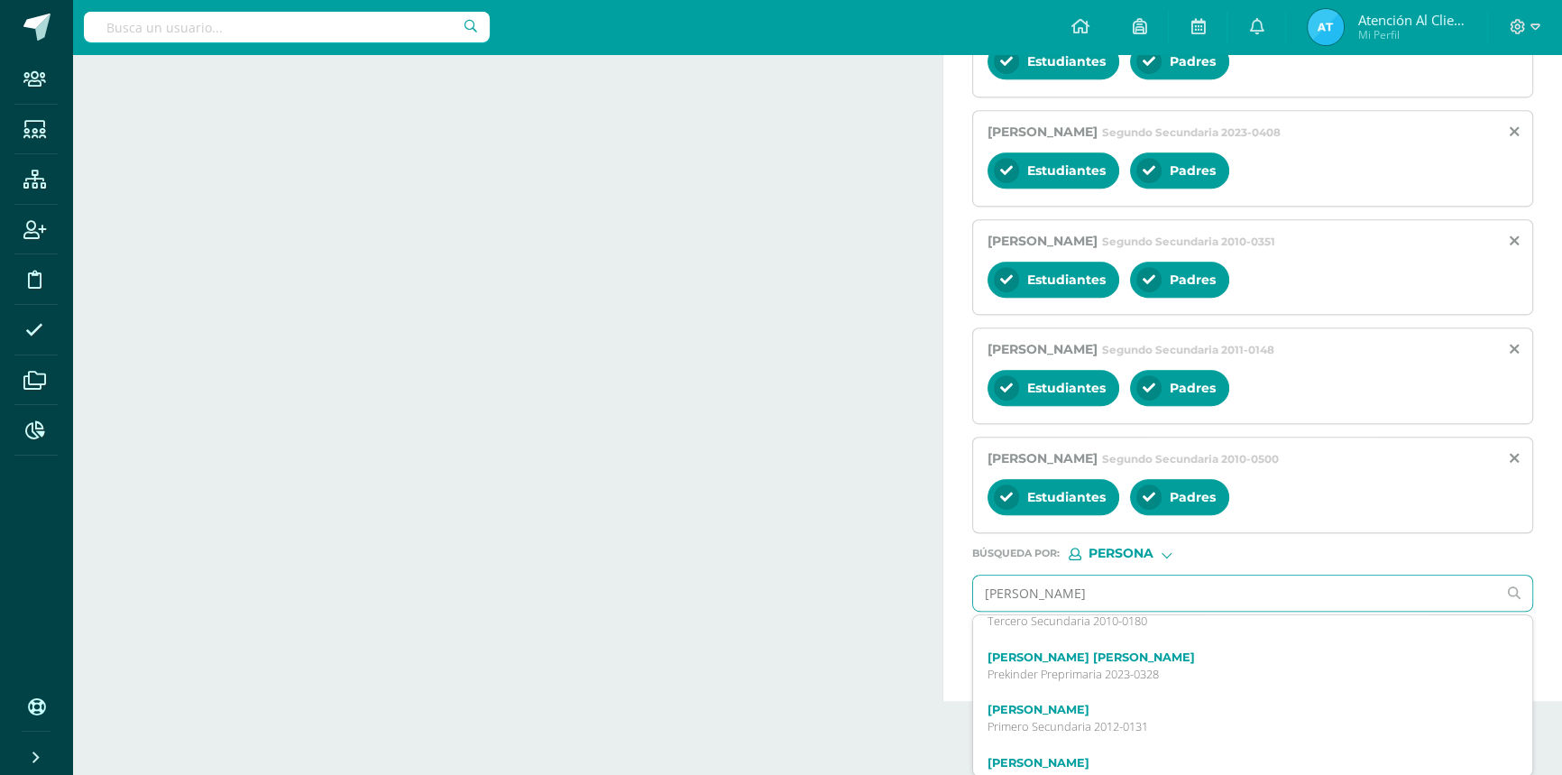
scroll to position [0, 0]
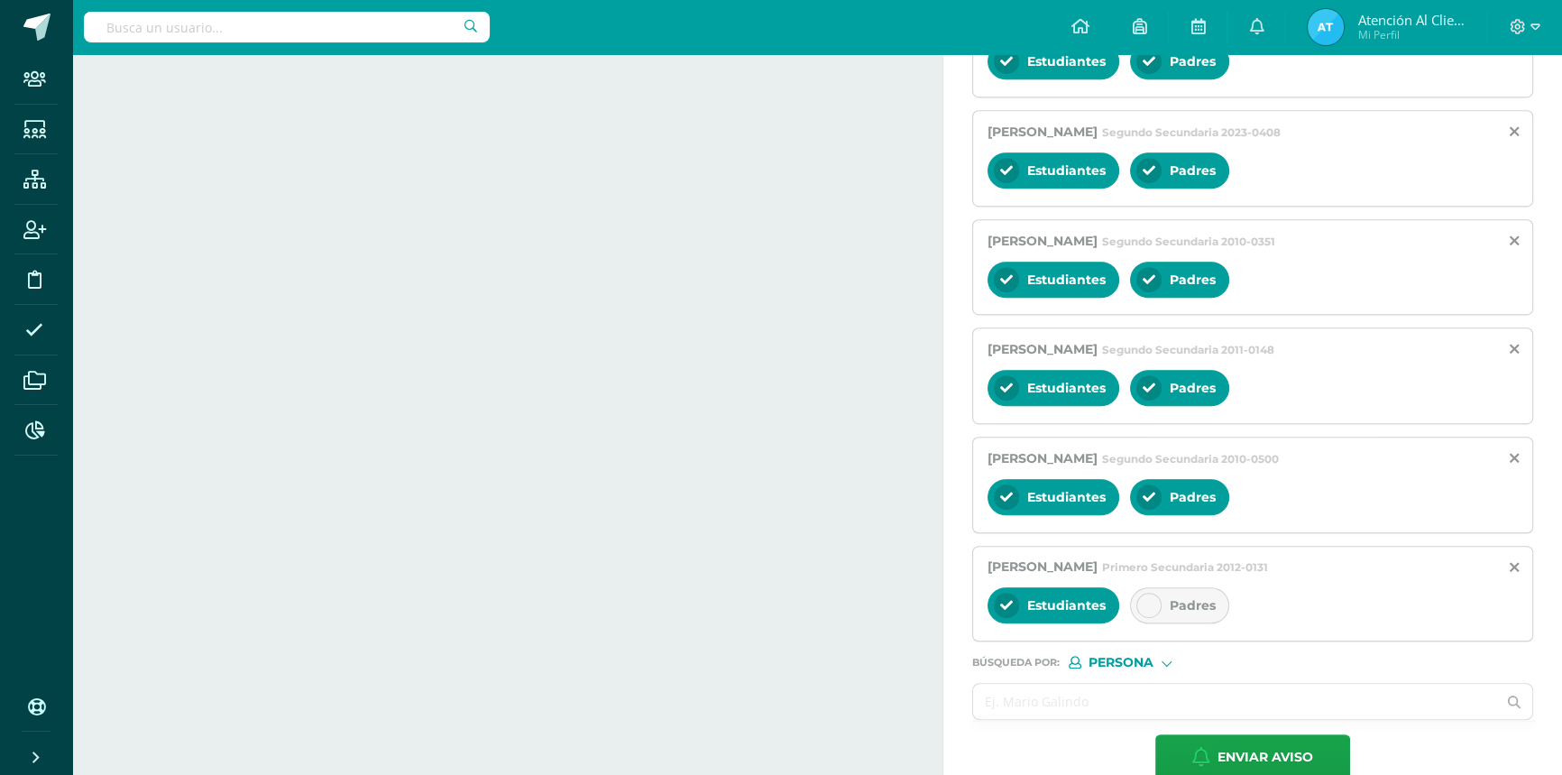
click at [1153, 603] on icon at bounding box center [1149, 605] width 13 height 13
click at [1023, 705] on input "text" at bounding box center [1234, 701] width 523 height 35
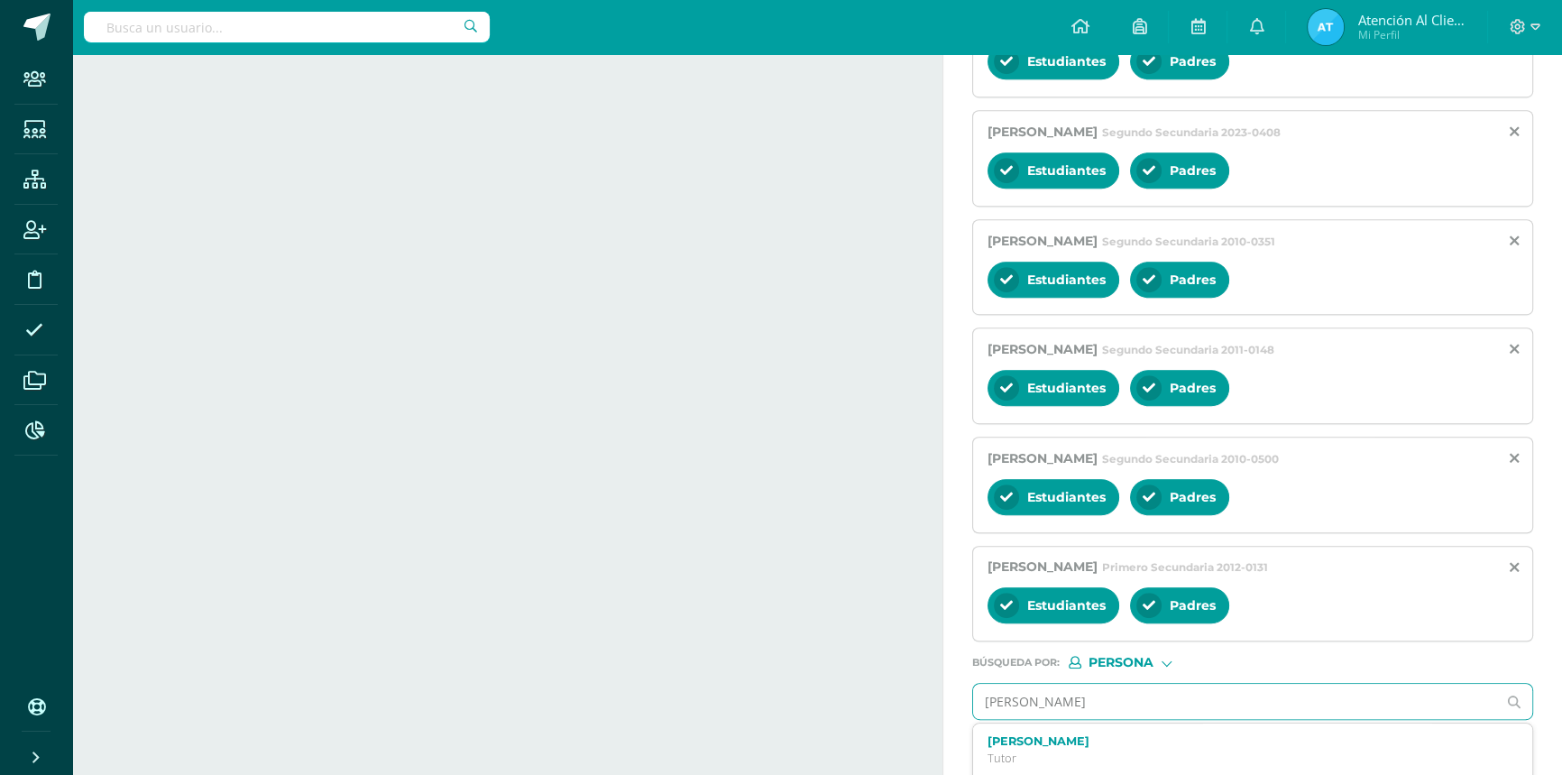
type input "[PERSON_NAME]"
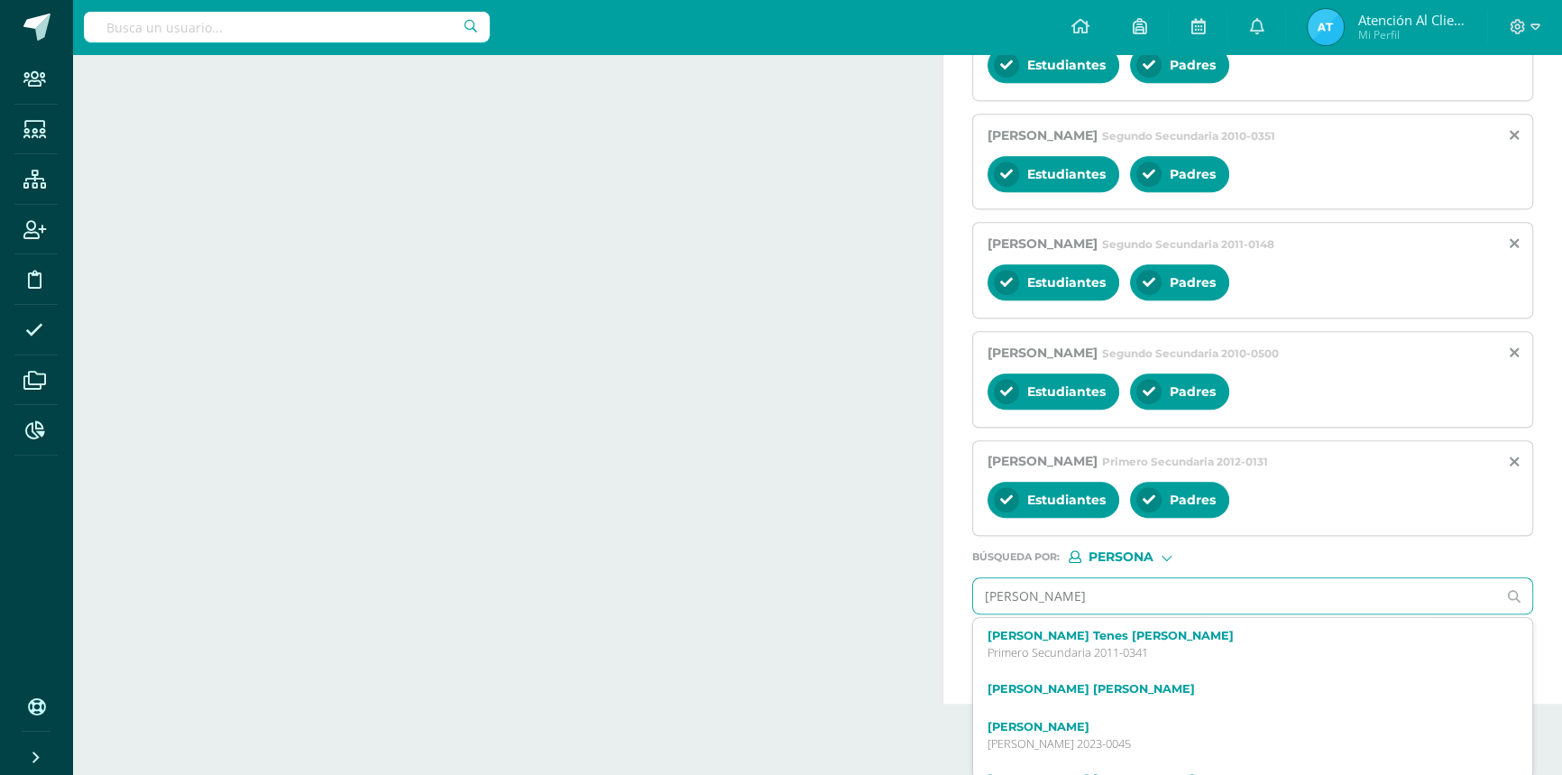
scroll to position [1158, 0]
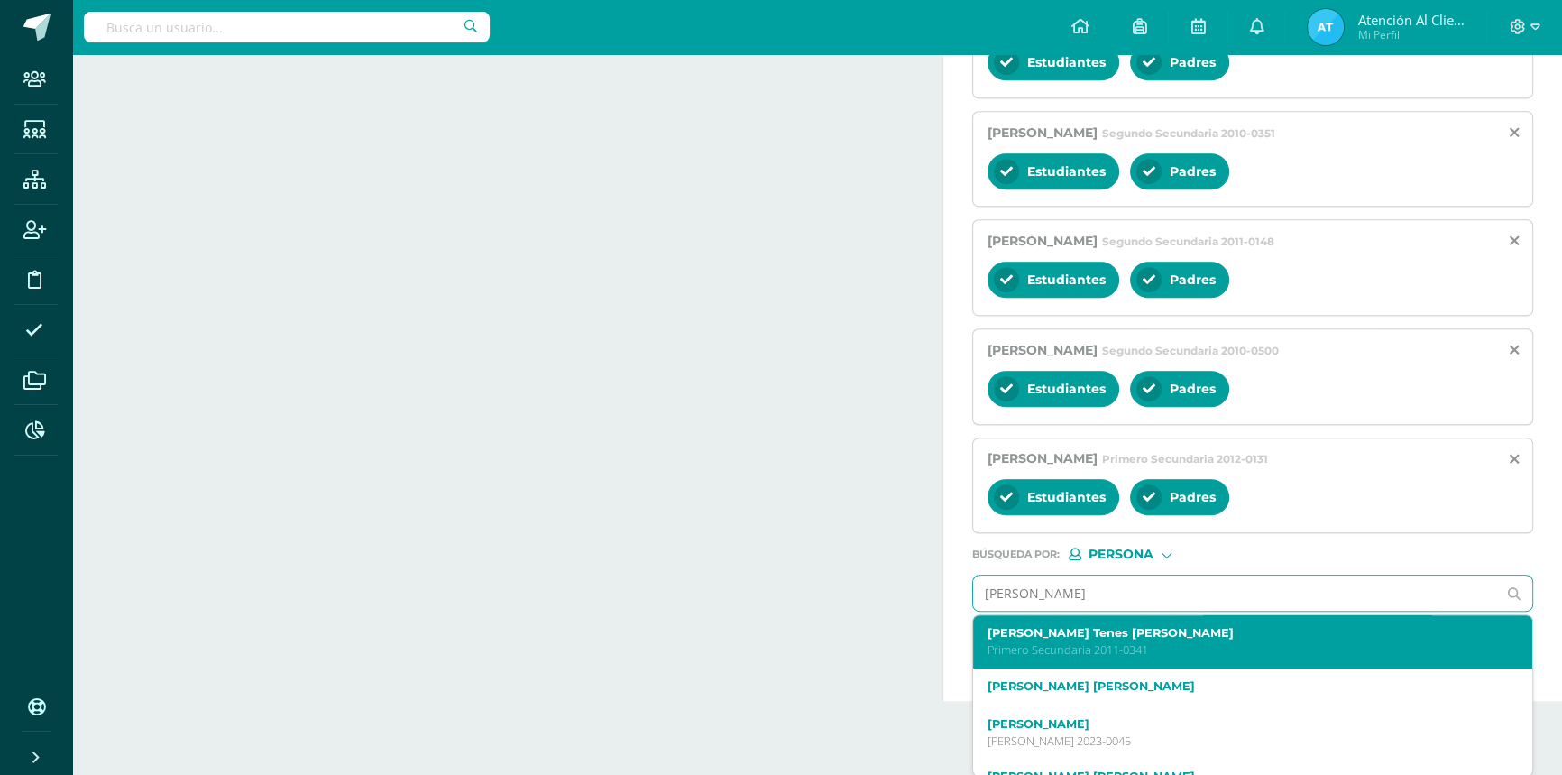
click at [1022, 639] on label "[PERSON_NAME] Tenes [PERSON_NAME]" at bounding box center [1241, 633] width 507 height 14
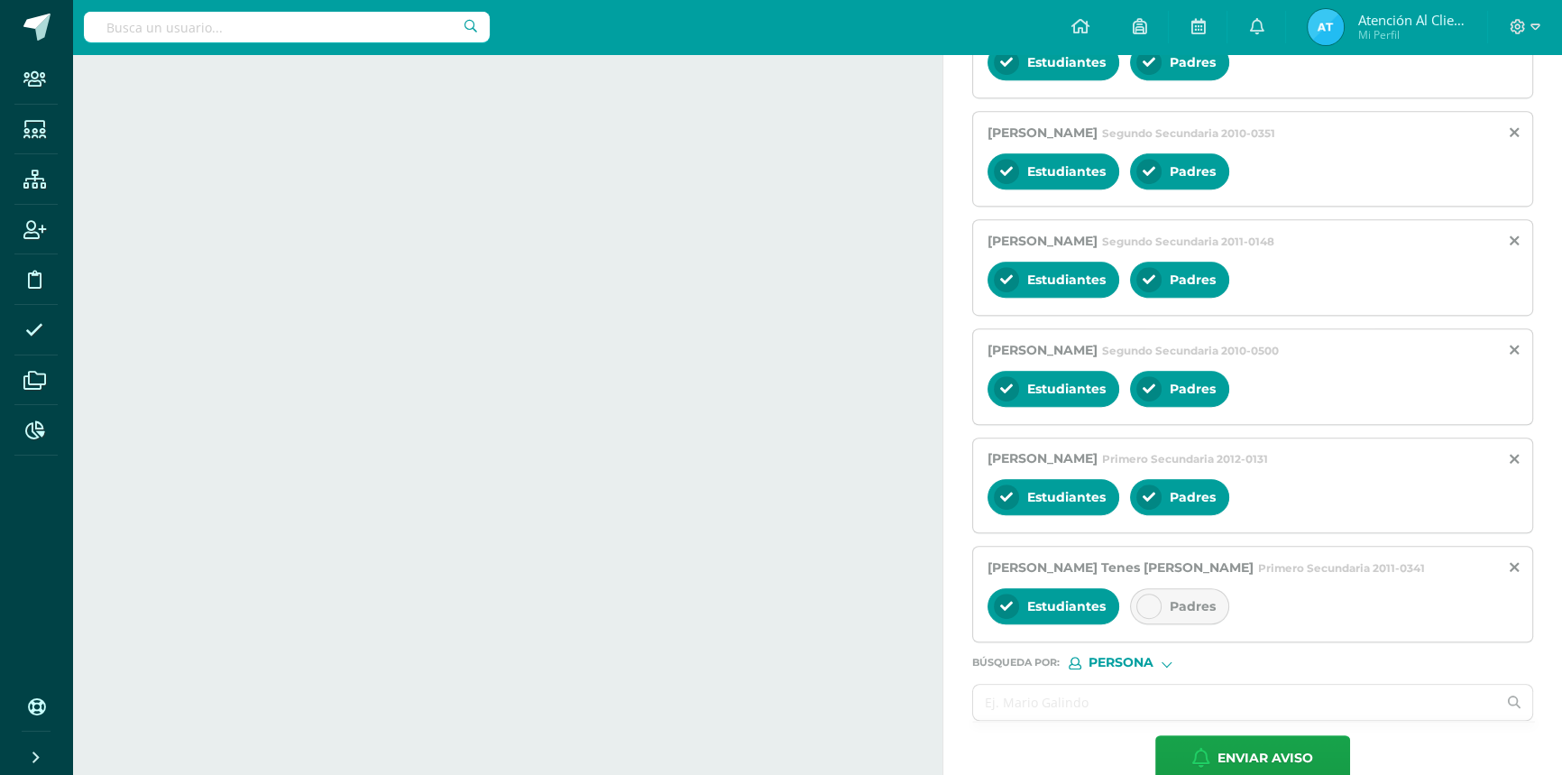
click at [1156, 604] on div at bounding box center [1149, 606] width 25 height 25
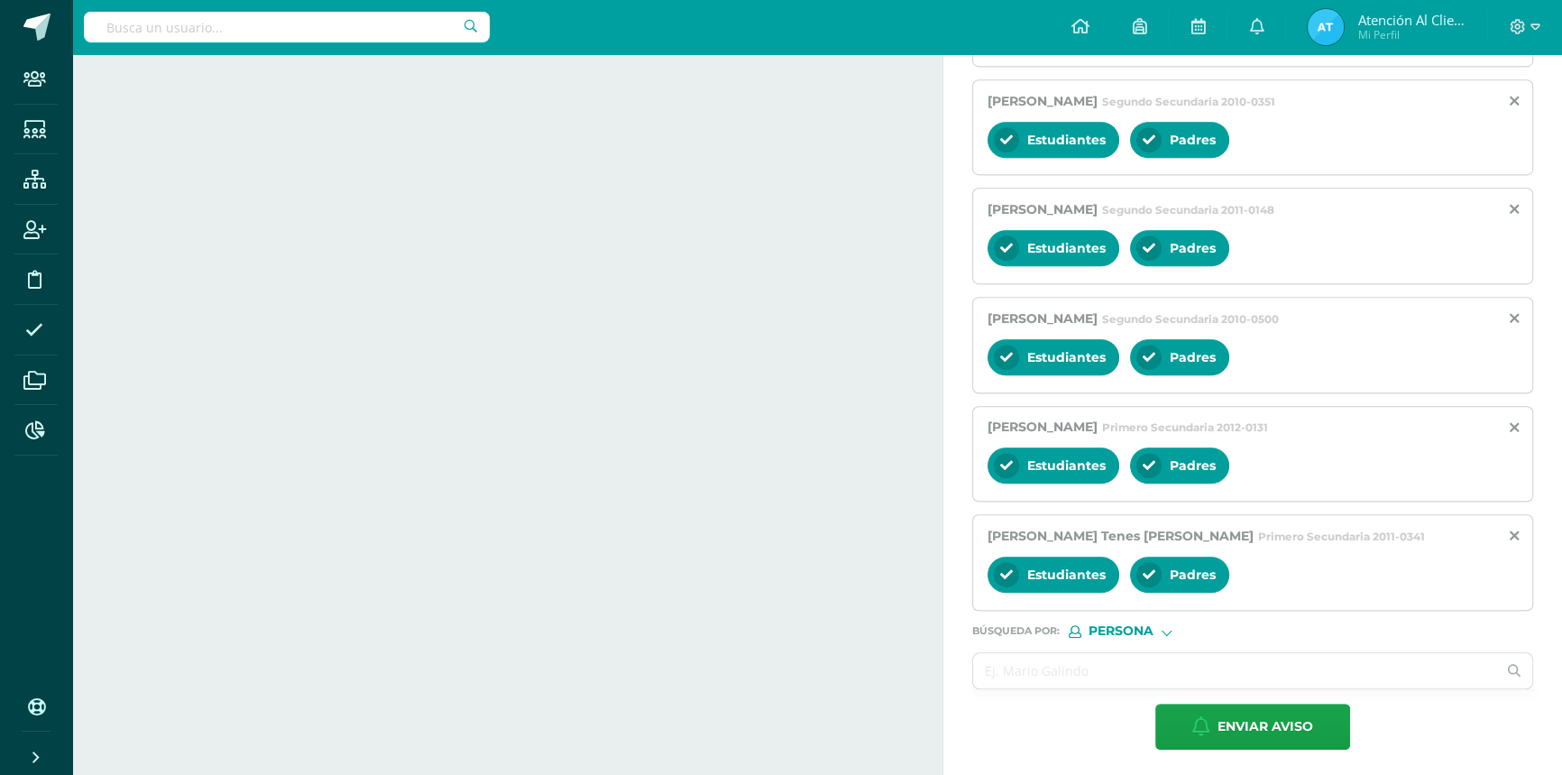
scroll to position [1191, 0]
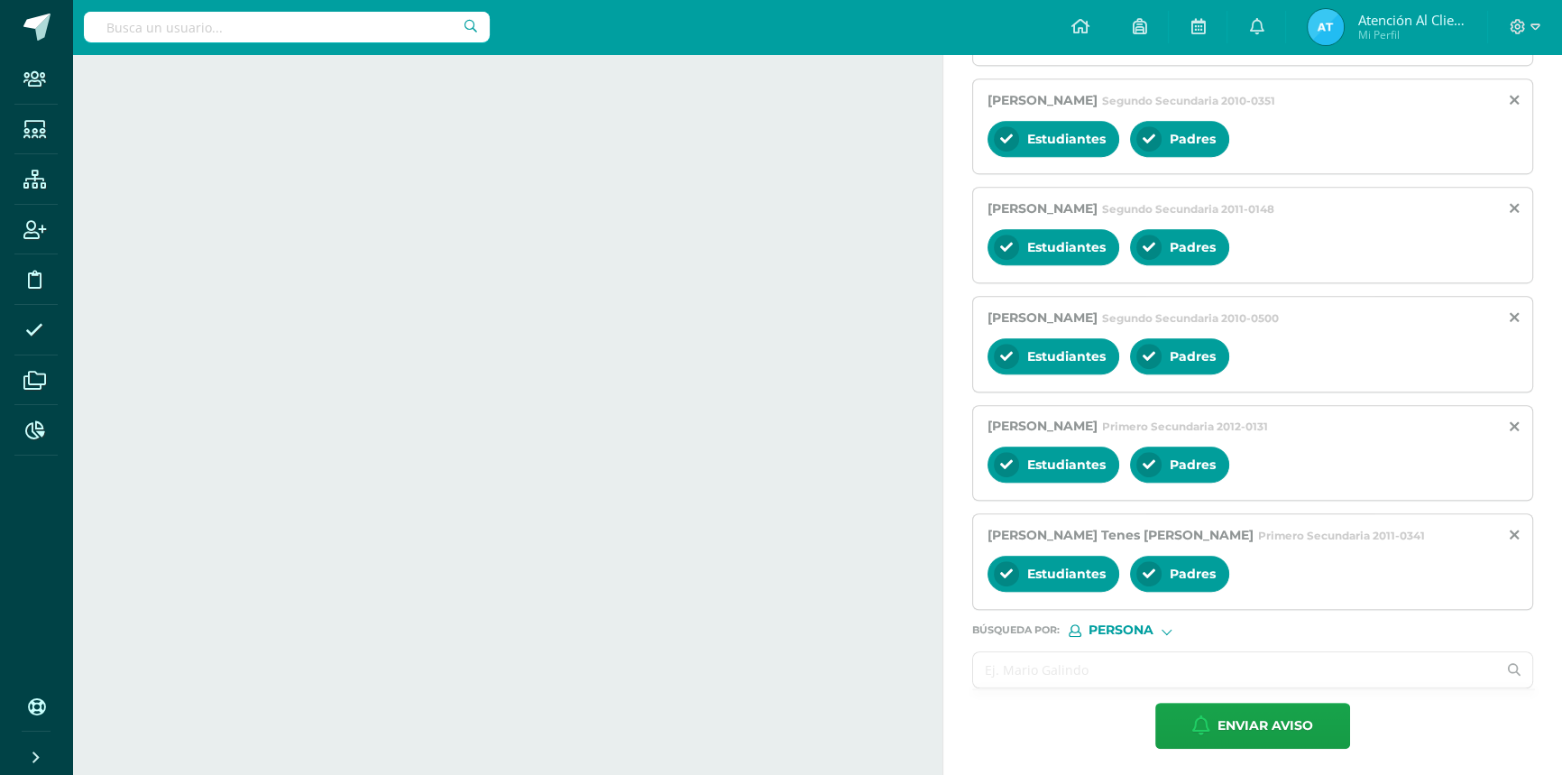
click at [990, 660] on input "text" at bounding box center [1234, 669] width 523 height 35
type input "ATENCIO"
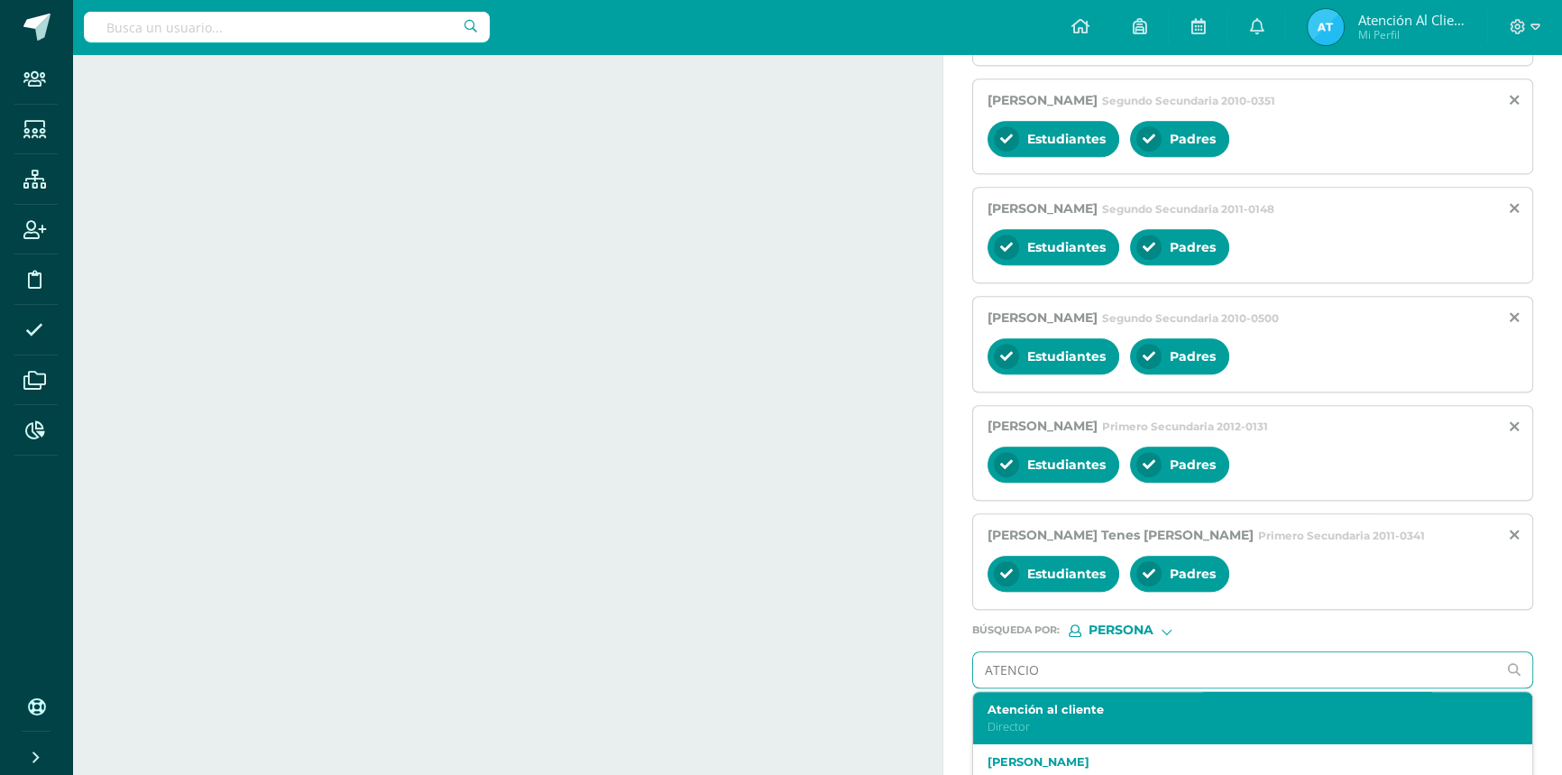
click at [1006, 703] on label "Atención al cliente" at bounding box center [1241, 710] width 507 height 14
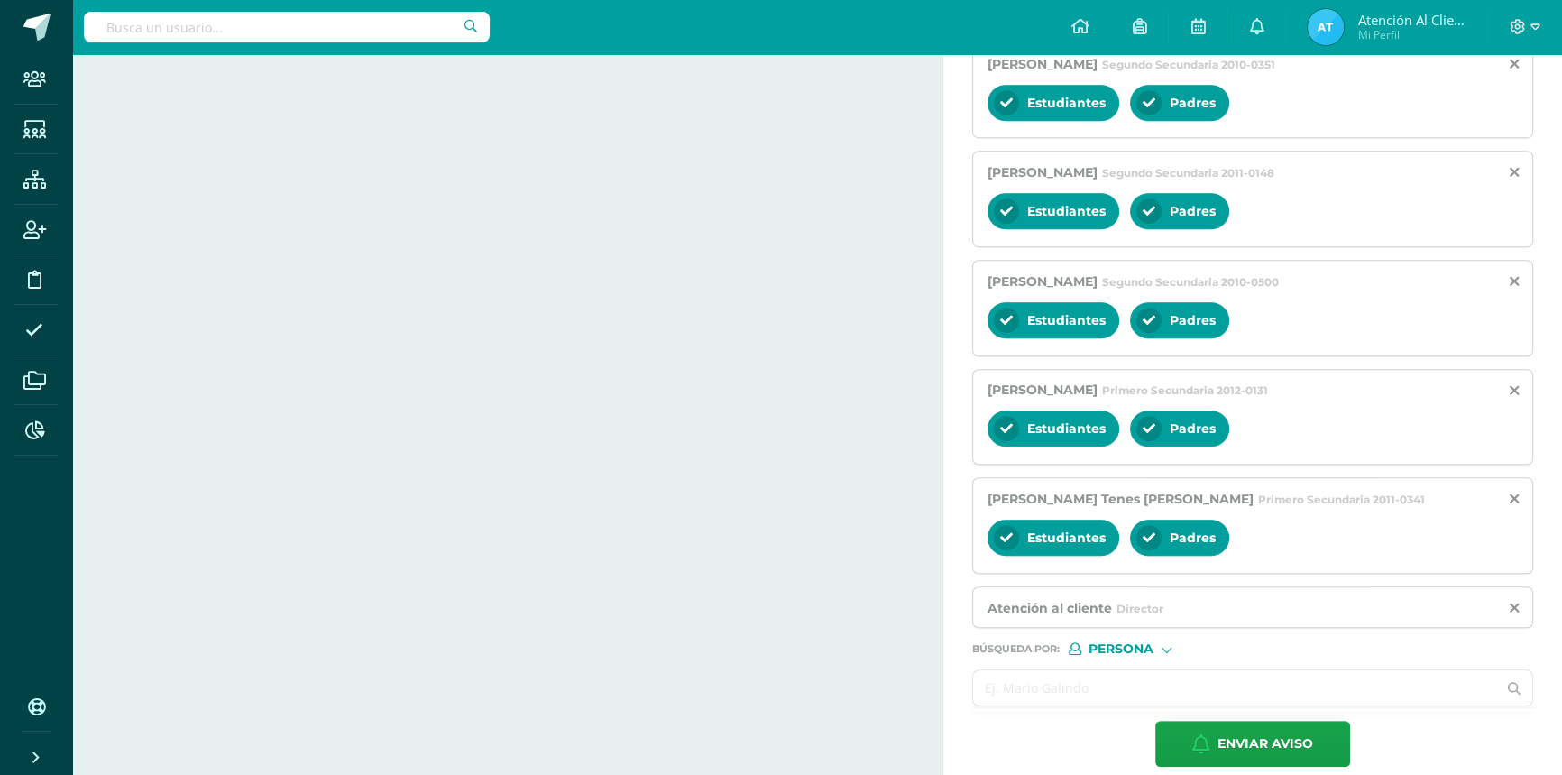
scroll to position [1245, 0]
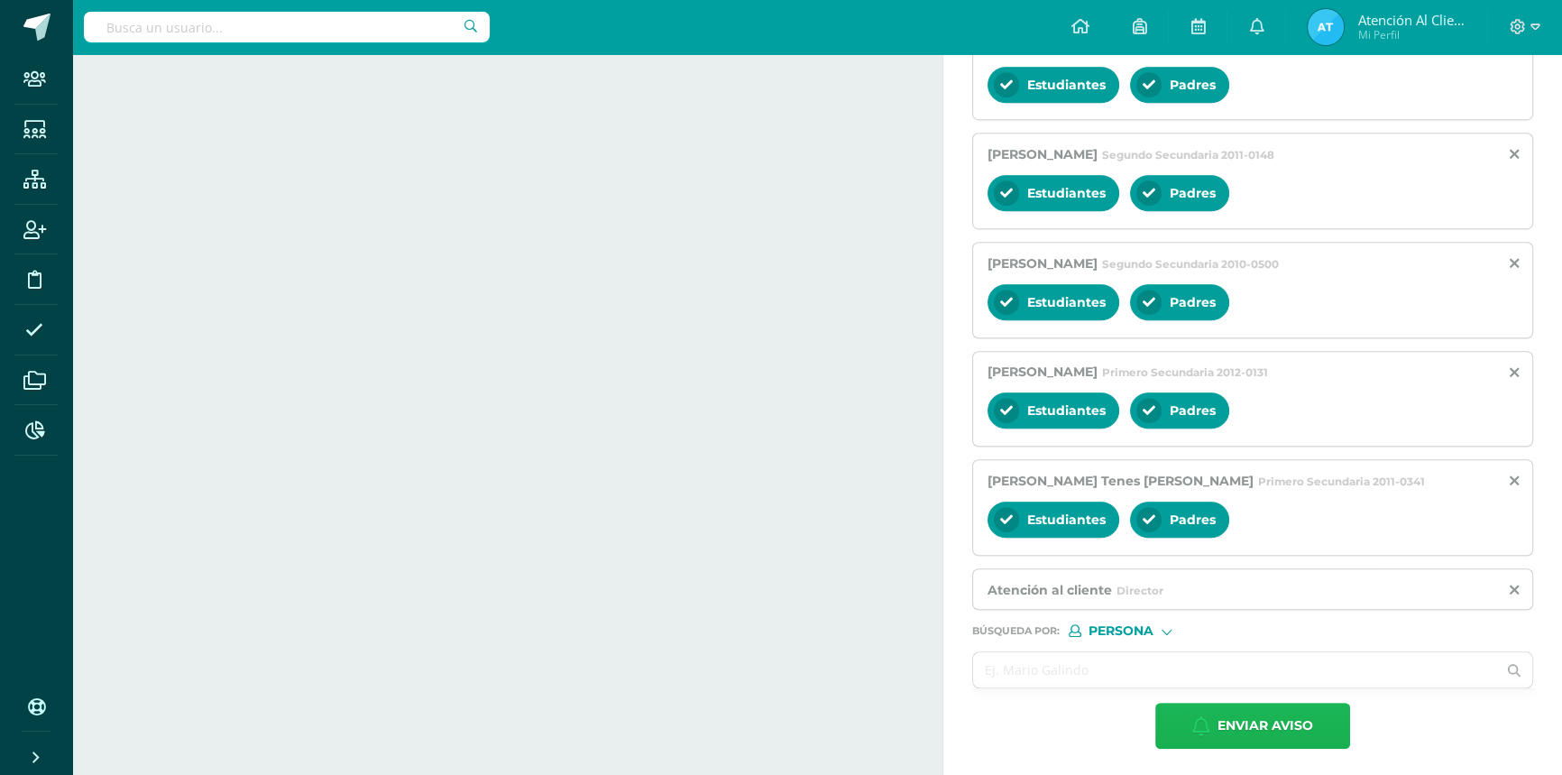
click at [1304, 709] on span "Enviar aviso" at bounding box center [1266, 726] width 96 height 44
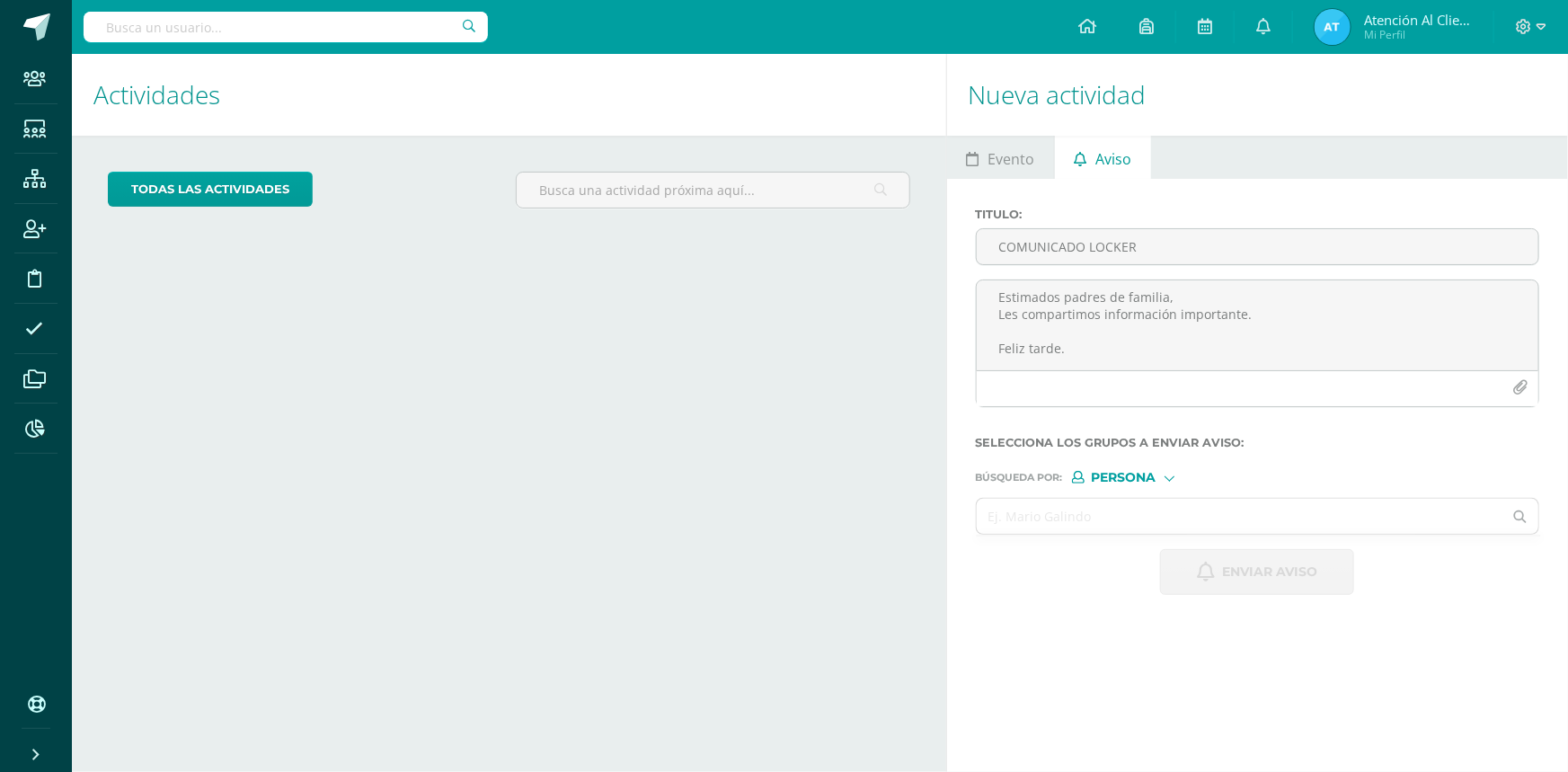
scroll to position [0, 0]
